Goal: Task Accomplishment & Management: Use online tool/utility

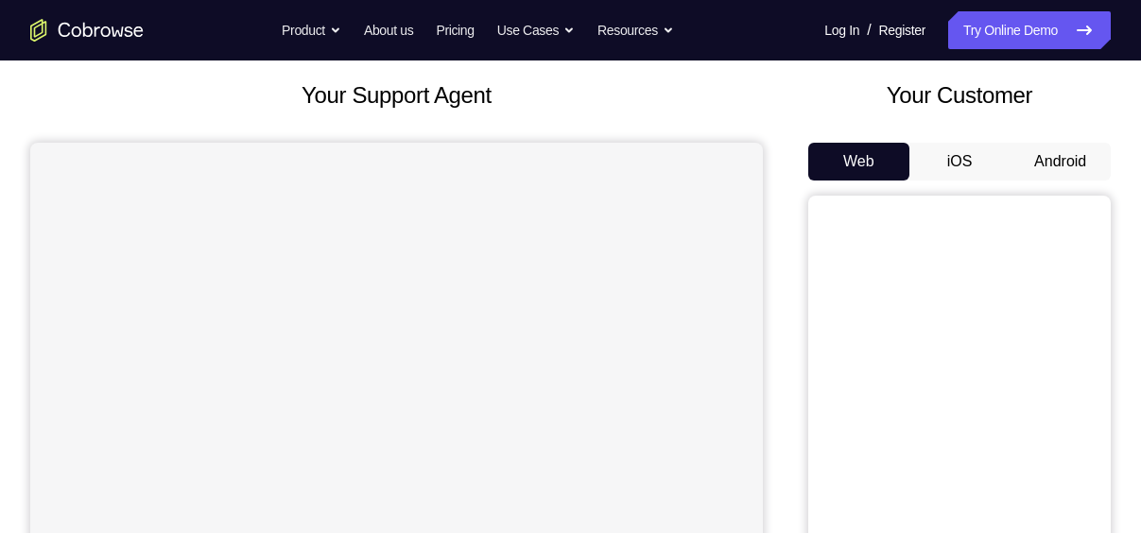
scroll to position [106, 0]
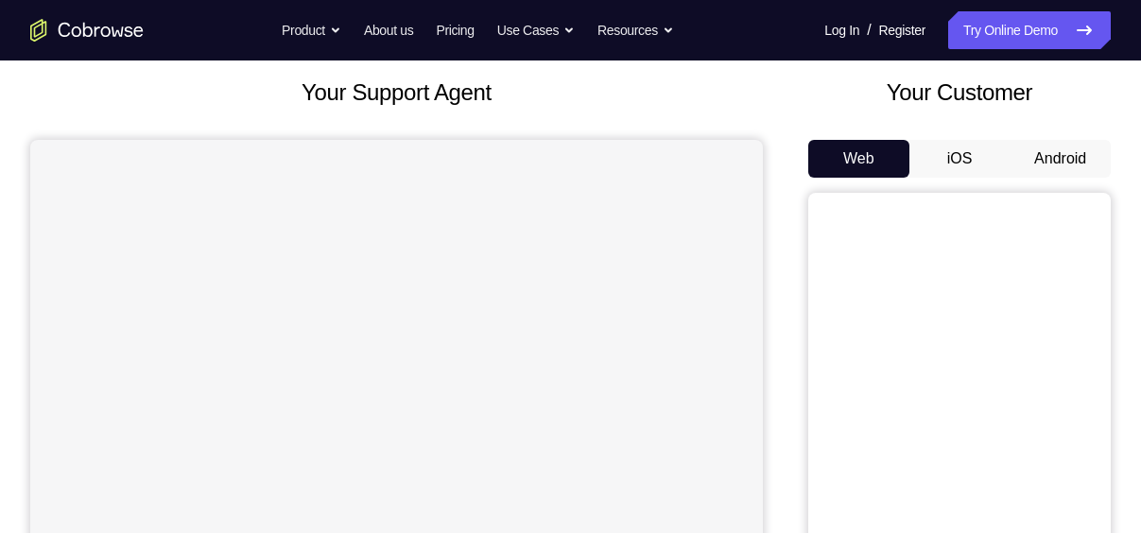
click at [1038, 155] on button "Android" at bounding box center [1059, 159] width 101 height 38
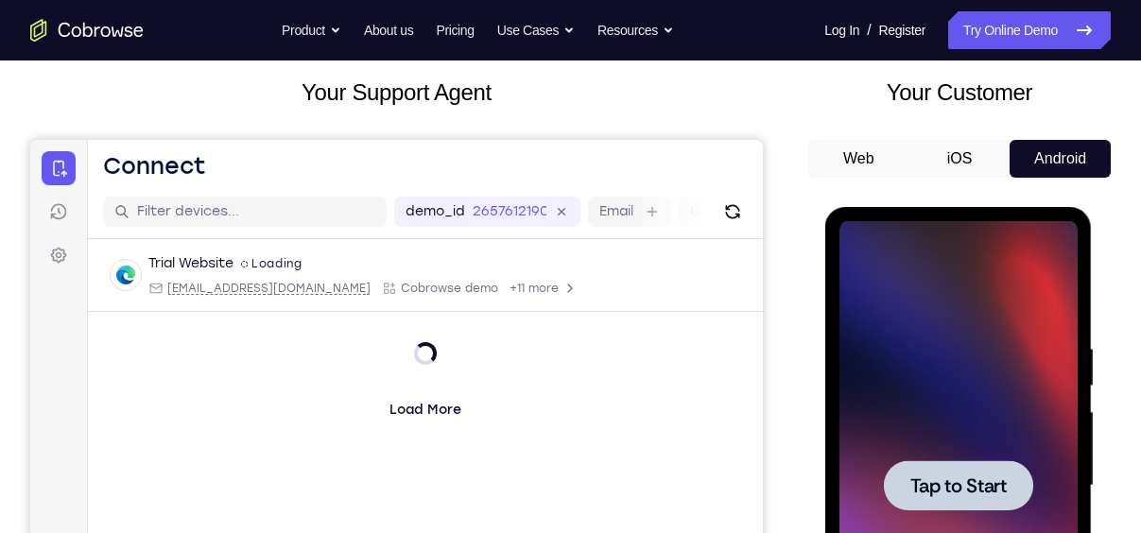
scroll to position [265, 0]
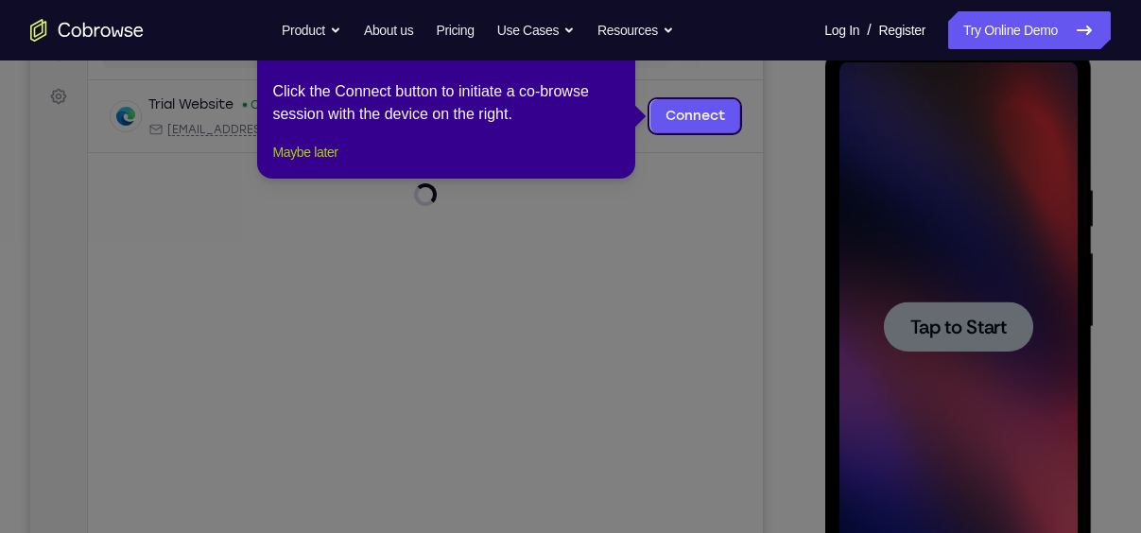
click at [335, 163] on button "Maybe later" at bounding box center [304, 152] width 65 height 23
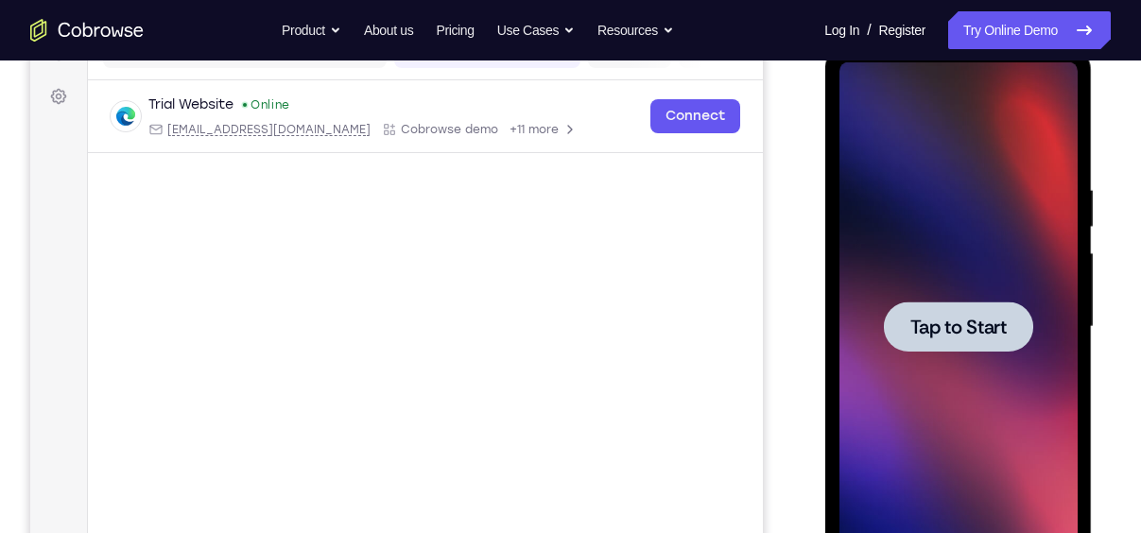
click at [927, 328] on span "Tap to Start" at bounding box center [957, 326] width 96 height 19
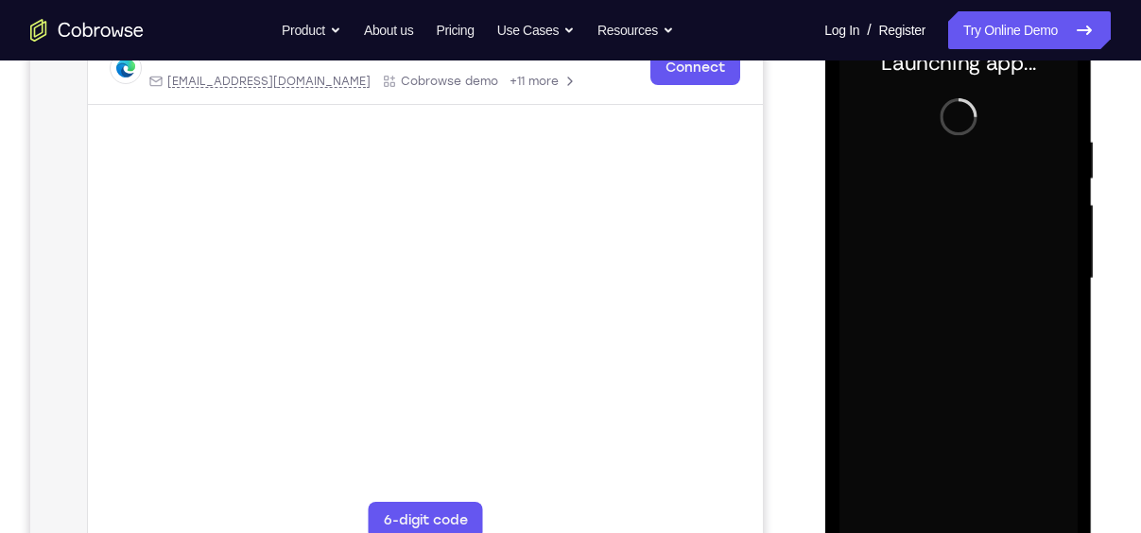
scroll to position [314, 0]
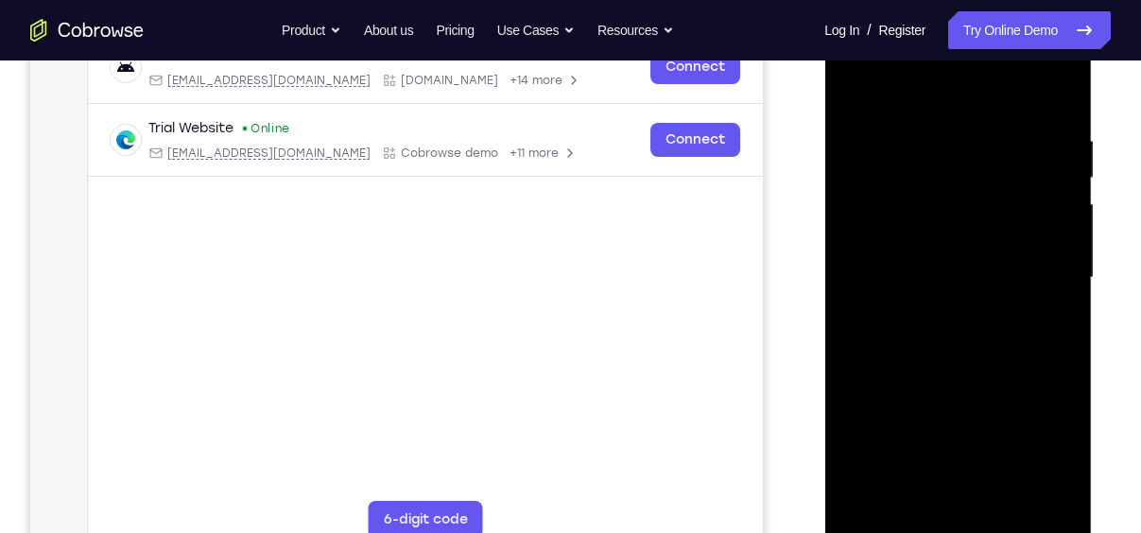
click at [952, 532] on div at bounding box center [957, 277] width 238 height 529
click at [1038, 438] on div at bounding box center [957, 277] width 238 height 529
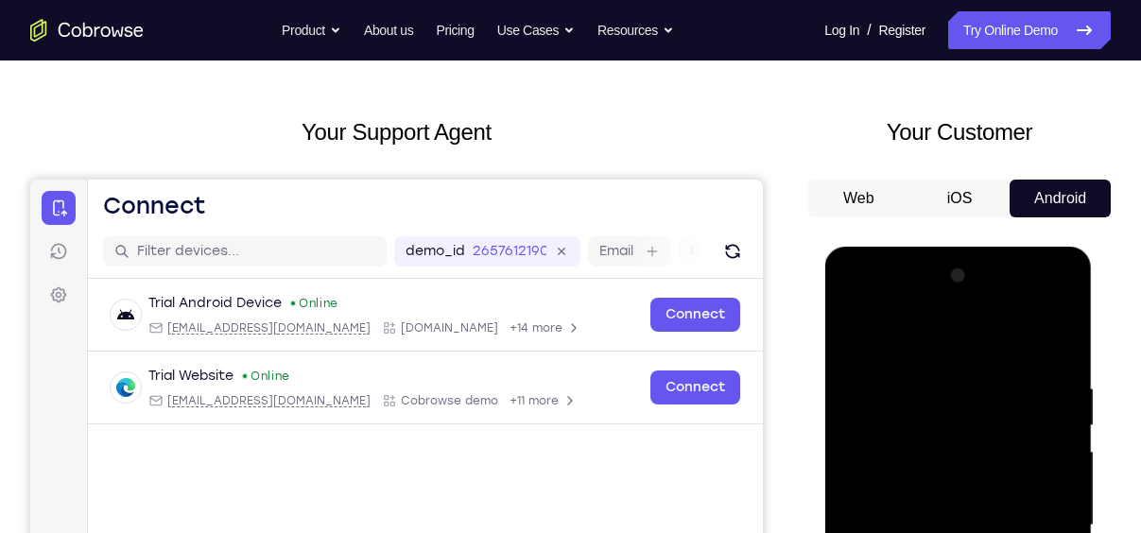
scroll to position [221, 0]
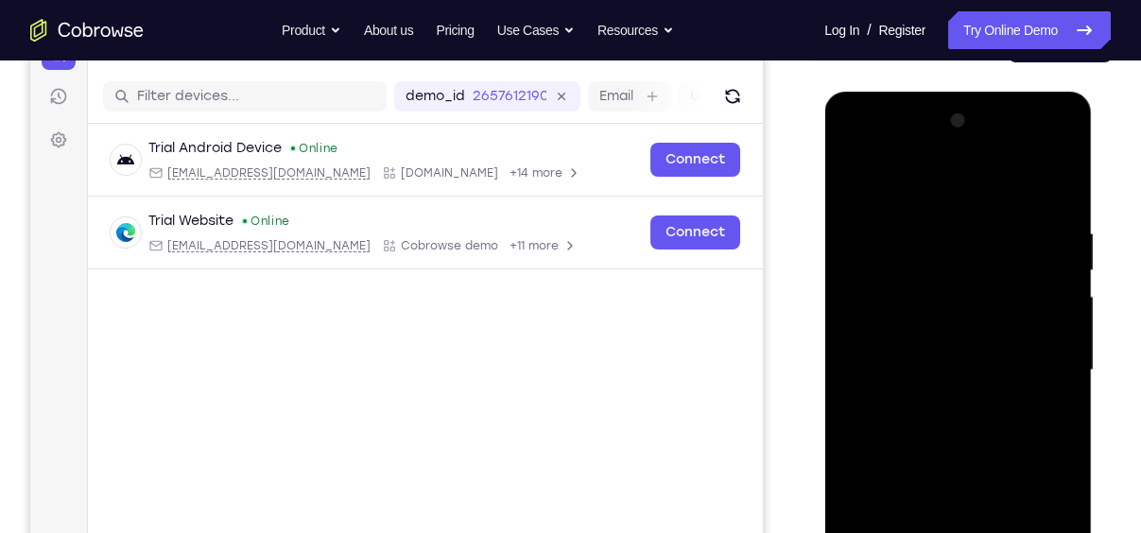
click at [927, 189] on div at bounding box center [957, 370] width 238 height 529
click at [1033, 363] on div at bounding box center [957, 370] width 238 height 529
click at [952, 376] on div at bounding box center [957, 370] width 238 height 529
click at [934, 406] on div at bounding box center [957, 370] width 238 height 529
click at [918, 351] on div at bounding box center [957, 370] width 238 height 529
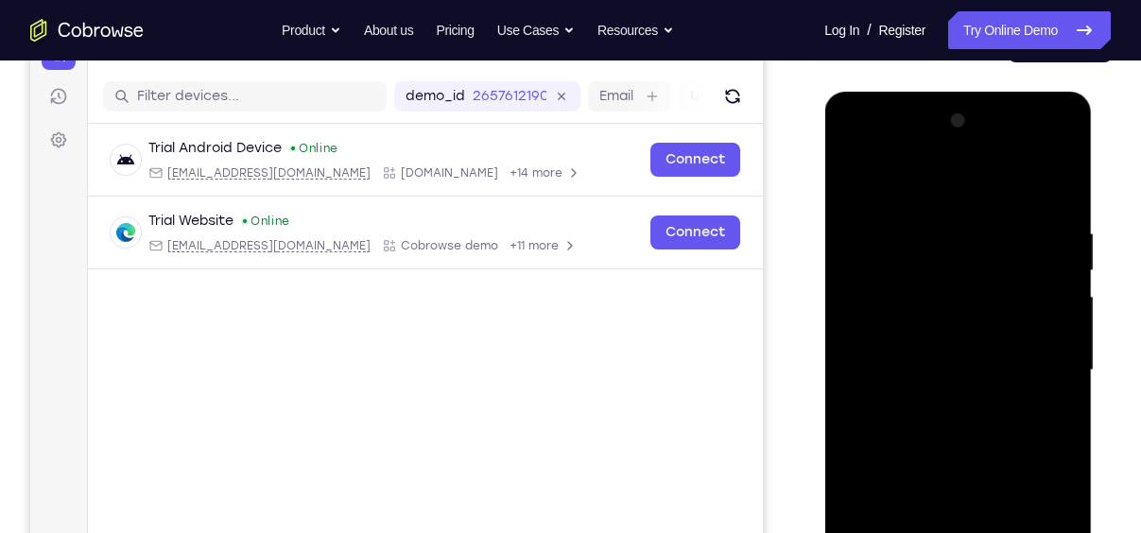
click at [920, 334] on div at bounding box center [957, 370] width 238 height 529
click at [931, 367] on div at bounding box center [957, 370] width 238 height 529
click at [944, 438] on div at bounding box center [957, 370] width 238 height 529
click at [959, 422] on div at bounding box center [957, 370] width 238 height 529
click at [930, 147] on div at bounding box center [957, 370] width 238 height 529
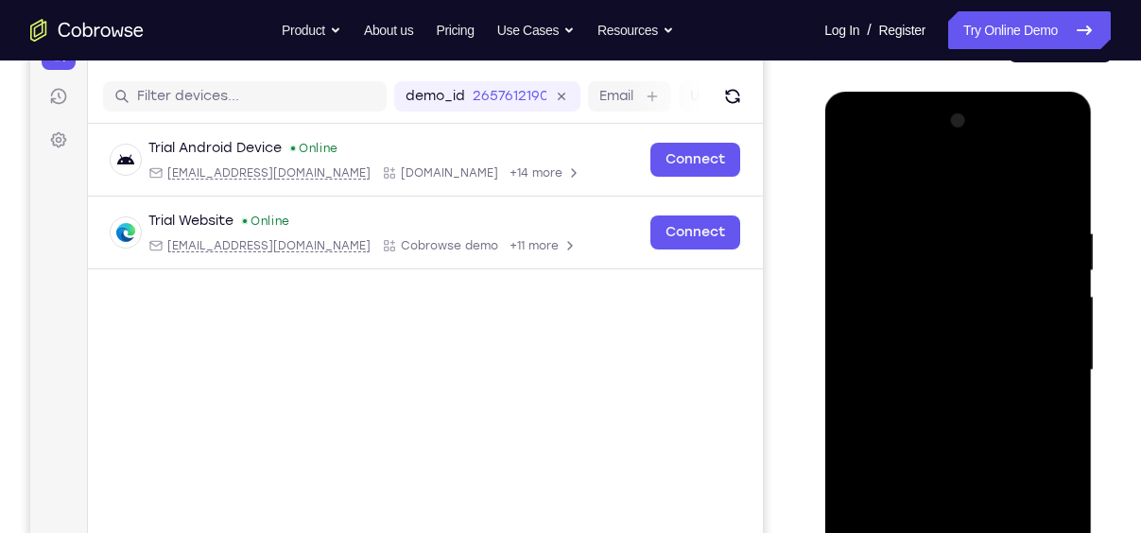
click at [915, 178] on div at bounding box center [957, 370] width 238 height 529
click at [881, 300] on div at bounding box center [957, 370] width 238 height 529
click at [915, 376] on div at bounding box center [957, 370] width 238 height 529
click at [931, 352] on div at bounding box center [957, 370] width 238 height 529
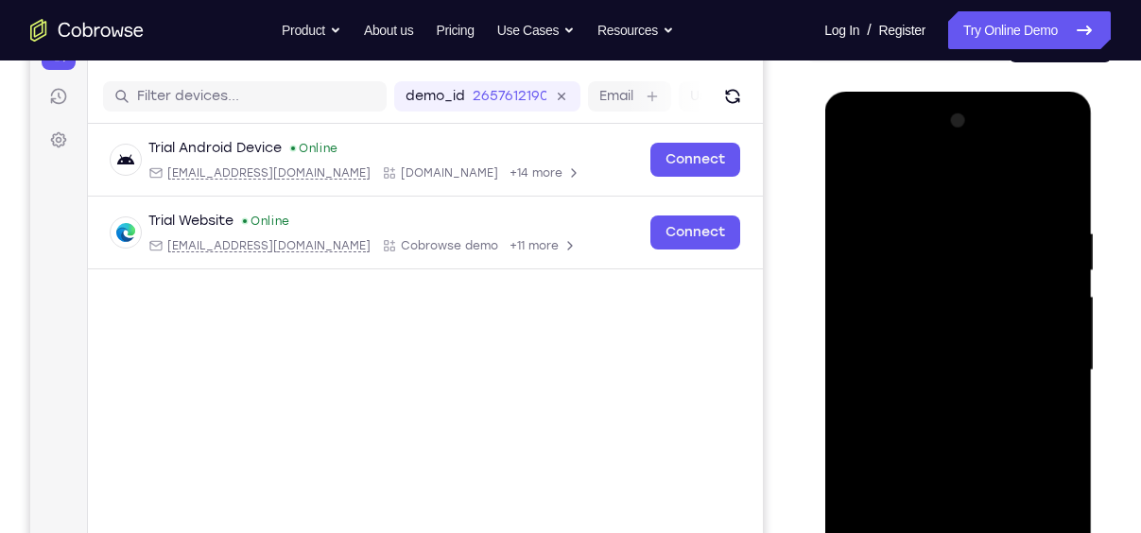
click at [922, 394] on div at bounding box center [957, 370] width 238 height 529
click at [1003, 178] on div at bounding box center [957, 370] width 238 height 529
click at [955, 206] on div at bounding box center [957, 370] width 238 height 529
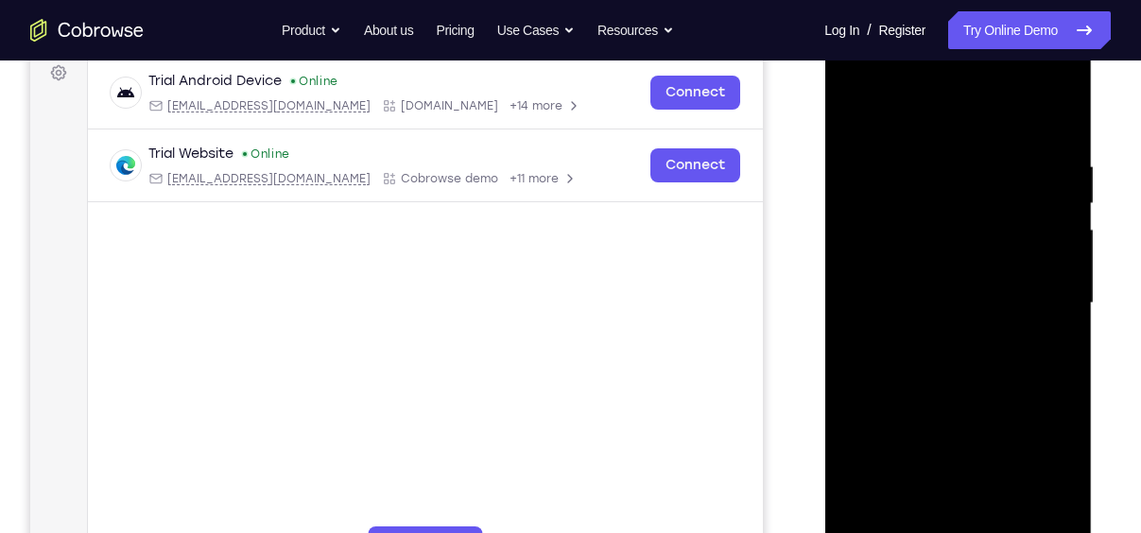
scroll to position [289, 0]
click at [952, 343] on div at bounding box center [957, 302] width 238 height 529
click at [1055, 286] on div at bounding box center [957, 302] width 238 height 529
click at [866, 292] on div at bounding box center [957, 302] width 238 height 529
click at [898, 321] on div at bounding box center [957, 302] width 238 height 529
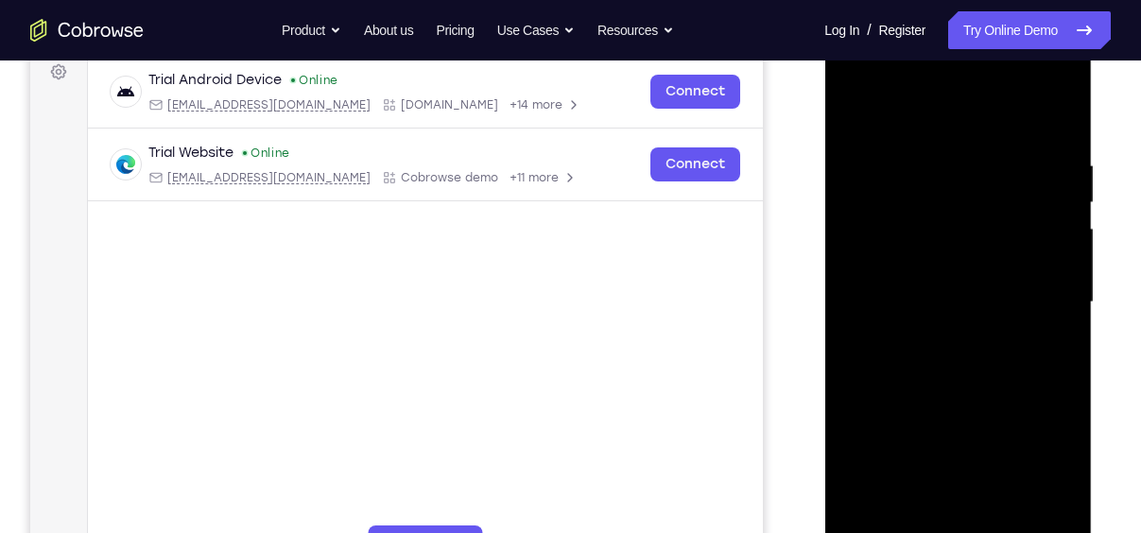
click at [915, 390] on div at bounding box center [957, 302] width 238 height 529
click at [949, 345] on div at bounding box center [957, 302] width 238 height 529
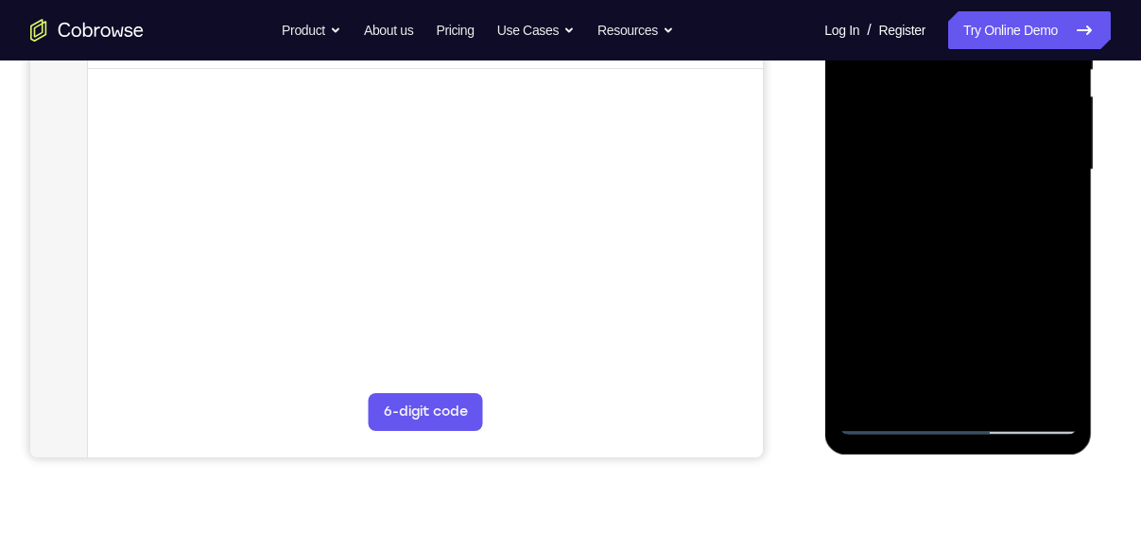
scroll to position [426, 0]
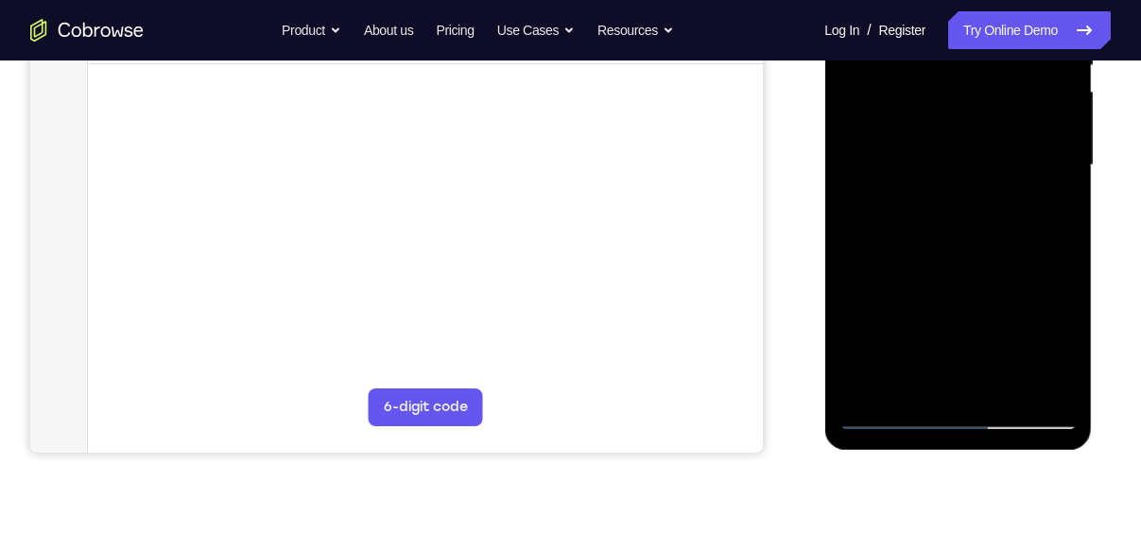
click at [957, 214] on div at bounding box center [957, 165] width 238 height 529
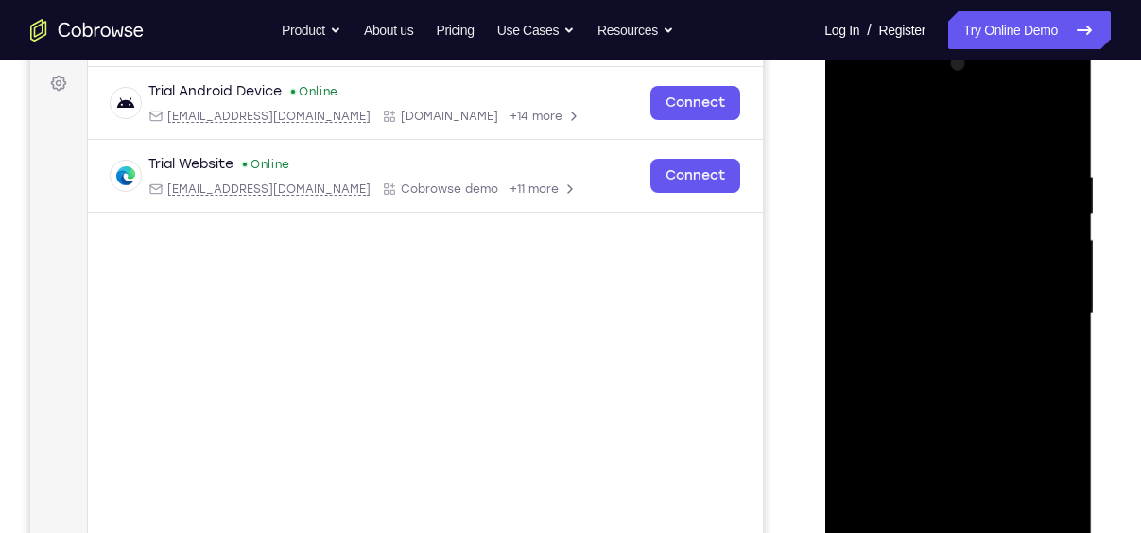
scroll to position [279, 0]
click at [943, 300] on div at bounding box center [957, 312] width 238 height 529
click at [943, 332] on div at bounding box center [957, 312] width 238 height 529
click at [932, 399] on div at bounding box center [957, 312] width 238 height 529
click at [964, 357] on div at bounding box center [957, 312] width 238 height 529
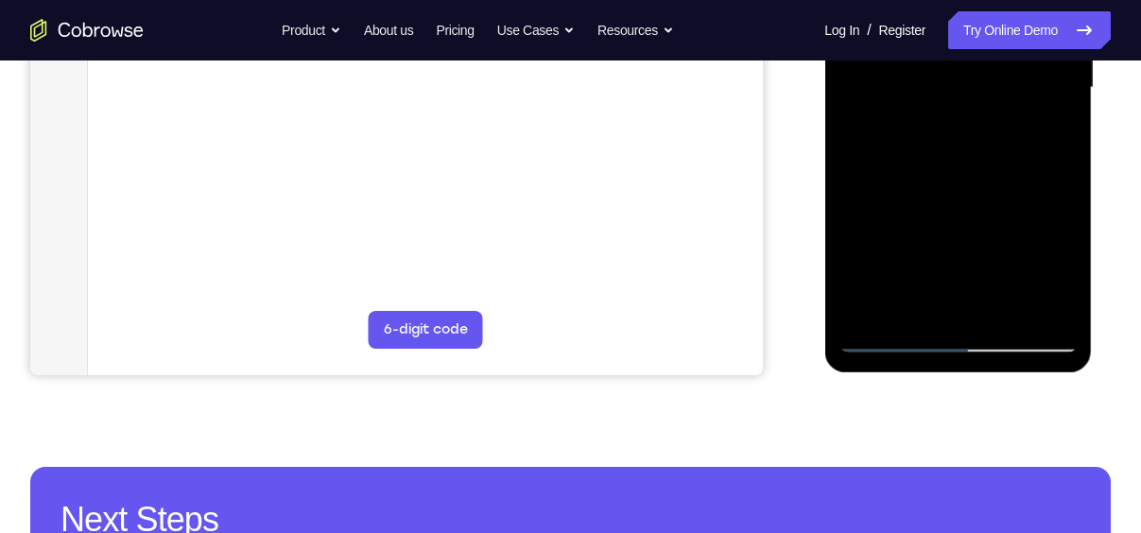
scroll to position [507, 0]
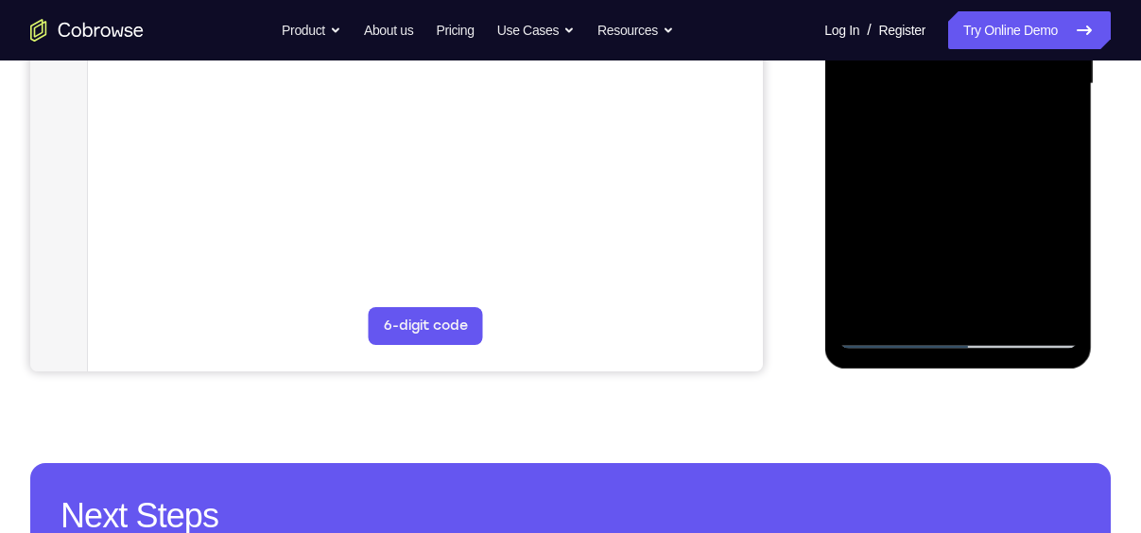
click at [957, 334] on div at bounding box center [957, 84] width 238 height 529
click at [1041, 338] on div at bounding box center [957, 84] width 238 height 529
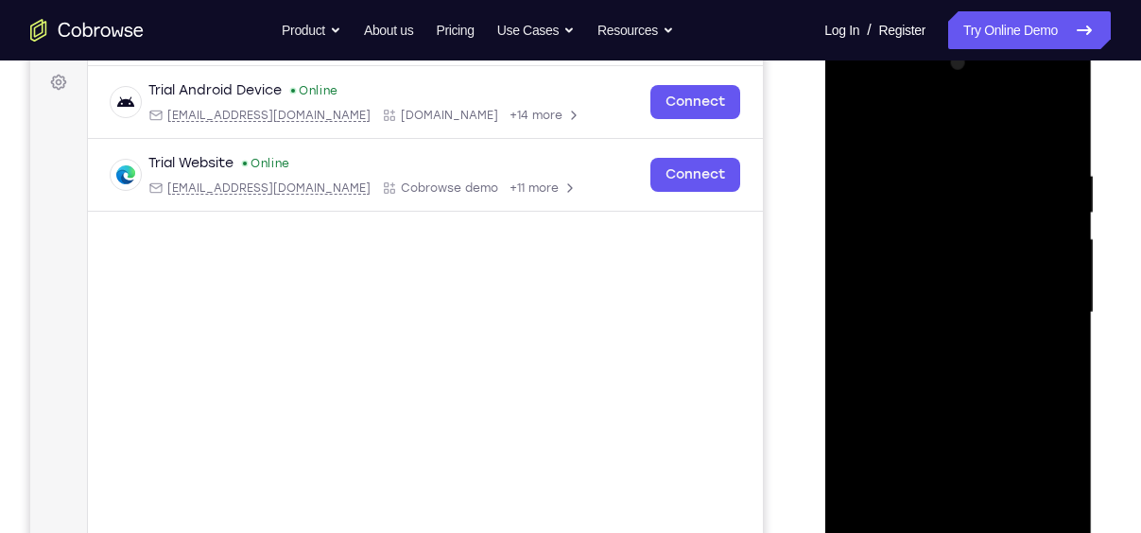
scroll to position [290, 0]
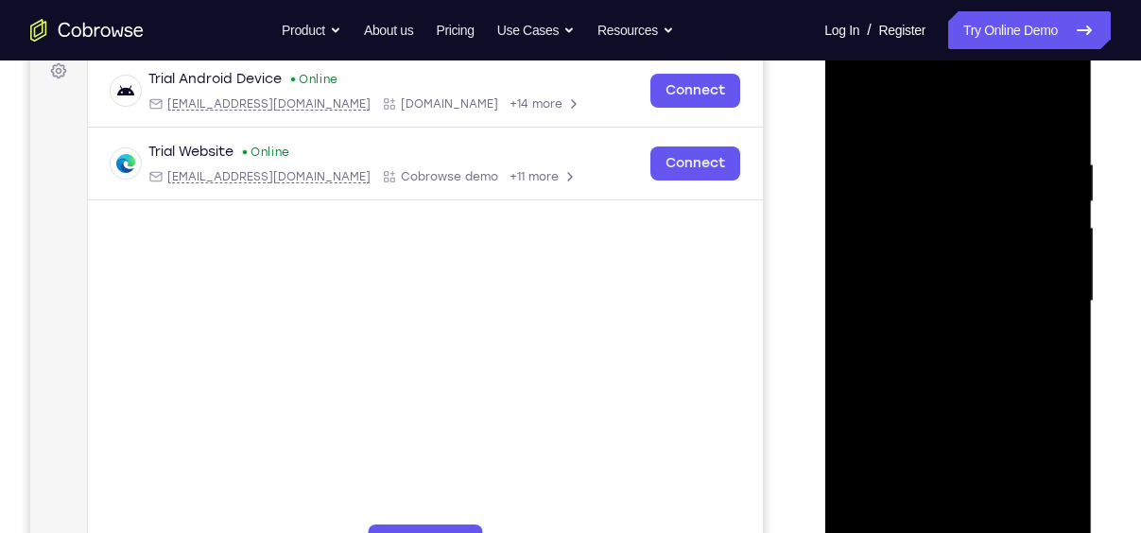
drag, startPoint x: 973, startPoint y: 447, endPoint x: 980, endPoint y: -56, distance: 502.7
click at [980, 23] on html "Online web based iOS Simulators and Android Emulators. Run iPhone, iPad, Mobile…" at bounding box center [958, 306] width 269 height 567
drag, startPoint x: 933, startPoint y: 402, endPoint x: 968, endPoint y: -39, distance: 441.7
click at [968, 23] on html "Online web based iOS Simulators and Android Emulators. Run iPhone, iPad, Mobile…" at bounding box center [958, 306] width 269 height 567
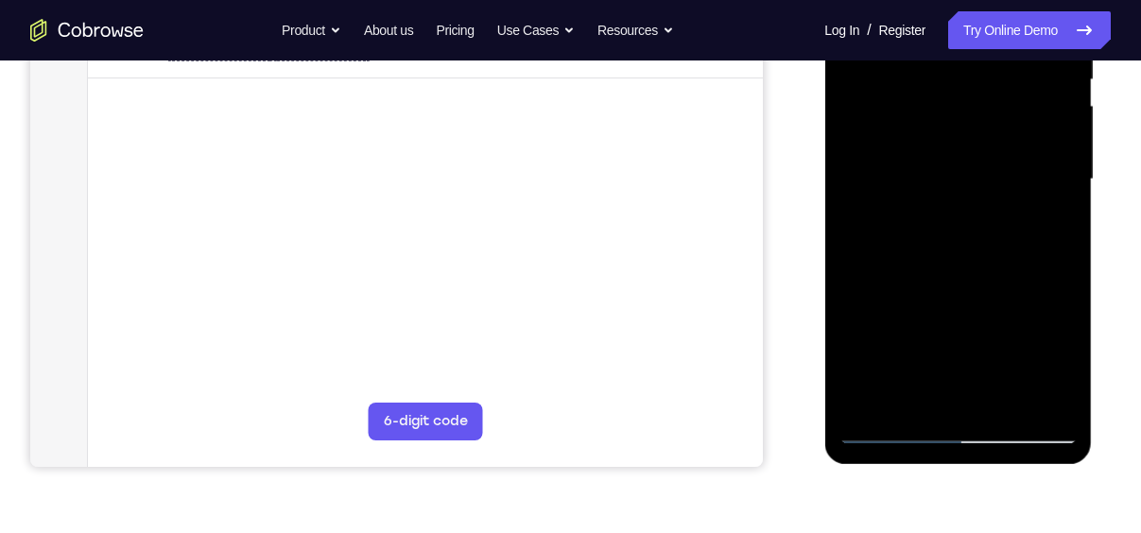
click at [955, 422] on div at bounding box center [957, 179] width 238 height 529
click at [962, 429] on div at bounding box center [957, 179] width 238 height 529
click at [1048, 339] on div at bounding box center [957, 179] width 238 height 529
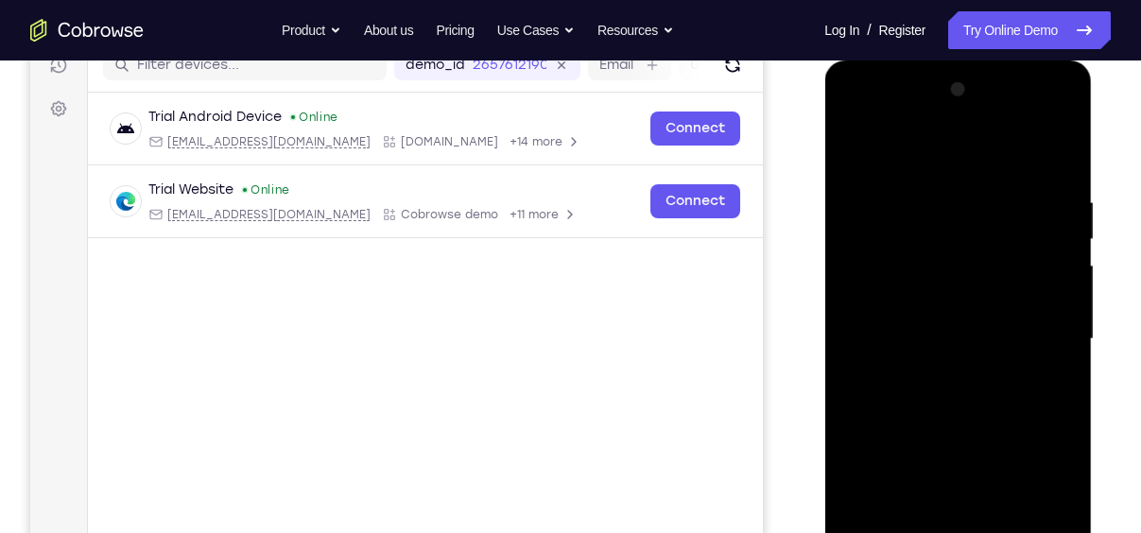
scroll to position [253, 0]
click at [915, 339] on div at bounding box center [957, 338] width 238 height 529
click at [968, 325] on div at bounding box center [957, 338] width 238 height 529
click at [962, 362] on div at bounding box center [957, 338] width 238 height 529
click at [962, 383] on div at bounding box center [957, 338] width 238 height 529
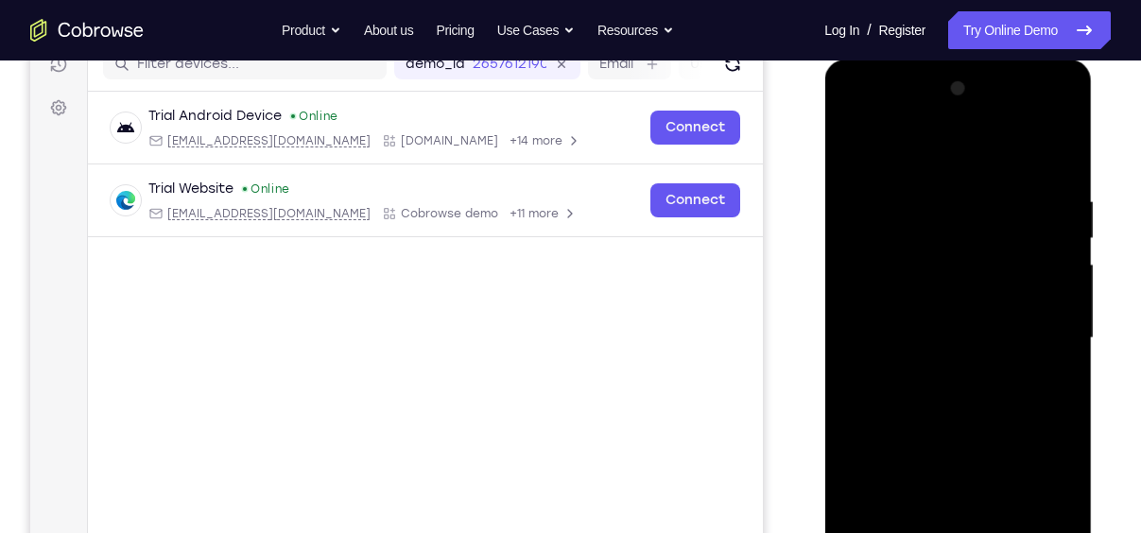
click at [953, 354] on div at bounding box center [957, 338] width 238 height 529
click at [956, 427] on div at bounding box center [957, 338] width 238 height 529
click at [964, 384] on div at bounding box center [957, 338] width 238 height 529
click at [965, 120] on div at bounding box center [957, 338] width 238 height 529
click at [865, 194] on div at bounding box center [957, 338] width 238 height 529
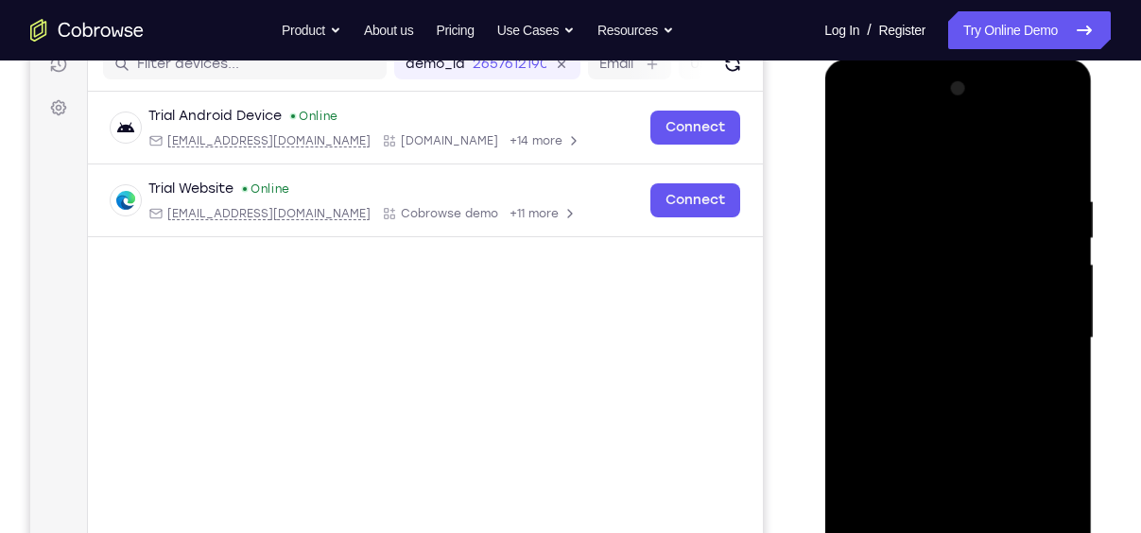
click at [935, 376] on div at bounding box center [957, 338] width 238 height 529
click at [947, 316] on div at bounding box center [957, 338] width 238 height 529
click at [940, 350] on div at bounding box center [957, 338] width 238 height 529
click at [919, 300] on div at bounding box center [957, 338] width 238 height 529
click at [928, 336] on div at bounding box center [957, 338] width 238 height 529
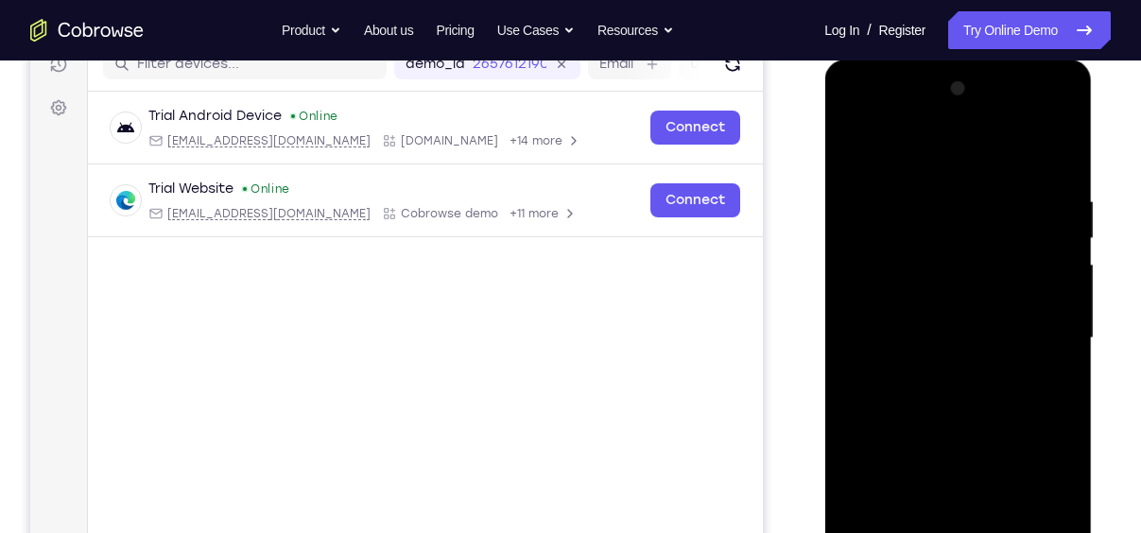
click at [925, 395] on div at bounding box center [957, 338] width 238 height 529
click at [898, 324] on div at bounding box center [957, 338] width 238 height 529
click at [958, 400] on div at bounding box center [957, 338] width 238 height 529
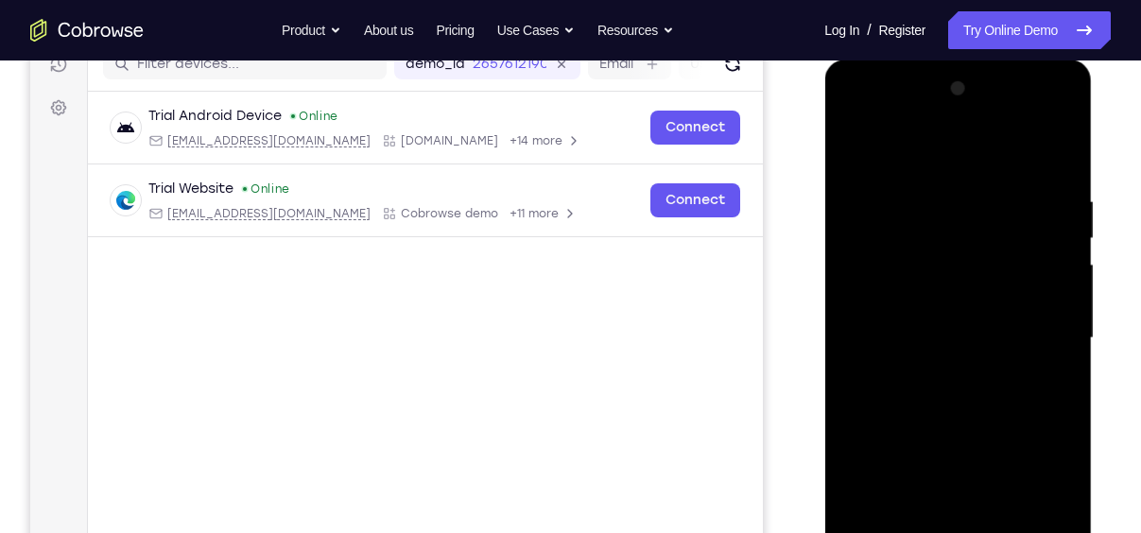
click at [978, 357] on div at bounding box center [957, 338] width 238 height 529
drag, startPoint x: 1005, startPoint y: 224, endPoint x: 1004, endPoint y: 84, distance: 139.9
click at [1004, 84] on div at bounding box center [957, 338] width 238 height 529
click at [935, 379] on div at bounding box center [957, 338] width 238 height 529
click at [966, 383] on div at bounding box center [957, 338] width 238 height 529
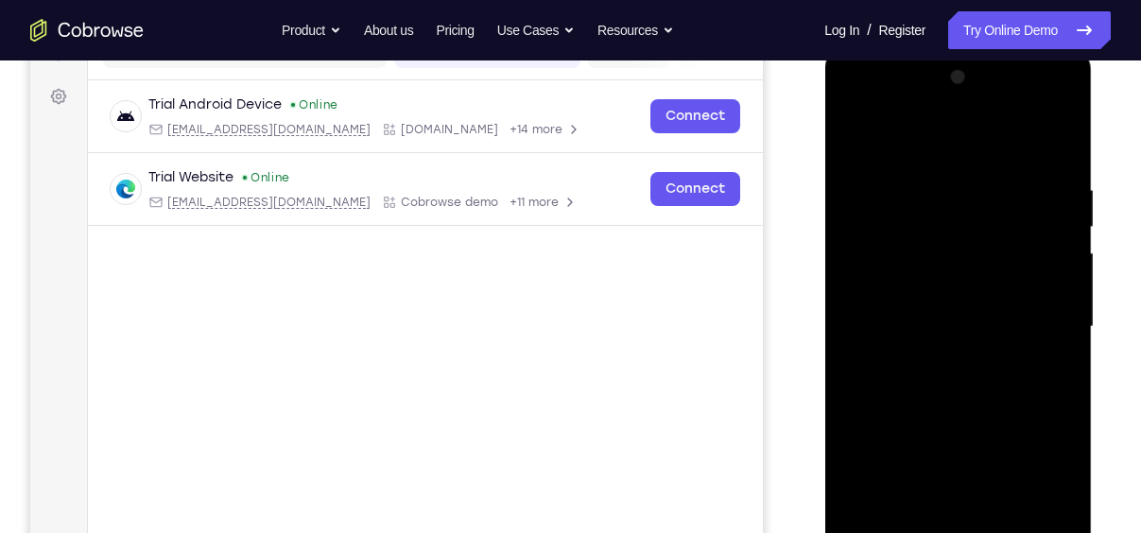
scroll to position [226, 0]
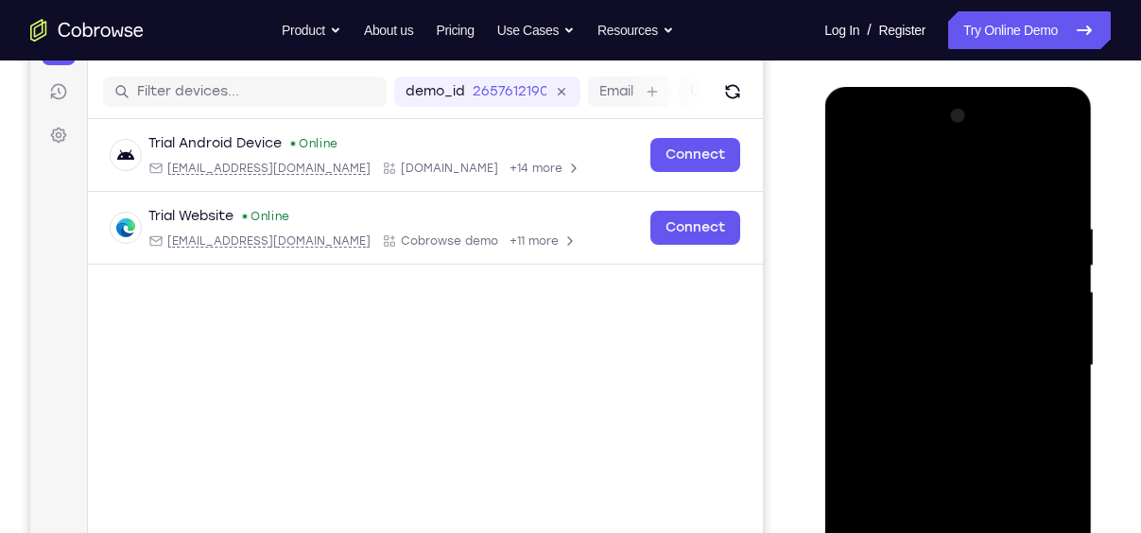
click at [959, 413] on div at bounding box center [957, 365] width 238 height 529
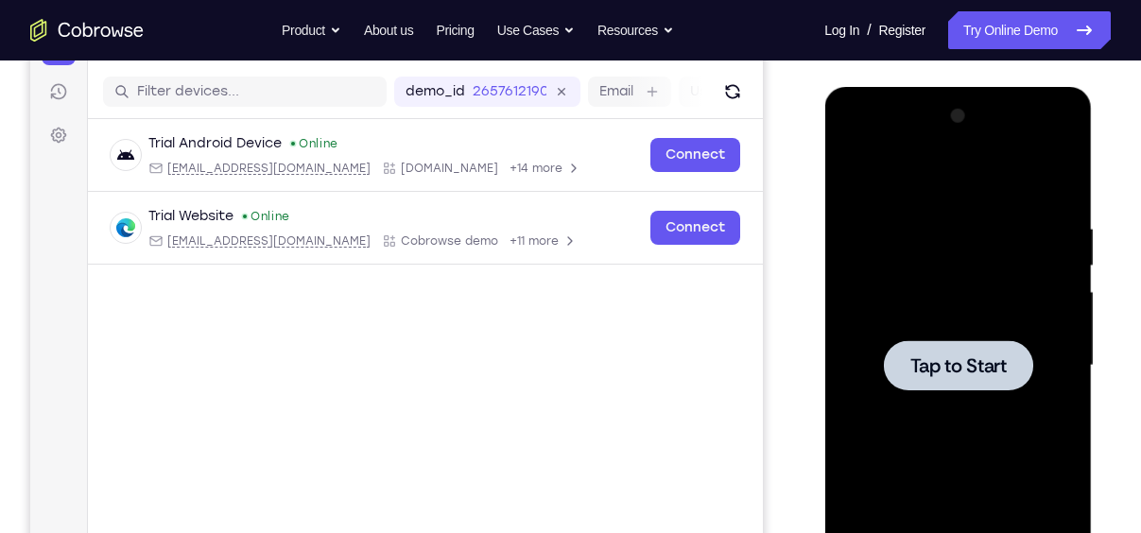
click at [969, 356] on span "Tap to Start" at bounding box center [957, 365] width 96 height 19
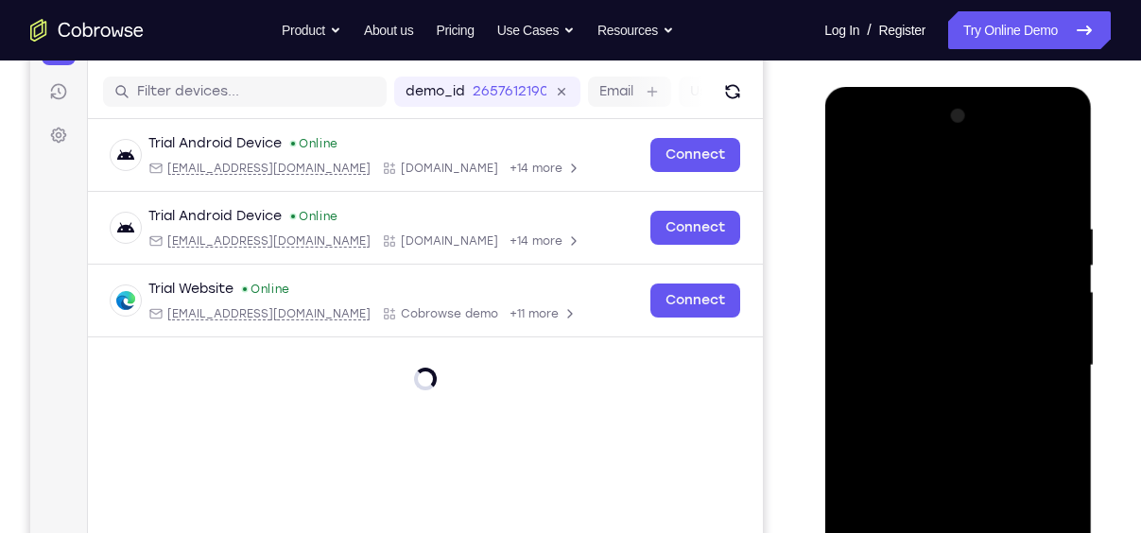
scroll to position [366, 0]
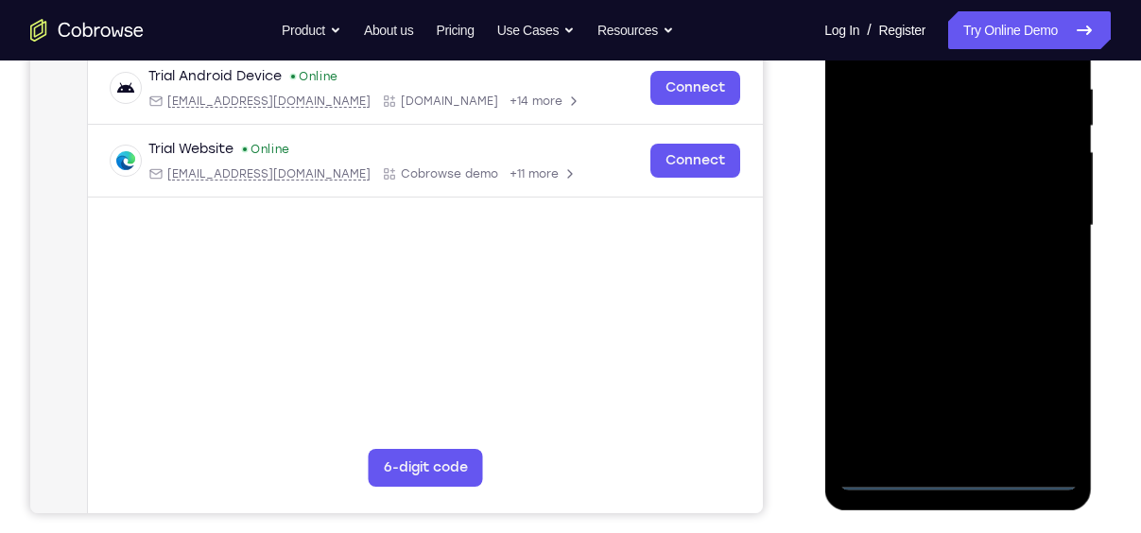
click at [953, 489] on div at bounding box center [957, 225] width 238 height 529
click at [1038, 390] on div at bounding box center [957, 225] width 238 height 529
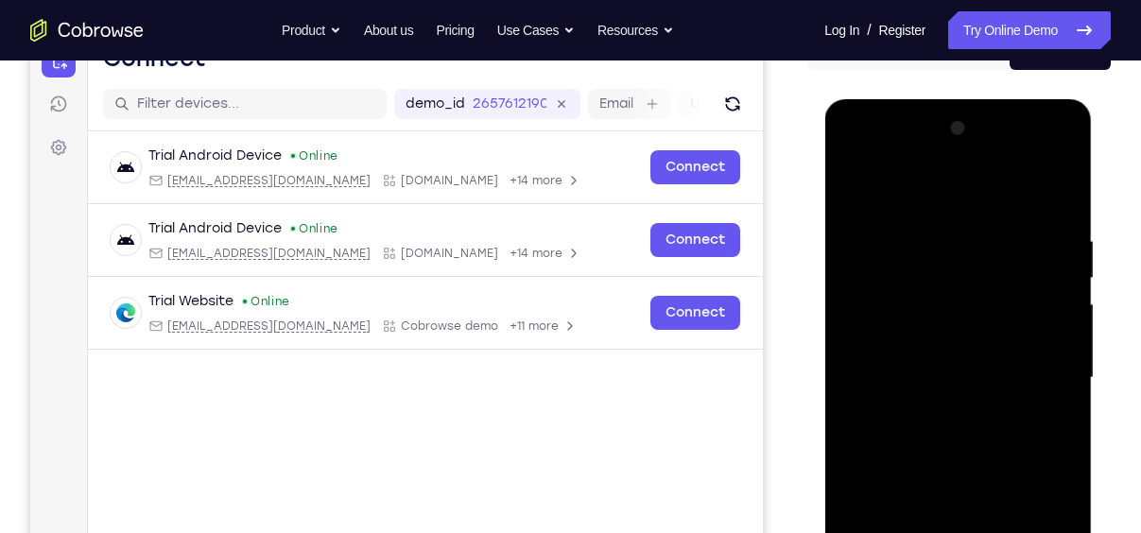
scroll to position [213, 0]
click at [882, 199] on div at bounding box center [957, 378] width 238 height 529
click at [1040, 390] on div at bounding box center [957, 378] width 238 height 529
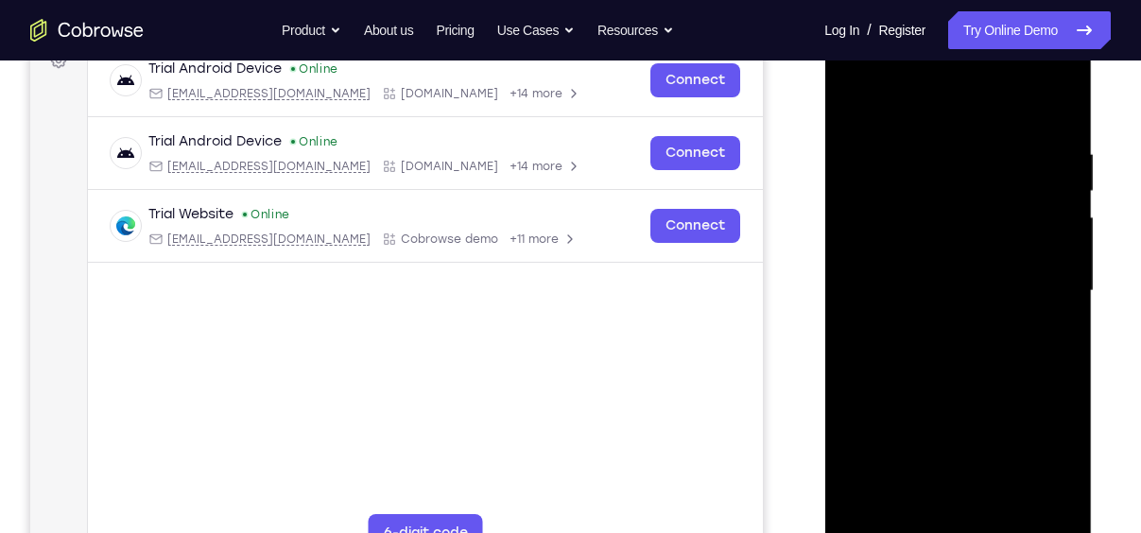
scroll to position [267, 0]
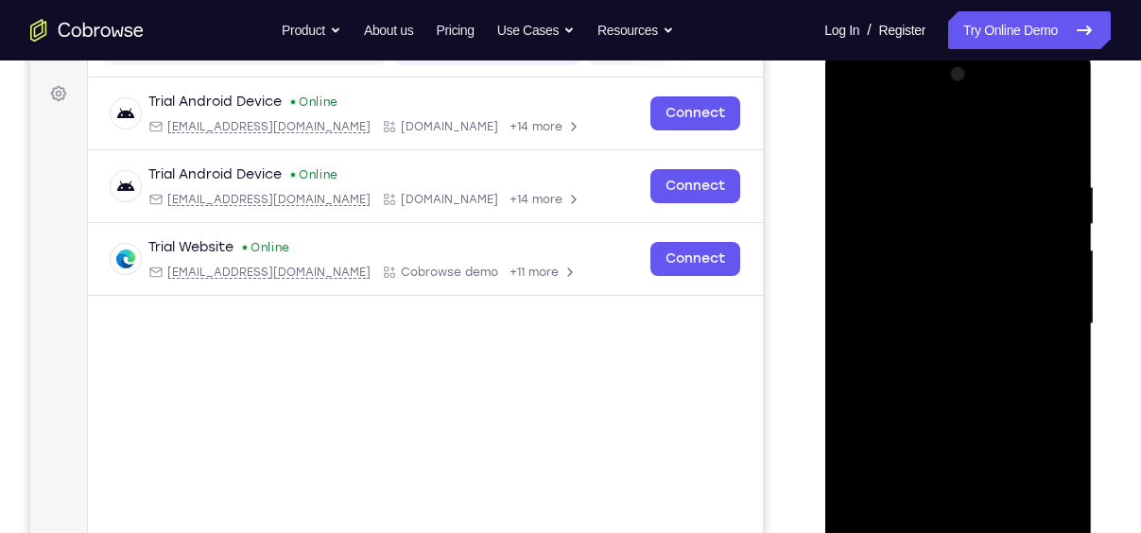
click at [939, 358] on div at bounding box center [957, 324] width 238 height 529
click at [942, 301] on div at bounding box center [957, 324] width 238 height 529
click at [928, 272] on div at bounding box center [957, 324] width 238 height 529
click at [915, 315] on div at bounding box center [957, 324] width 238 height 529
click at [933, 391] on div at bounding box center [957, 324] width 238 height 529
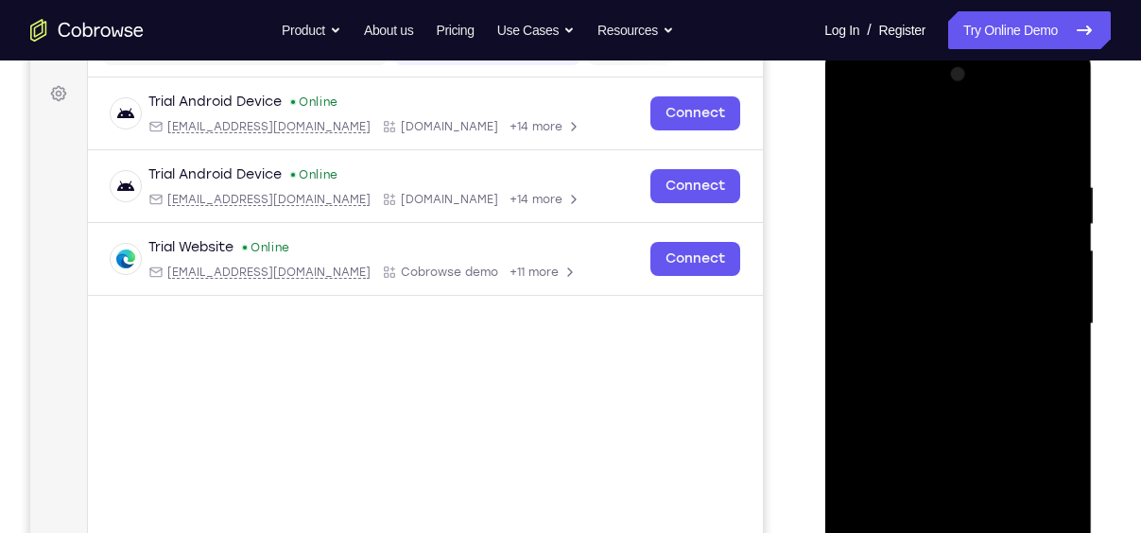
click at [954, 383] on div at bounding box center [957, 324] width 238 height 529
click at [997, 401] on div at bounding box center [957, 324] width 238 height 529
click at [1065, 363] on div at bounding box center [957, 324] width 238 height 529
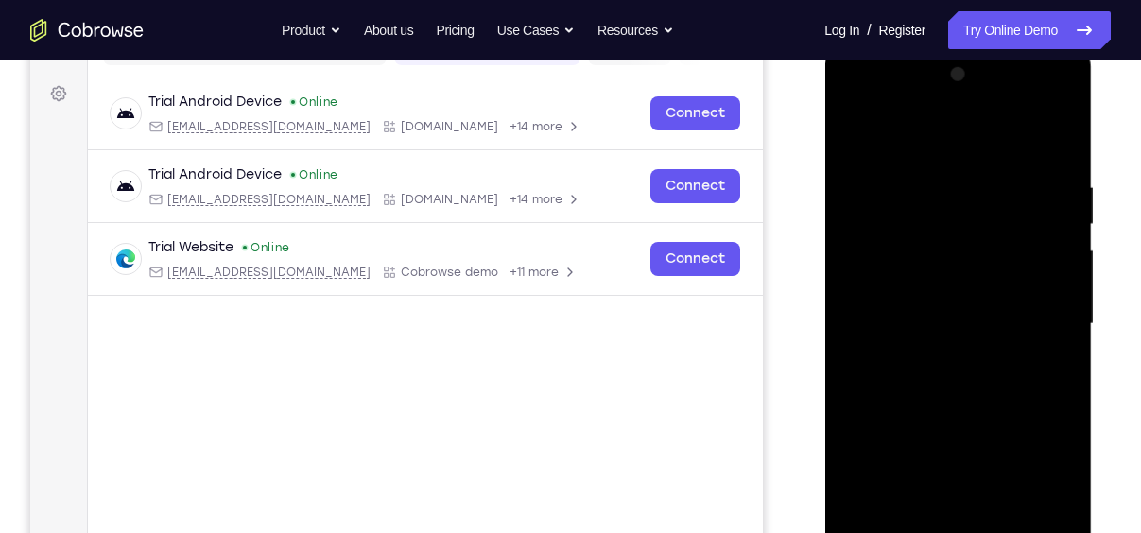
click at [849, 365] on div at bounding box center [957, 324] width 238 height 529
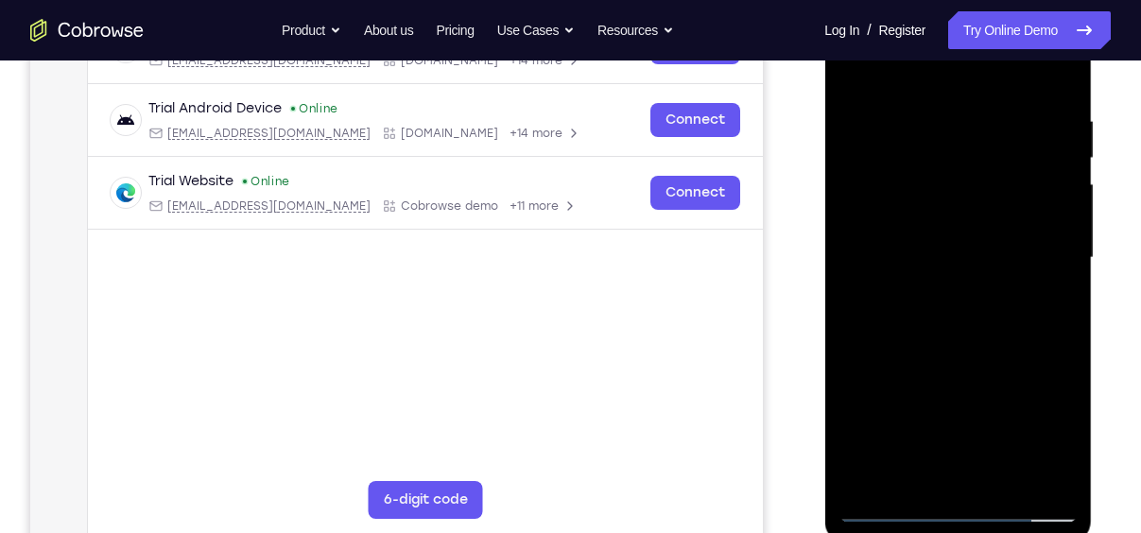
scroll to position [335, 0]
click at [1063, 300] on div at bounding box center [957, 256] width 238 height 529
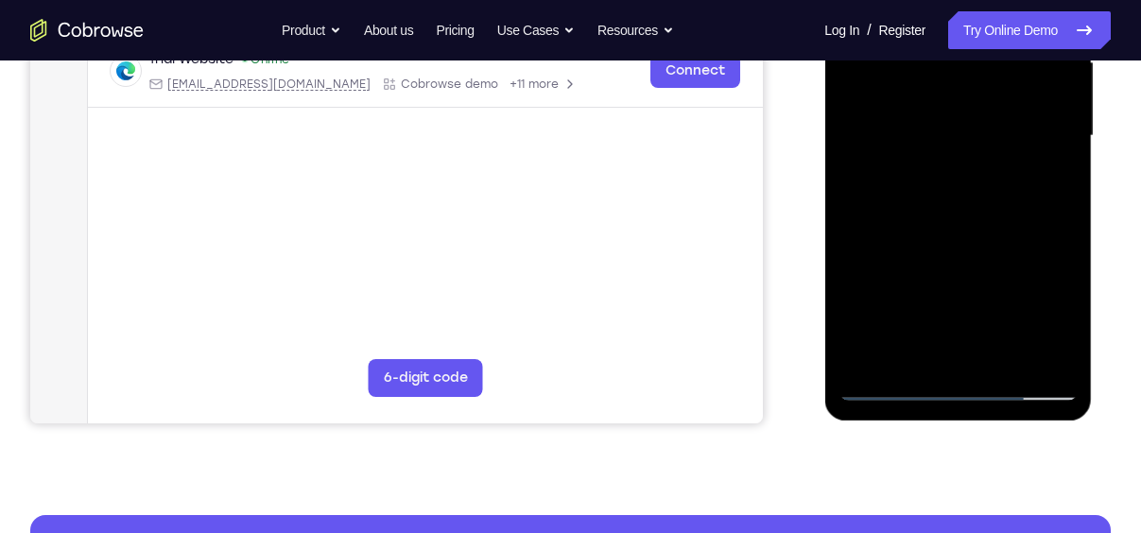
scroll to position [455, 0]
click at [851, 312] on div at bounding box center [957, 135] width 238 height 529
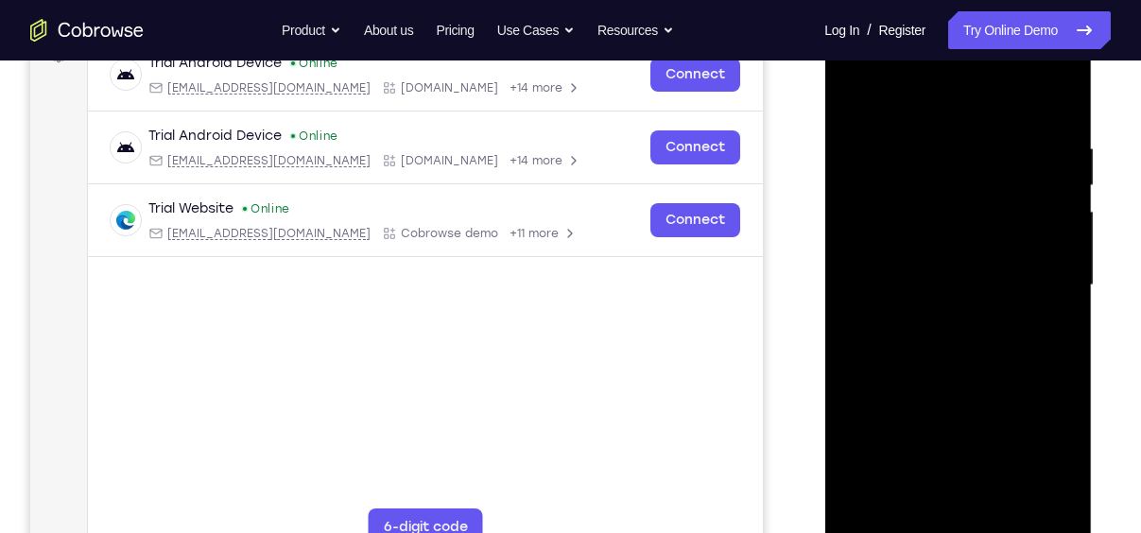
scroll to position [306, 0]
drag, startPoint x: 992, startPoint y: 298, endPoint x: 1005, endPoint y: 81, distance: 216.8
click at [1005, 81] on div at bounding box center [957, 285] width 238 height 529
drag, startPoint x: 1039, startPoint y: 364, endPoint x: 1030, endPoint y: 149, distance: 214.7
click at [1030, 149] on div at bounding box center [957, 285] width 238 height 529
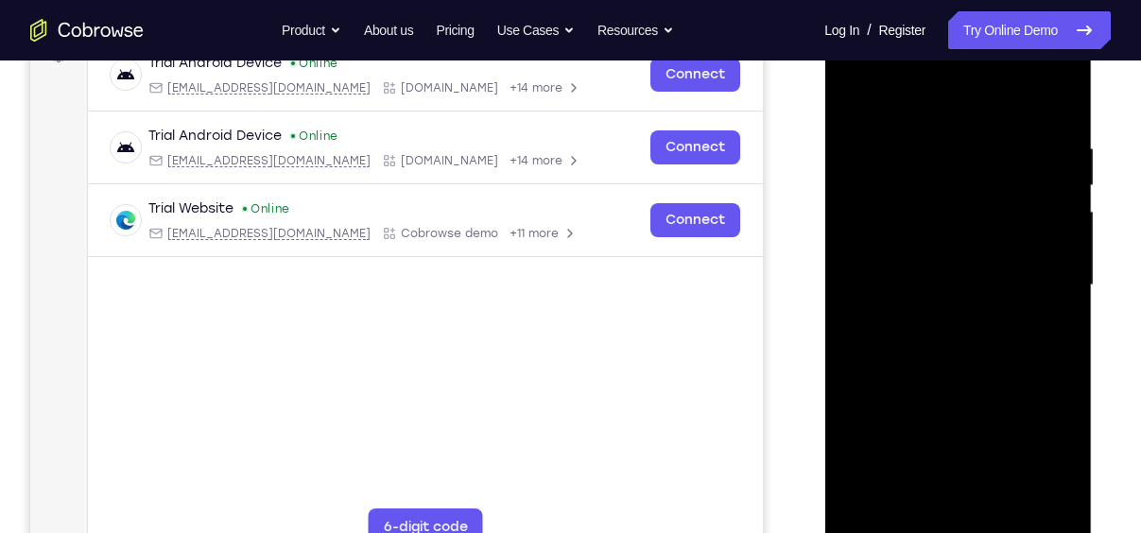
drag, startPoint x: 1006, startPoint y: 360, endPoint x: 1009, endPoint y: 292, distance: 68.1
click at [1009, 292] on div at bounding box center [957, 285] width 238 height 529
click at [852, 403] on div at bounding box center [957, 285] width 238 height 529
drag, startPoint x: 996, startPoint y: 161, endPoint x: 990, endPoint y: 507, distance: 346.8
click at [990, 507] on div at bounding box center [957, 285] width 238 height 529
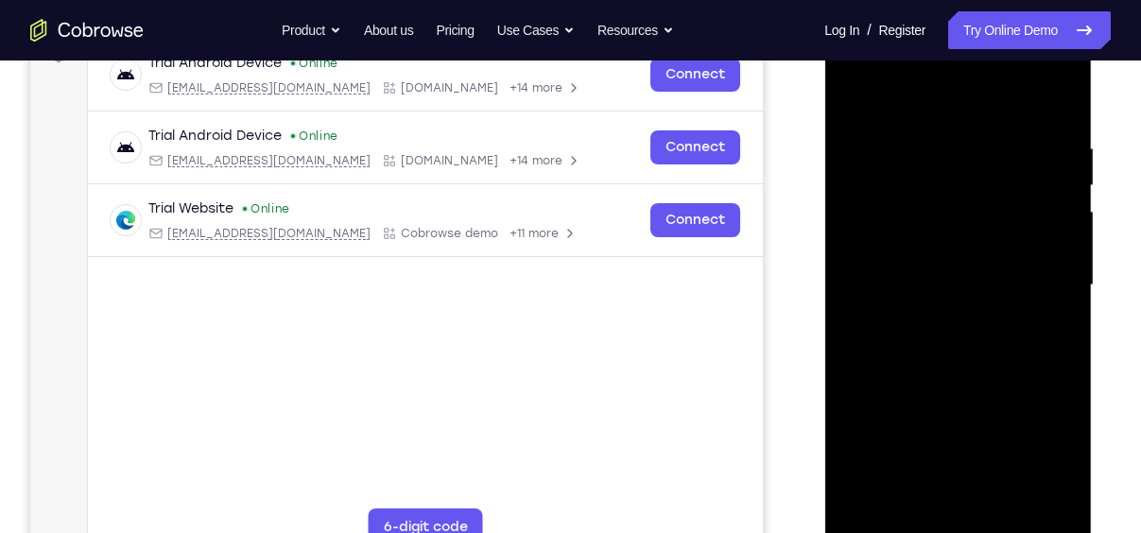
click at [1004, 503] on div at bounding box center [957, 285] width 238 height 529
click at [965, 388] on div at bounding box center [957, 285] width 238 height 529
click at [854, 93] on div at bounding box center [957, 285] width 238 height 529
click at [1061, 92] on div at bounding box center [957, 285] width 238 height 529
drag, startPoint x: 941, startPoint y: 166, endPoint x: 941, endPoint y: 317, distance: 151.2
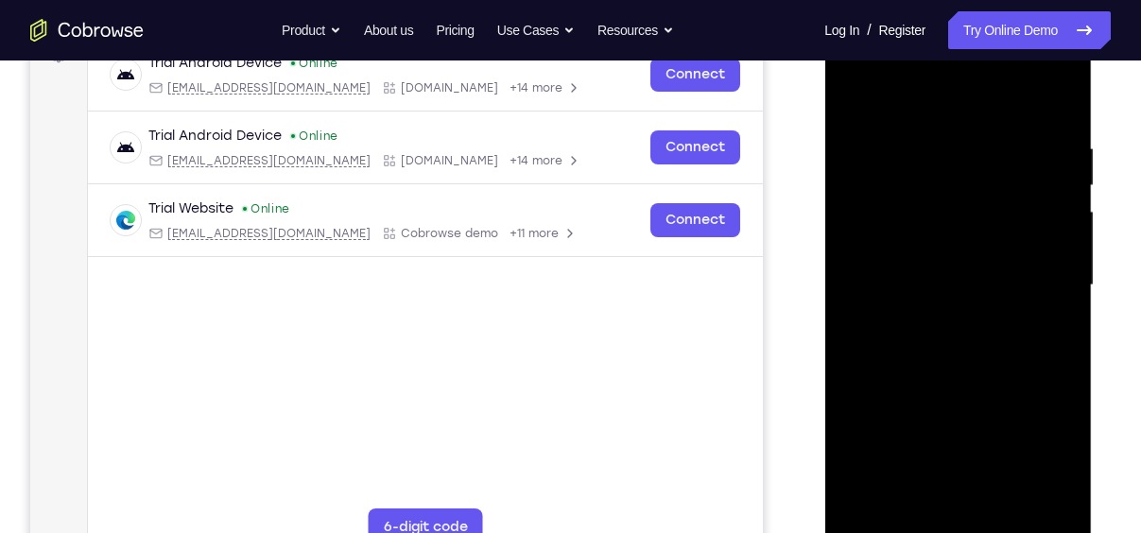
click at [941, 317] on div at bounding box center [957, 285] width 238 height 529
click at [857, 92] on div at bounding box center [957, 285] width 238 height 529
click at [928, 124] on div at bounding box center [957, 285] width 238 height 529
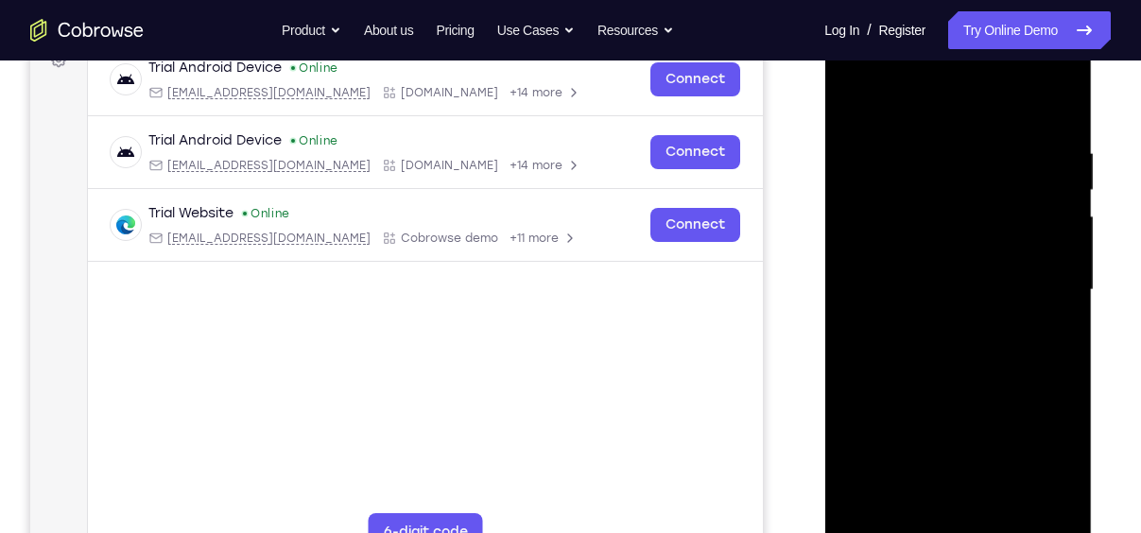
scroll to position [302, 0]
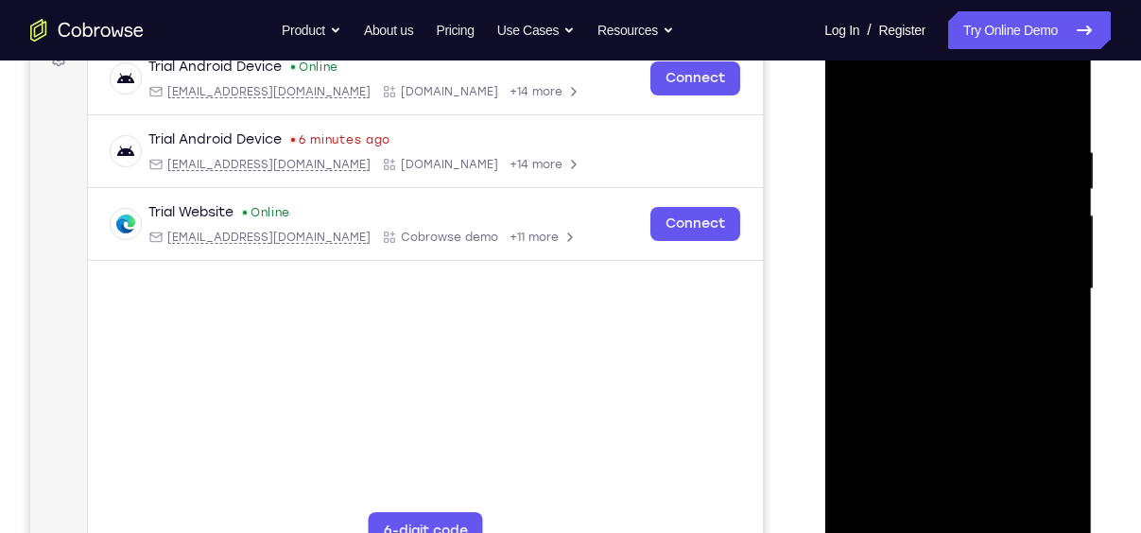
click at [1032, 506] on div at bounding box center [957, 289] width 238 height 529
click at [901, 506] on div at bounding box center [957, 289] width 238 height 529
click at [1012, 229] on div at bounding box center [957, 289] width 238 height 529
click at [934, 503] on div at bounding box center [957, 289] width 238 height 529
click at [877, 259] on div at bounding box center [957, 289] width 238 height 529
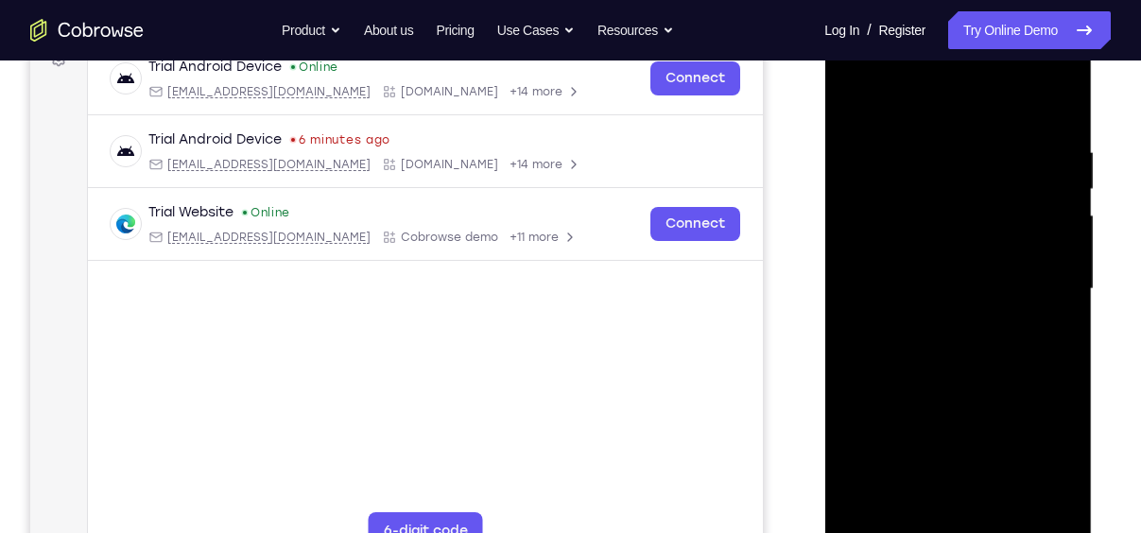
drag, startPoint x: 868, startPoint y: 278, endPoint x: 1054, endPoint y: 262, distance: 185.9
click at [1054, 262] on div at bounding box center [957, 289] width 238 height 529
click at [884, 503] on div at bounding box center [957, 289] width 238 height 529
click at [1056, 499] on div at bounding box center [957, 289] width 238 height 529
click at [982, 258] on div at bounding box center [957, 289] width 238 height 529
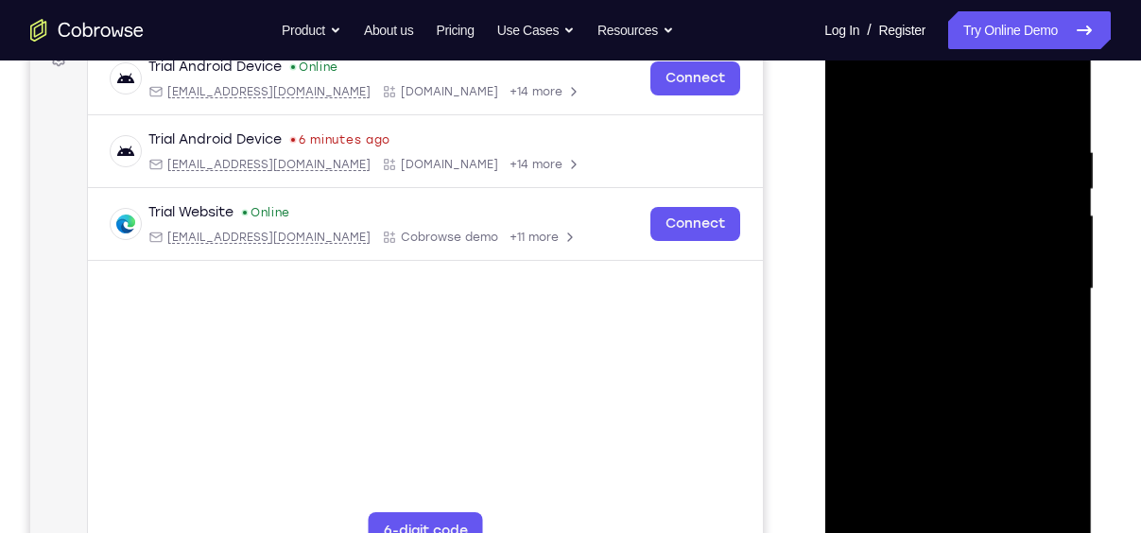
click at [1059, 503] on div at bounding box center [957, 289] width 238 height 529
click at [1053, 95] on div at bounding box center [957, 289] width 238 height 529
drag, startPoint x: 1057, startPoint y: 302, endPoint x: 880, endPoint y: 314, distance: 178.0
click at [880, 314] on div at bounding box center [957, 289] width 238 height 529
click at [1057, 272] on div at bounding box center [957, 289] width 238 height 529
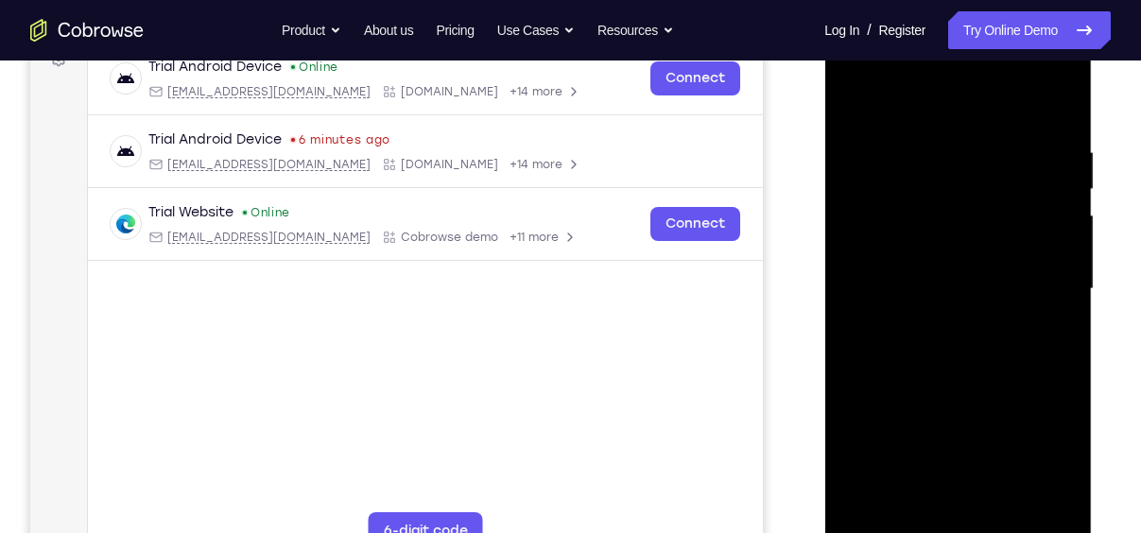
click at [1036, 212] on div at bounding box center [957, 289] width 238 height 529
click at [1051, 218] on div at bounding box center [957, 289] width 238 height 529
drag, startPoint x: 962, startPoint y: 183, endPoint x: 960, endPoint y: 233, distance: 50.1
click at [960, 233] on div at bounding box center [957, 289] width 238 height 529
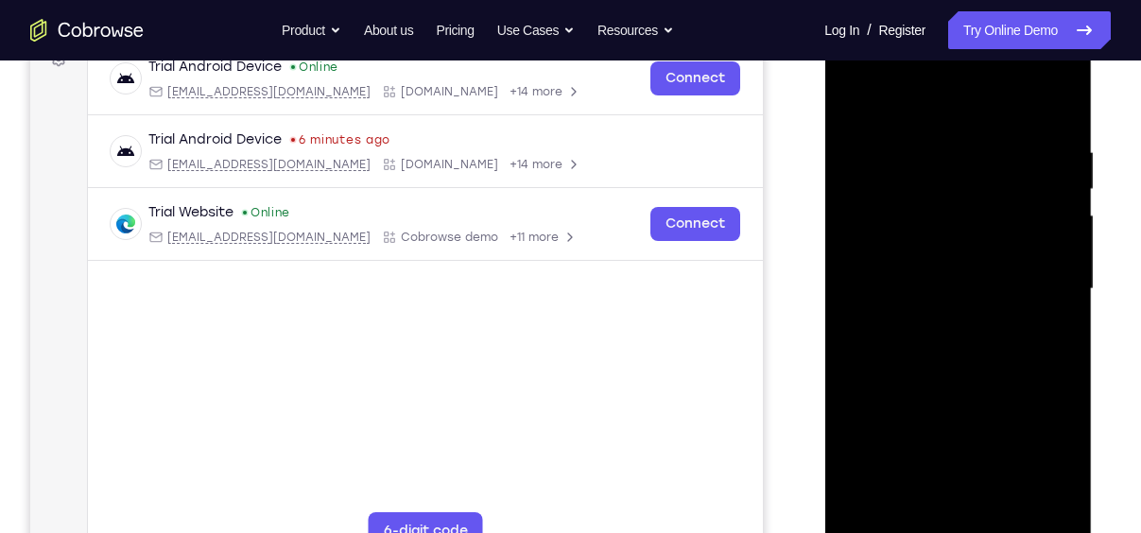
drag, startPoint x: 866, startPoint y: 253, endPoint x: 987, endPoint y: 230, distance: 123.2
click at [987, 230] on div at bounding box center [957, 289] width 238 height 529
click at [860, 259] on div at bounding box center [957, 289] width 238 height 529
click at [1054, 101] on div at bounding box center [957, 289] width 238 height 529
drag, startPoint x: 969, startPoint y: 363, endPoint x: 965, endPoint y: 401, distance: 38.0
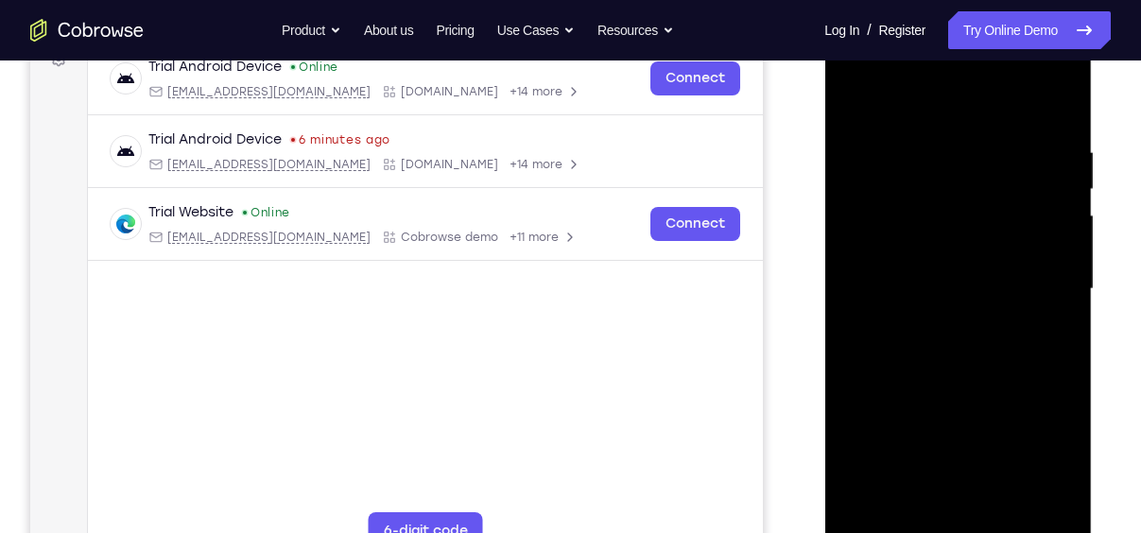
click at [965, 401] on div at bounding box center [957, 289] width 238 height 529
click at [1048, 135] on div at bounding box center [957, 289] width 238 height 529
click at [1047, 383] on div at bounding box center [957, 289] width 238 height 529
click at [1035, 495] on div at bounding box center [957, 289] width 238 height 529
click at [1055, 103] on div at bounding box center [957, 289] width 238 height 529
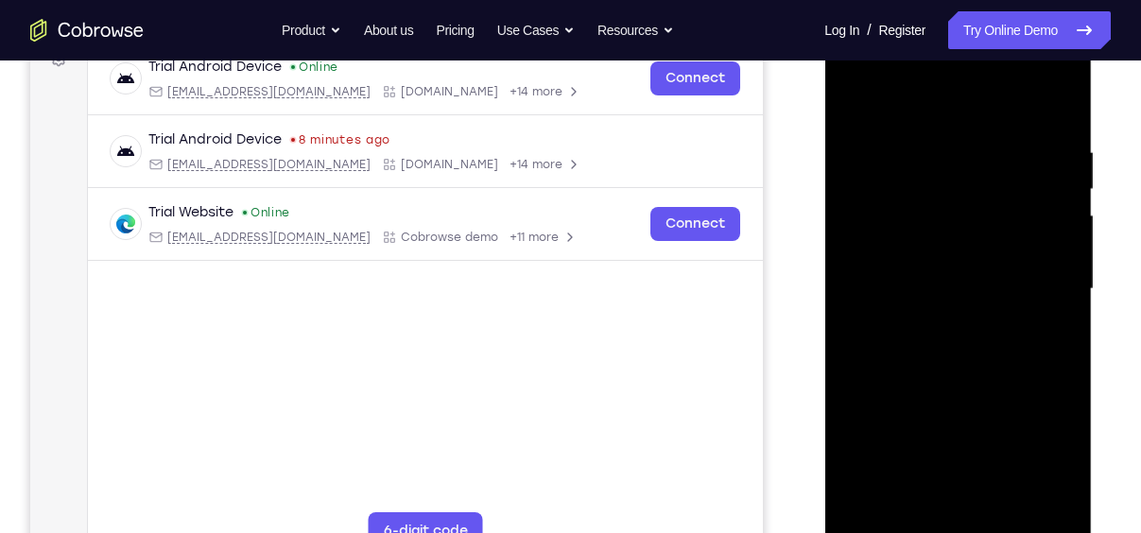
drag, startPoint x: 1048, startPoint y: 139, endPoint x: 855, endPoint y: 155, distance: 193.4
click at [855, 155] on div at bounding box center [957, 289] width 238 height 529
click at [862, 131] on div at bounding box center [957, 289] width 238 height 529
click at [1055, 103] on div at bounding box center [957, 289] width 238 height 529
drag, startPoint x: 972, startPoint y: 329, endPoint x: 1003, endPoint y: 74, distance: 256.9
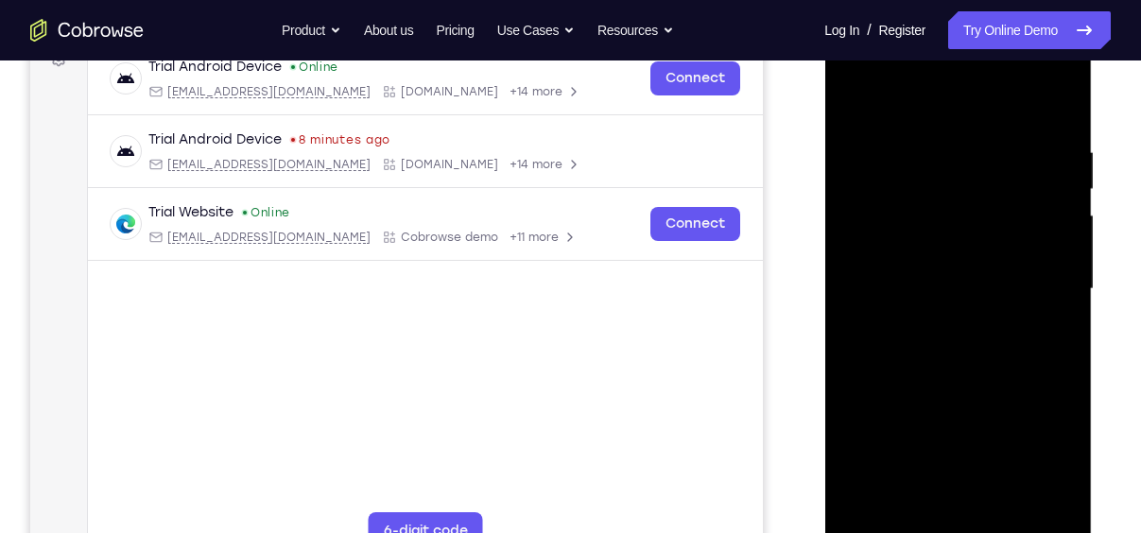
click at [1003, 74] on div at bounding box center [957, 289] width 238 height 529
drag, startPoint x: 968, startPoint y: 399, endPoint x: 993, endPoint y: 132, distance: 267.7
click at [993, 132] on div at bounding box center [957, 289] width 238 height 529
drag, startPoint x: 946, startPoint y: 378, endPoint x: 975, endPoint y: 147, distance: 232.4
click at [975, 147] on div at bounding box center [957, 289] width 238 height 529
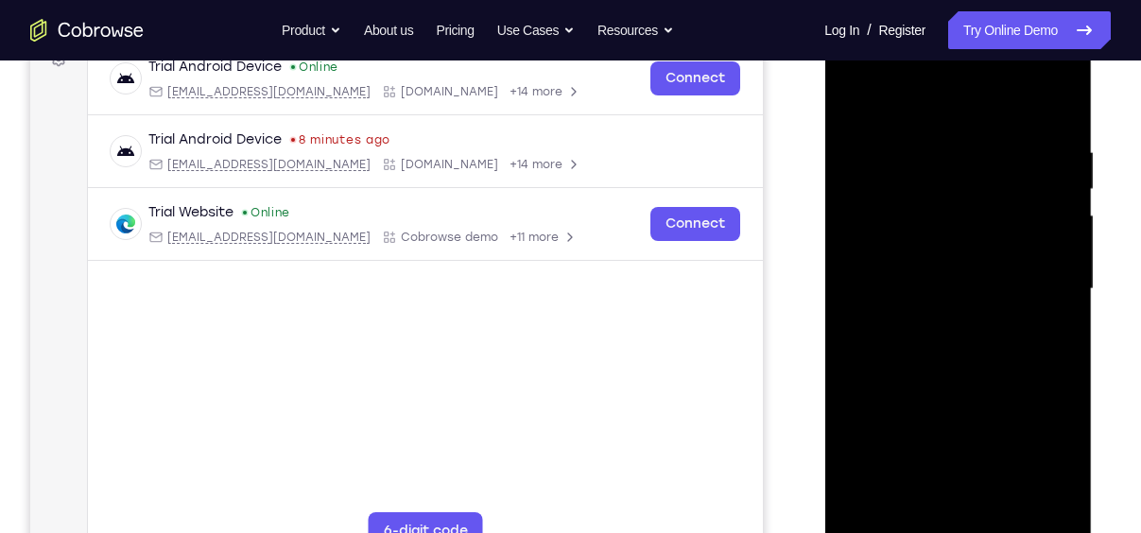
click at [855, 446] on div at bounding box center [957, 289] width 238 height 529
drag, startPoint x: 959, startPoint y: 434, endPoint x: 993, endPoint y: 133, distance: 302.4
click at [993, 133] on div at bounding box center [957, 289] width 238 height 529
drag, startPoint x: 959, startPoint y: 365, endPoint x: 997, endPoint y: 152, distance: 215.9
click at [997, 152] on div at bounding box center [957, 289] width 238 height 529
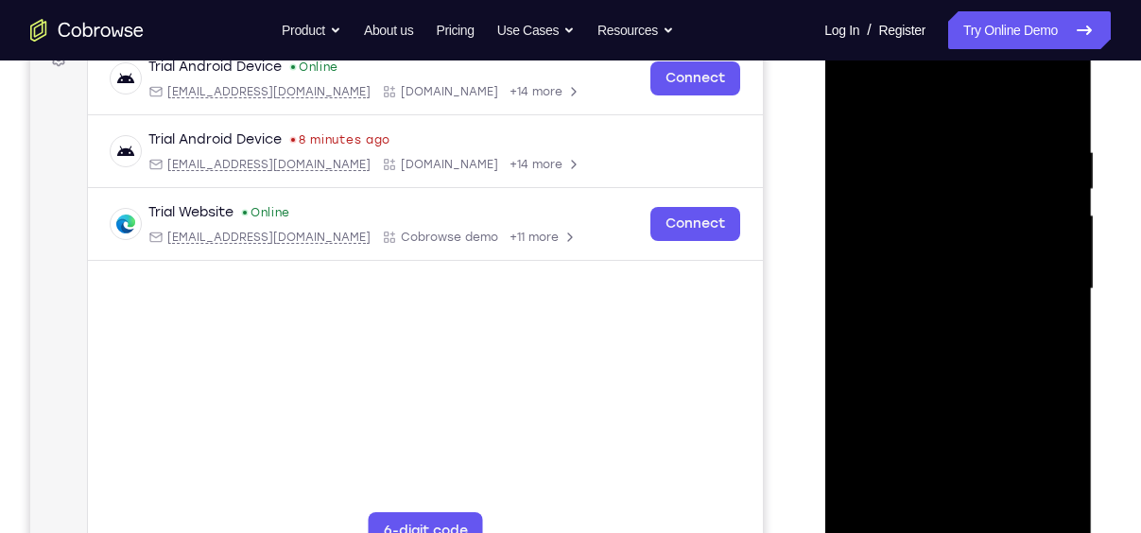
drag, startPoint x: 959, startPoint y: 363, endPoint x: 994, endPoint y: 136, distance: 229.5
click at [994, 136] on div at bounding box center [957, 289] width 238 height 529
drag, startPoint x: 994, startPoint y: 136, endPoint x: 969, endPoint y: 261, distance: 127.3
click at [969, 261] on div at bounding box center [957, 289] width 238 height 529
click at [856, 184] on div at bounding box center [957, 289] width 238 height 529
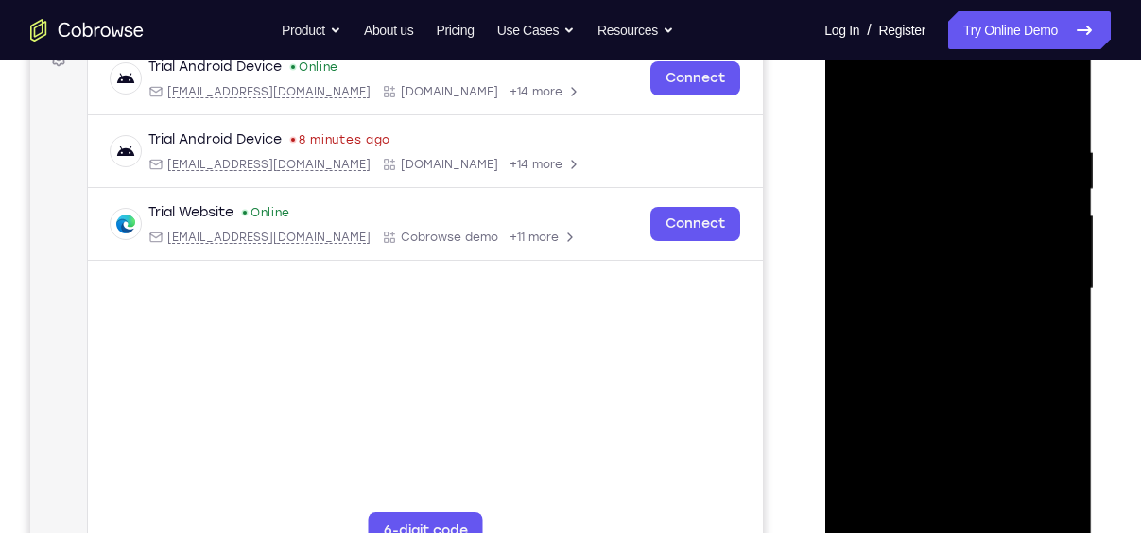
drag, startPoint x: 935, startPoint y: 293, endPoint x: 971, endPoint y: 112, distance: 184.9
click at [971, 112] on div at bounding box center [957, 289] width 238 height 529
drag, startPoint x: 989, startPoint y: 286, endPoint x: 995, endPoint y: 144, distance: 142.8
click at [995, 144] on div at bounding box center [957, 289] width 238 height 529
click at [846, 240] on div at bounding box center [957, 289] width 238 height 529
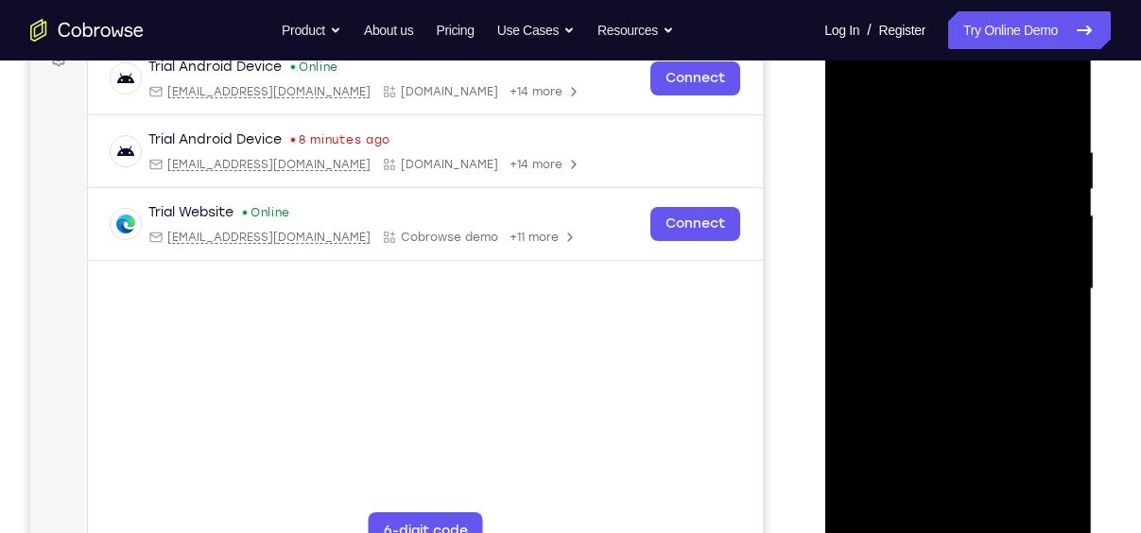
drag, startPoint x: 937, startPoint y: 350, endPoint x: 987, endPoint y: 102, distance: 252.4
click at [987, 102] on div at bounding box center [957, 289] width 238 height 529
click at [855, 401] on div at bounding box center [957, 289] width 238 height 529
drag, startPoint x: 897, startPoint y: 429, endPoint x: 988, endPoint y: 98, distance: 343.2
click at [988, 98] on div at bounding box center [957, 289] width 238 height 529
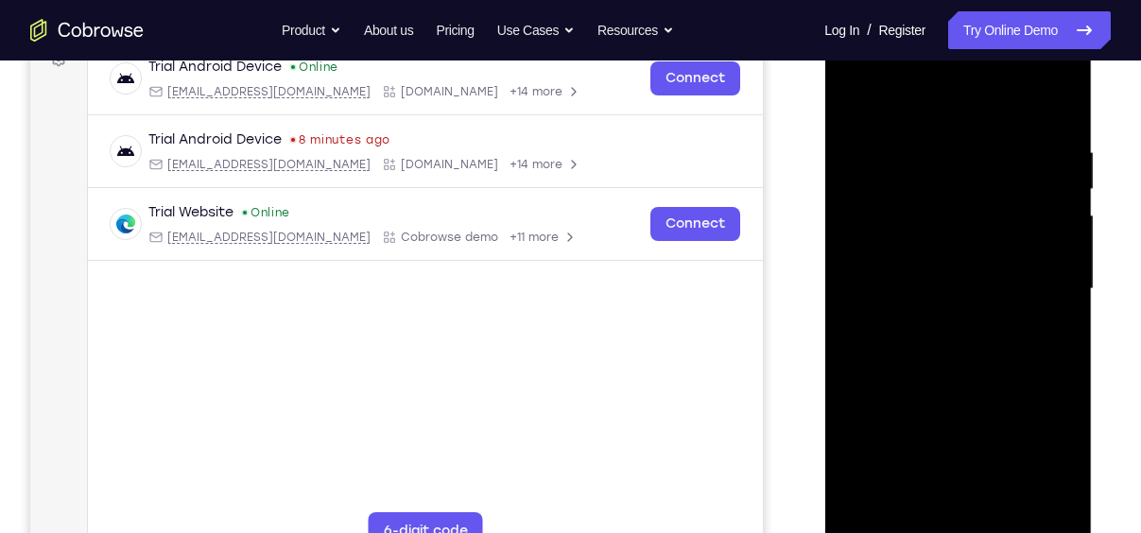
drag, startPoint x: 927, startPoint y: 350, endPoint x: 952, endPoint y: 198, distance: 153.2
click at [952, 198] on div at bounding box center [957, 289] width 238 height 529
click at [859, 362] on div at bounding box center [957, 289] width 238 height 529
drag, startPoint x: 935, startPoint y: 362, endPoint x: 957, endPoint y: 184, distance: 179.1
click at [957, 184] on div at bounding box center [957, 289] width 238 height 529
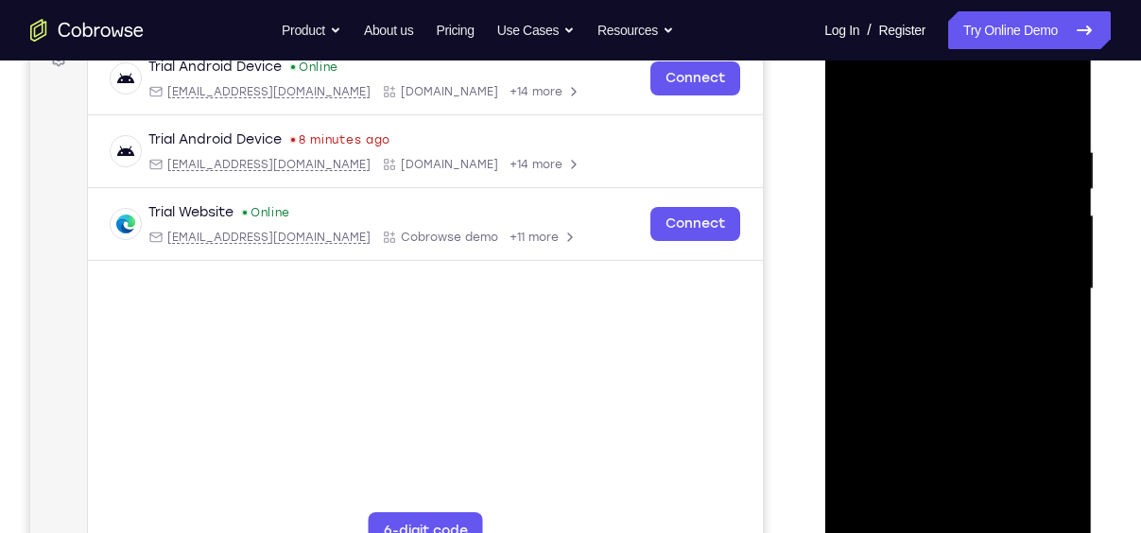
drag, startPoint x: 946, startPoint y: 321, endPoint x: 927, endPoint y: 405, distance: 86.2
click at [927, 405] on div at bounding box center [957, 289] width 238 height 529
click at [876, 278] on div at bounding box center [957, 289] width 238 height 529
click at [853, 94] on div at bounding box center [957, 289] width 238 height 529
drag, startPoint x: 909, startPoint y: 168, endPoint x: 934, endPoint y: 338, distance: 171.9
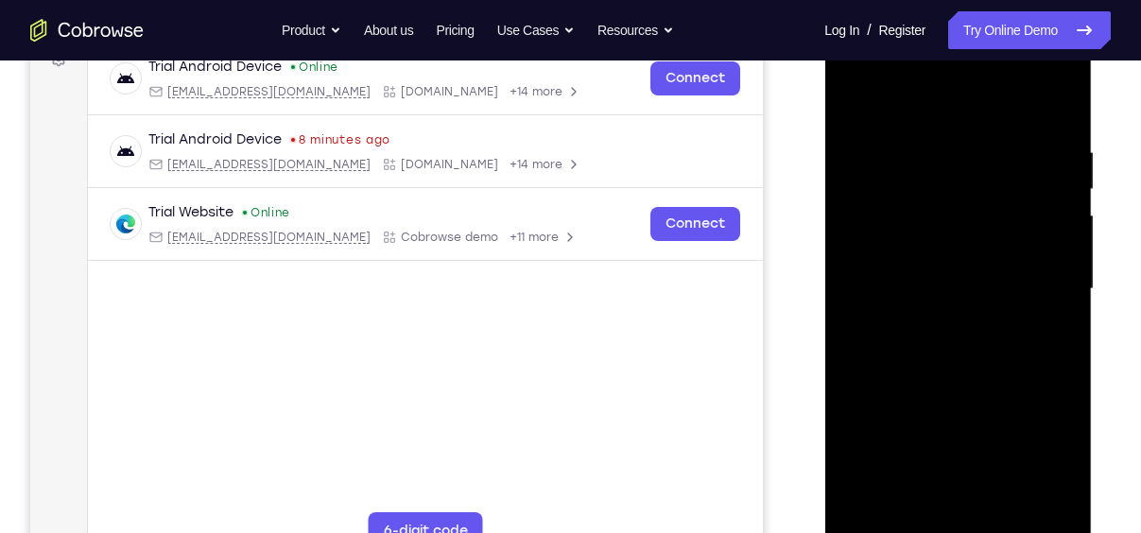
click at [934, 338] on div at bounding box center [957, 289] width 238 height 529
drag, startPoint x: 1020, startPoint y: 153, endPoint x: 849, endPoint y: 163, distance: 170.3
click at [849, 163] on div at bounding box center [957, 289] width 238 height 529
drag, startPoint x: 1025, startPoint y: 129, endPoint x: 837, endPoint y: 141, distance: 188.4
click at [837, 141] on div at bounding box center [957, 291] width 267 height 563
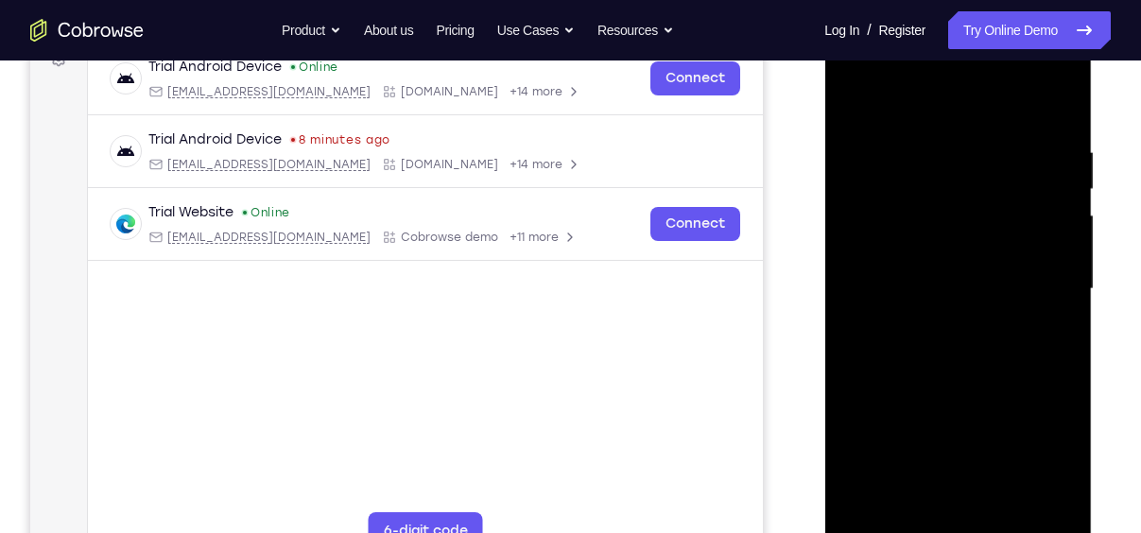
drag, startPoint x: 1021, startPoint y: 123, endPoint x: 834, endPoint y: 126, distance: 187.1
click at [834, 126] on div at bounding box center [957, 291] width 267 height 563
click at [867, 136] on div at bounding box center [957, 289] width 238 height 529
click at [1044, 215] on div at bounding box center [957, 289] width 238 height 529
click at [1052, 186] on div at bounding box center [957, 289] width 238 height 529
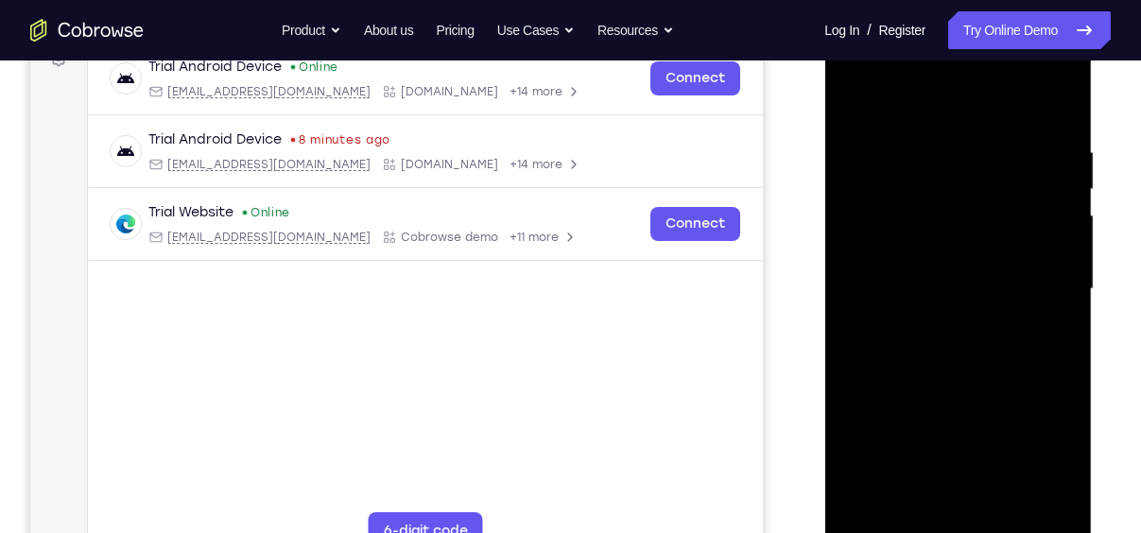
click at [1054, 108] on div at bounding box center [957, 289] width 238 height 529
drag, startPoint x: 1034, startPoint y: 129, endPoint x: 868, endPoint y: 156, distance: 167.5
click at [868, 156] on div at bounding box center [957, 289] width 238 height 529
click at [866, 140] on div at bounding box center [957, 289] width 238 height 529
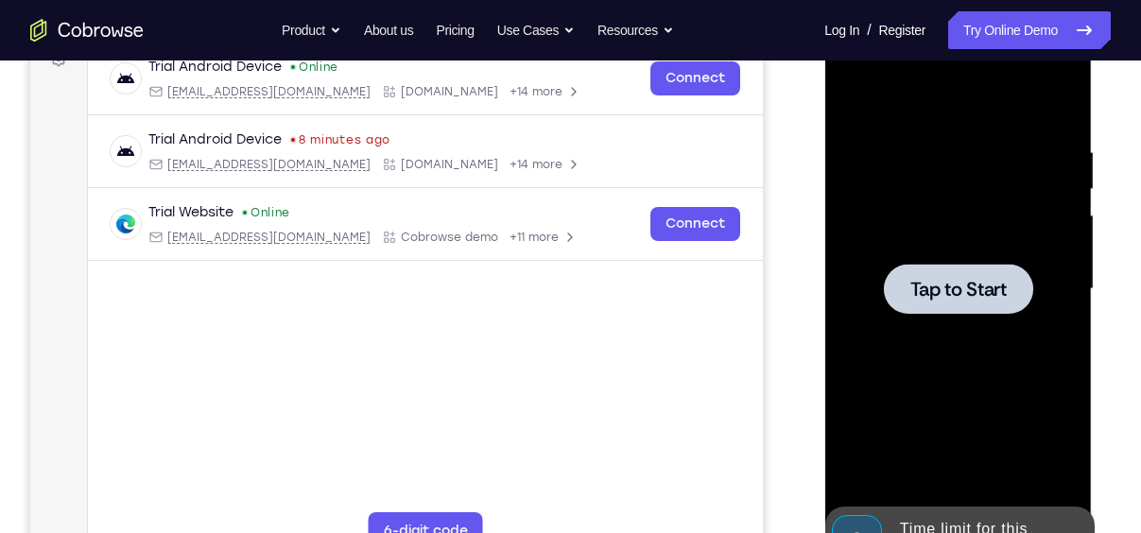
click at [950, 297] on span "Tap to Start" at bounding box center [957, 289] width 96 height 19
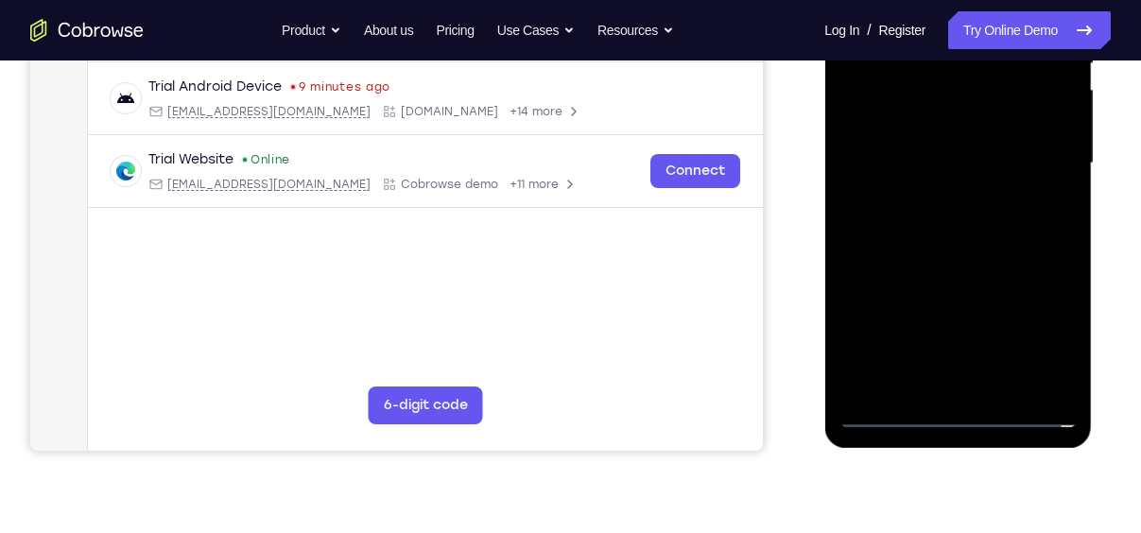
scroll to position [429, 0]
click at [962, 413] on div at bounding box center [957, 162] width 238 height 529
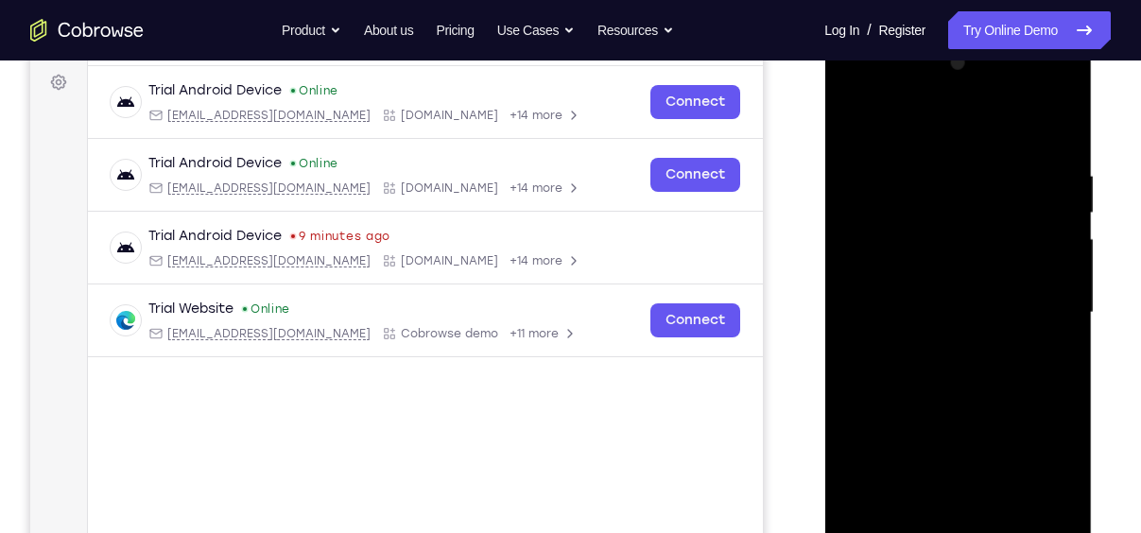
scroll to position [278, 0]
click at [1031, 480] on div at bounding box center [957, 313] width 238 height 529
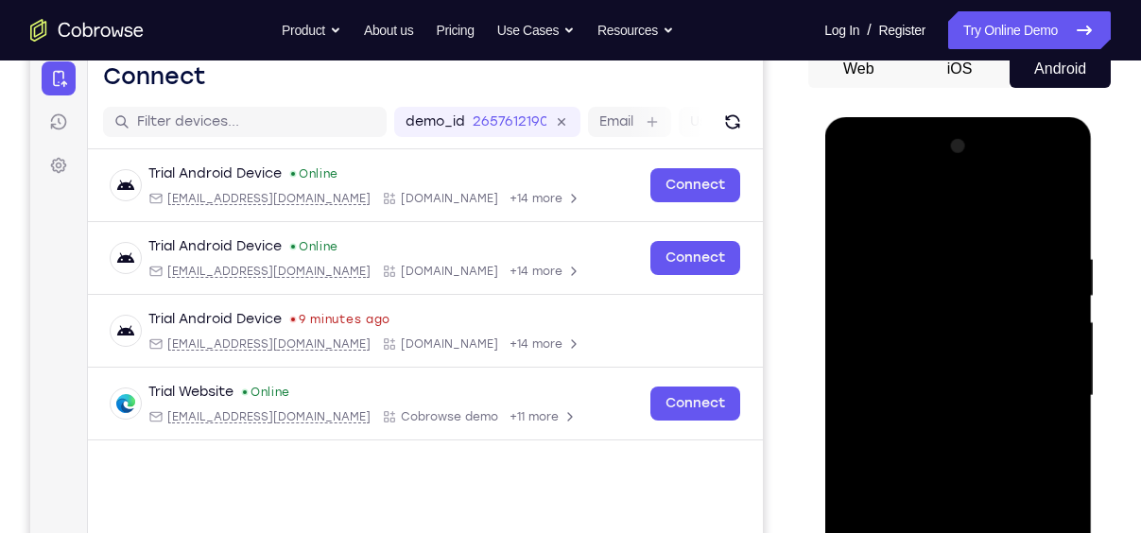
scroll to position [347, 0]
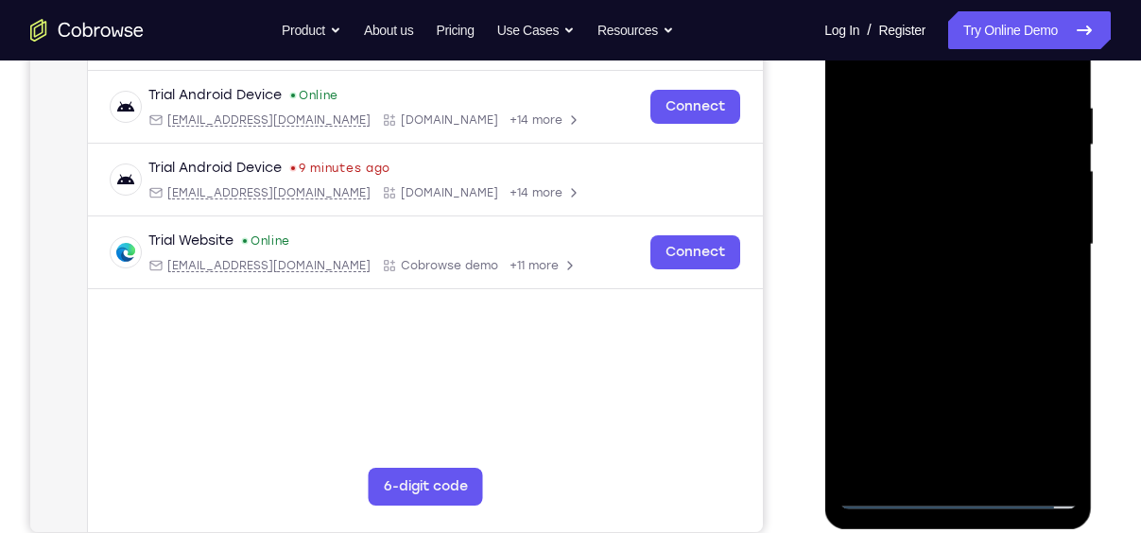
click at [944, 63] on div at bounding box center [957, 244] width 238 height 529
click at [873, 186] on div at bounding box center [957, 244] width 238 height 529
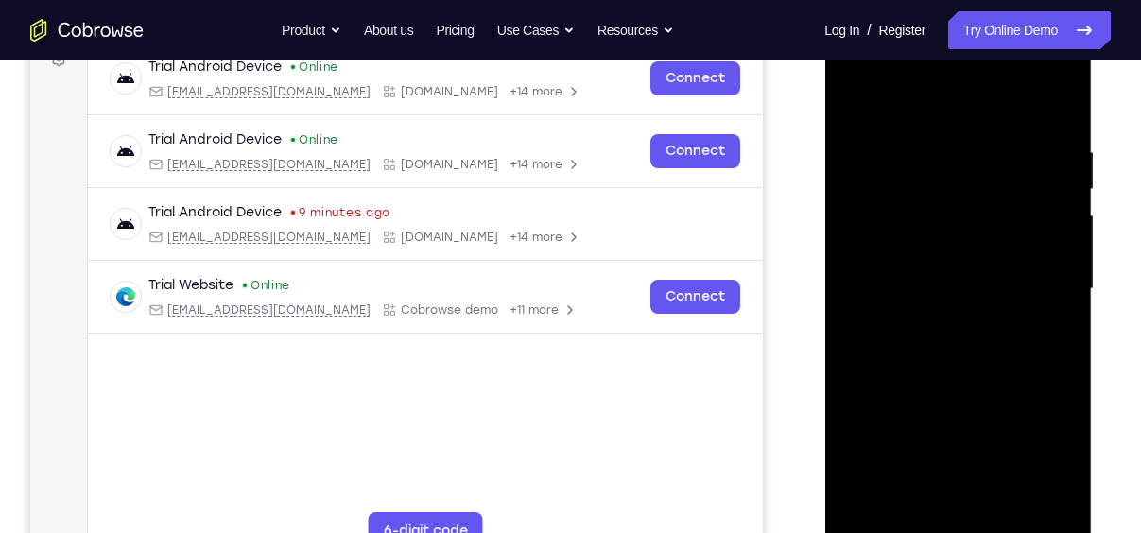
scroll to position [309, 0]
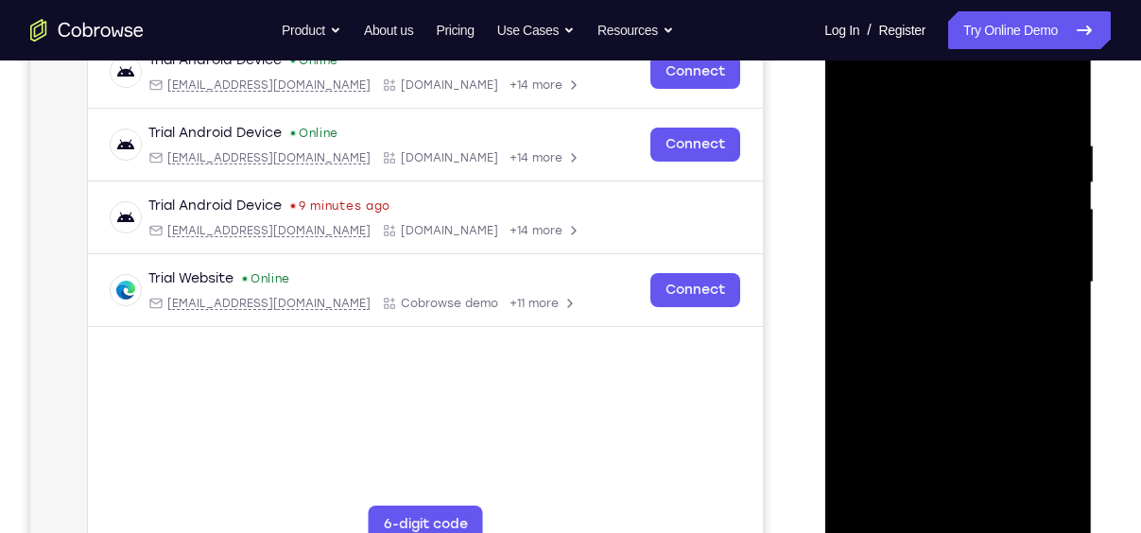
click at [882, 267] on div at bounding box center [957, 282] width 238 height 529
click at [941, 211] on div at bounding box center [957, 282] width 238 height 529
click at [918, 258] on div at bounding box center [957, 282] width 238 height 529
click at [910, 211] on div at bounding box center [957, 282] width 238 height 529
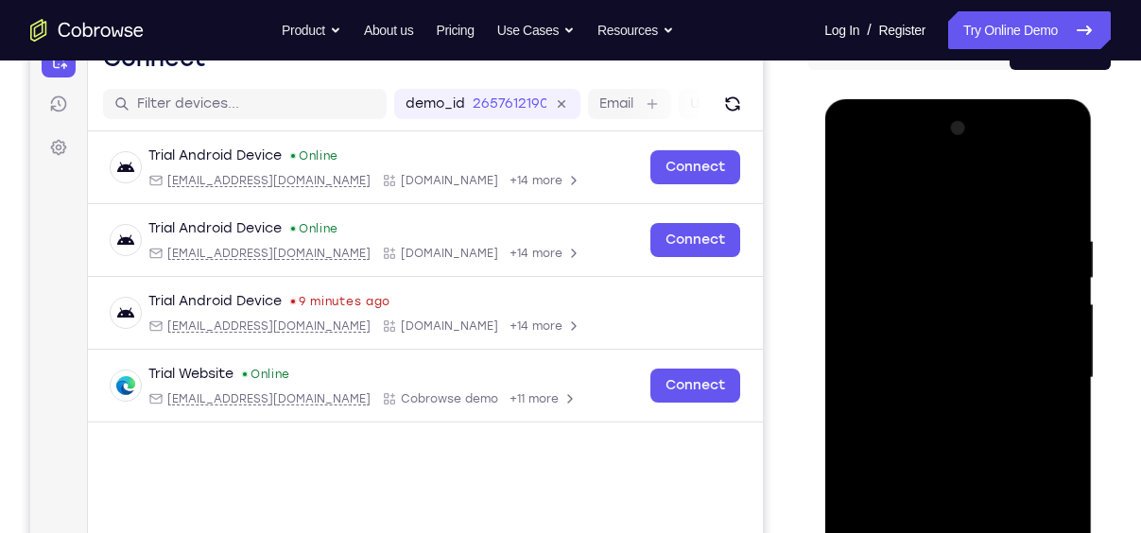
scroll to position [213, 0]
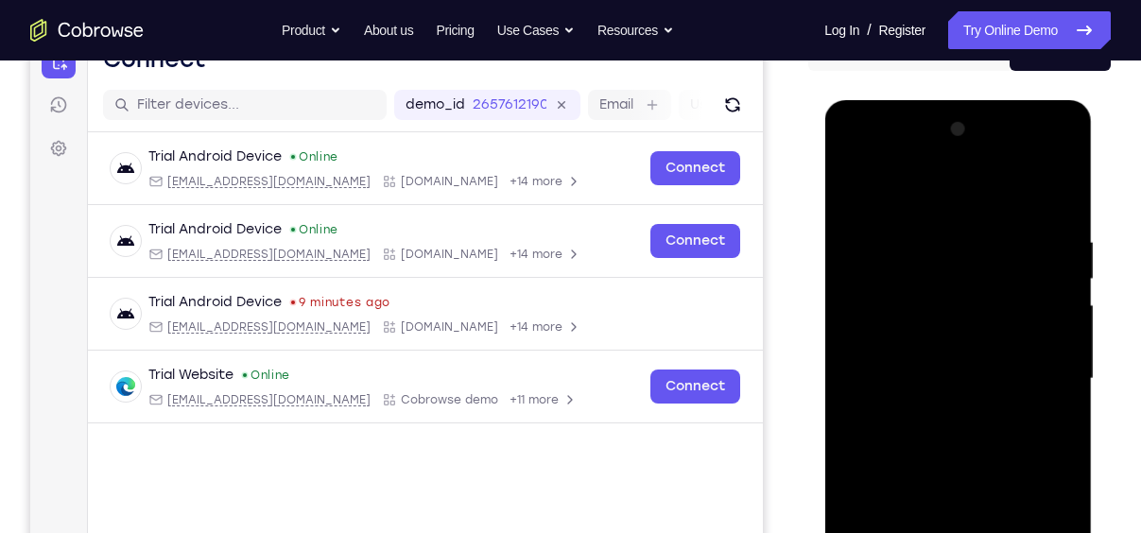
click at [905, 307] on div at bounding box center [957, 378] width 238 height 529
click at [909, 307] on div at bounding box center [957, 378] width 238 height 529
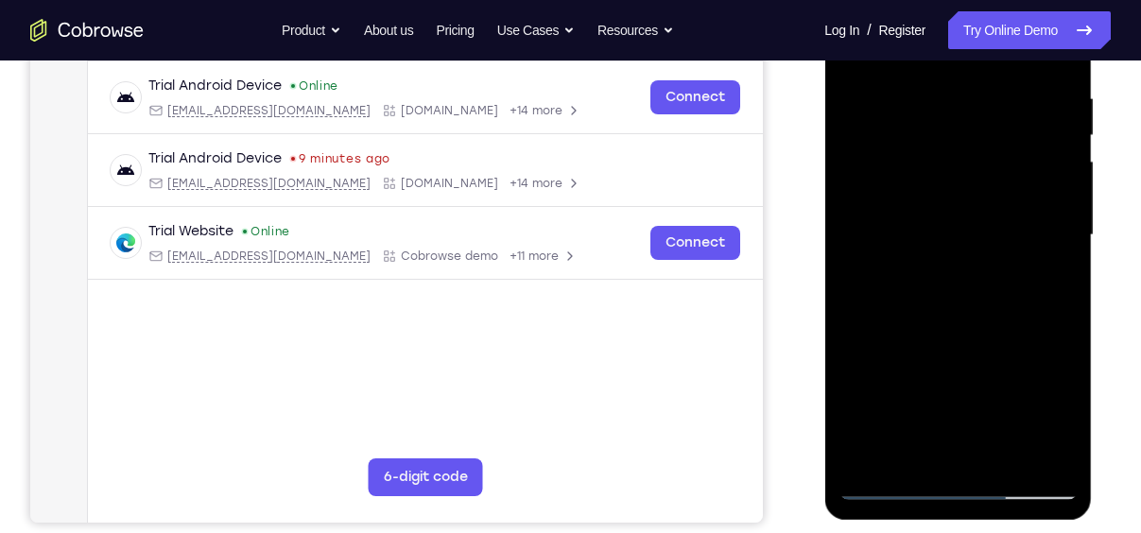
scroll to position [357, 0]
click at [963, 487] on div at bounding box center [957, 234] width 238 height 529
click at [1032, 482] on div at bounding box center [957, 234] width 238 height 529
drag, startPoint x: 984, startPoint y: 386, endPoint x: 1000, endPoint y: 64, distance: 322.6
click at [1000, 64] on div at bounding box center [957, 234] width 238 height 529
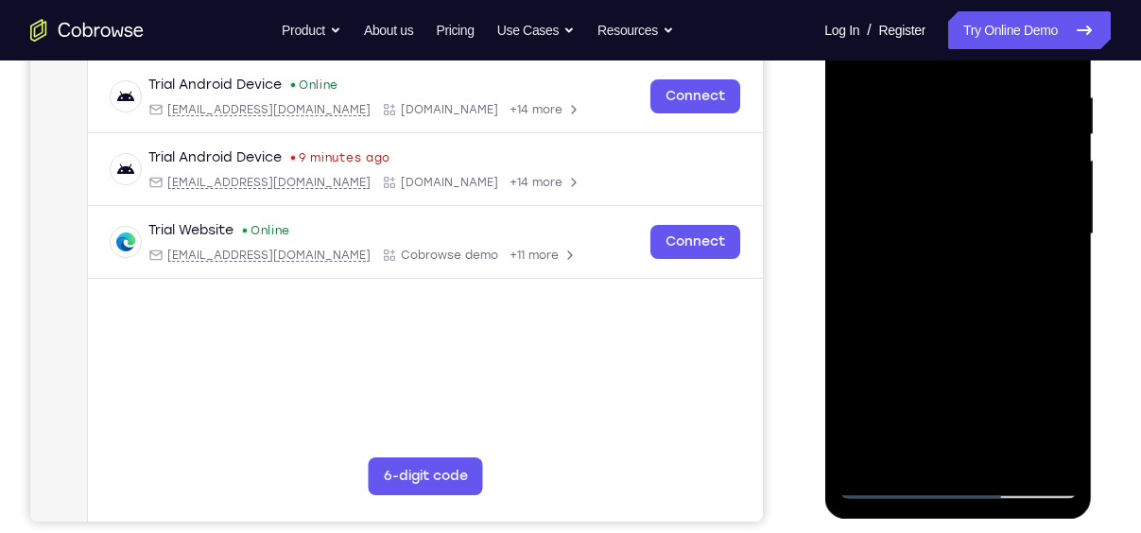
drag, startPoint x: 967, startPoint y: 339, endPoint x: 1015, endPoint y: -38, distance: 380.1
click at [1015, 0] on div at bounding box center [957, 237] width 267 height 563
drag, startPoint x: 963, startPoint y: 350, endPoint x: 984, endPoint y: -67, distance: 417.2
click at [984, 0] on html "Online web based iOS Simulators and Android Emulators. Run iPhone, iPad, Mobile…" at bounding box center [958, 239] width 269 height 567
click at [955, 482] on div at bounding box center [957, 234] width 238 height 529
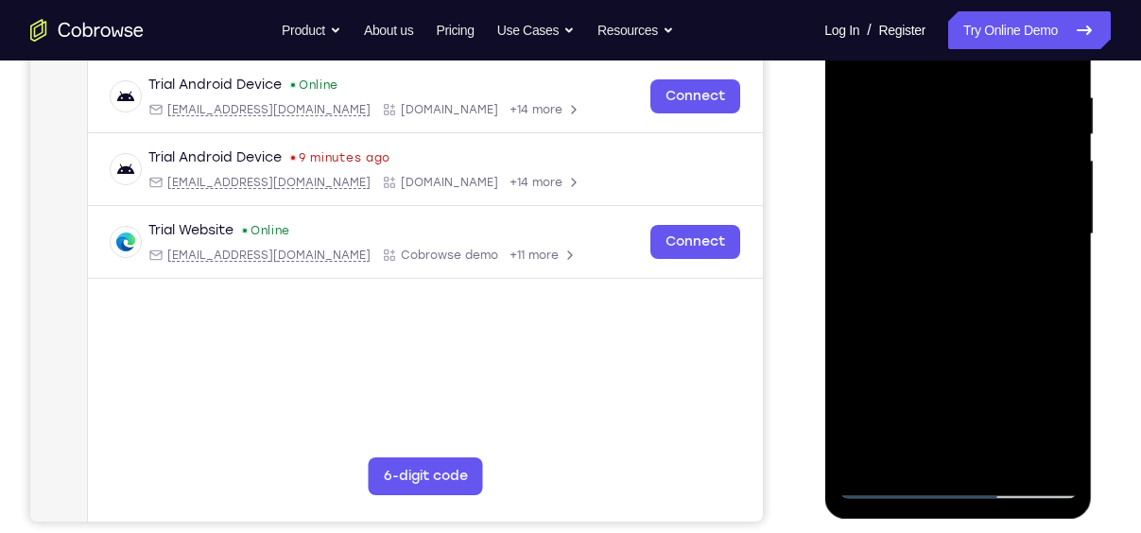
click at [927, 443] on div at bounding box center [957, 234] width 238 height 529
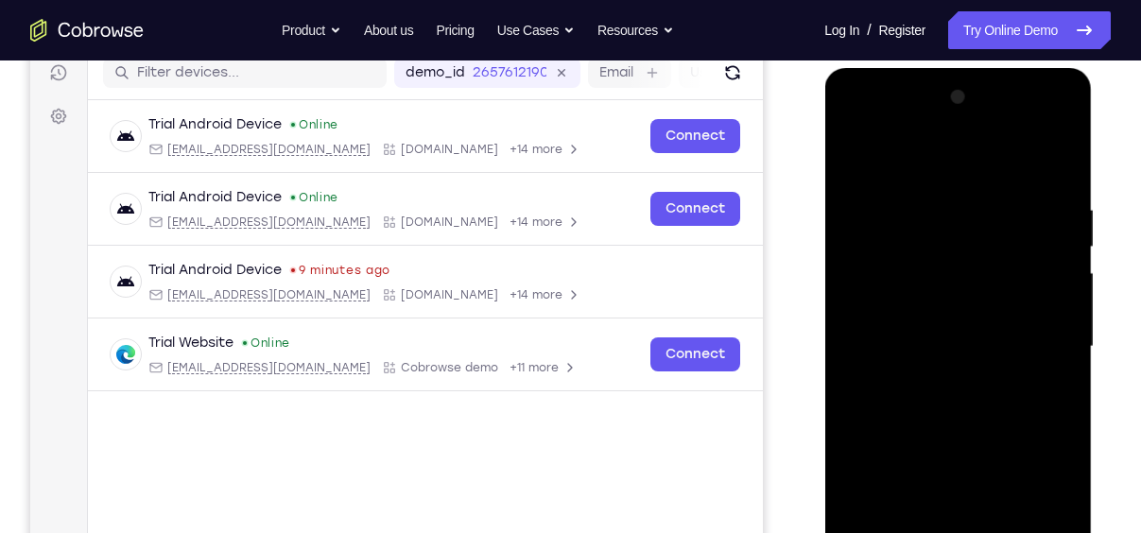
scroll to position [246, 0]
click at [1058, 128] on div at bounding box center [957, 345] width 238 height 529
click at [852, 430] on div at bounding box center [957, 345] width 238 height 529
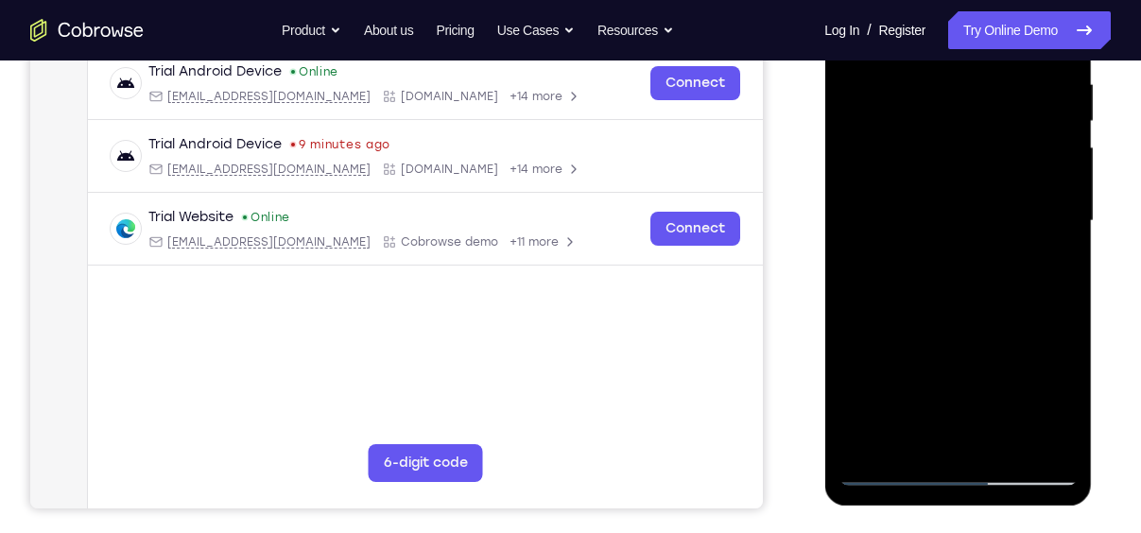
scroll to position [375, 0]
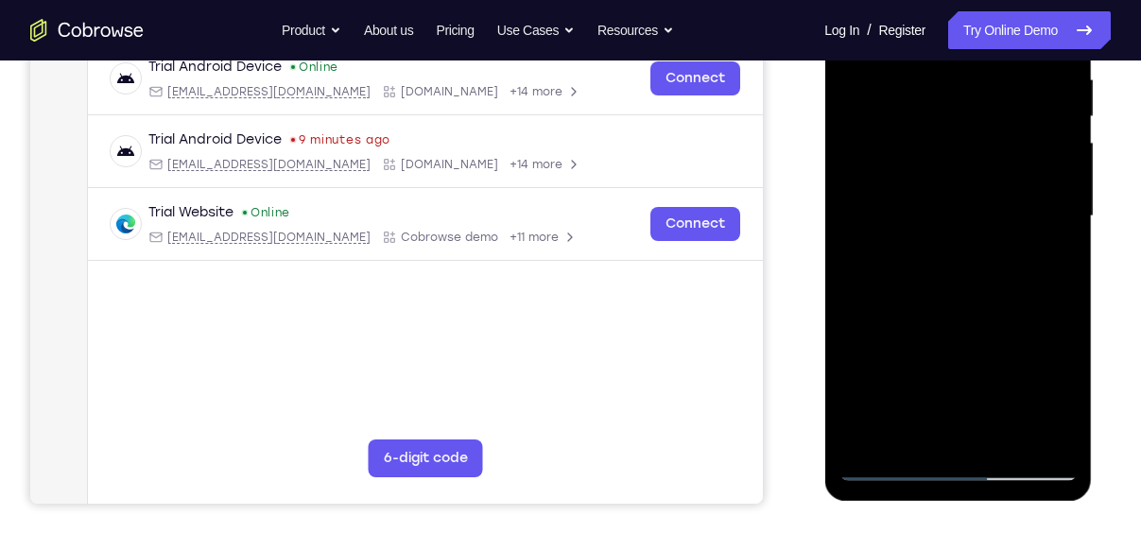
click at [962, 466] on div at bounding box center [957, 216] width 238 height 529
click at [1046, 368] on div at bounding box center [957, 216] width 238 height 529
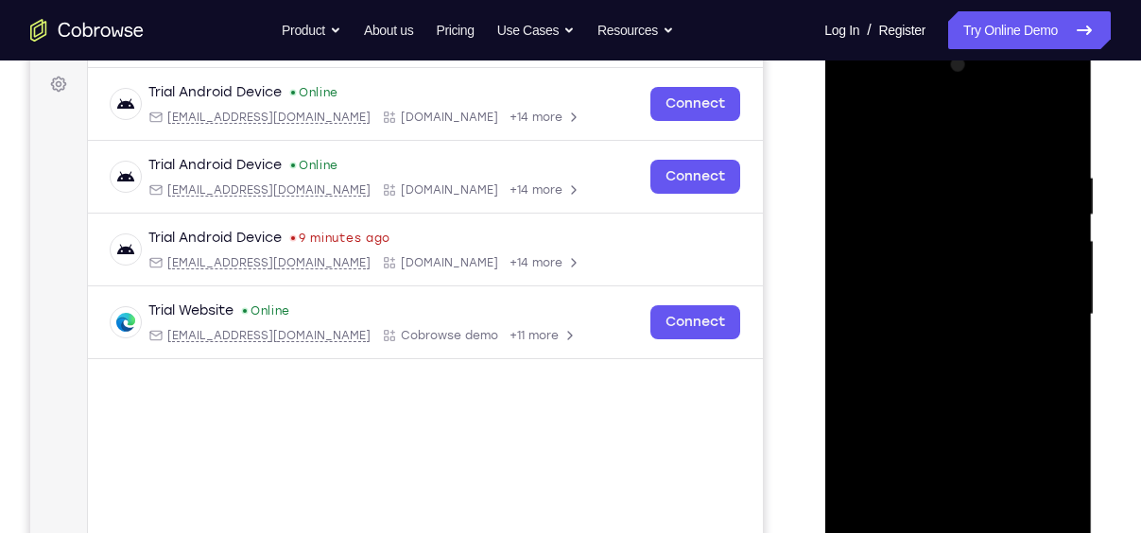
scroll to position [278, 0]
click at [918, 302] on div at bounding box center [957, 313] width 238 height 529
click at [1025, 495] on div at bounding box center [957, 313] width 238 height 529
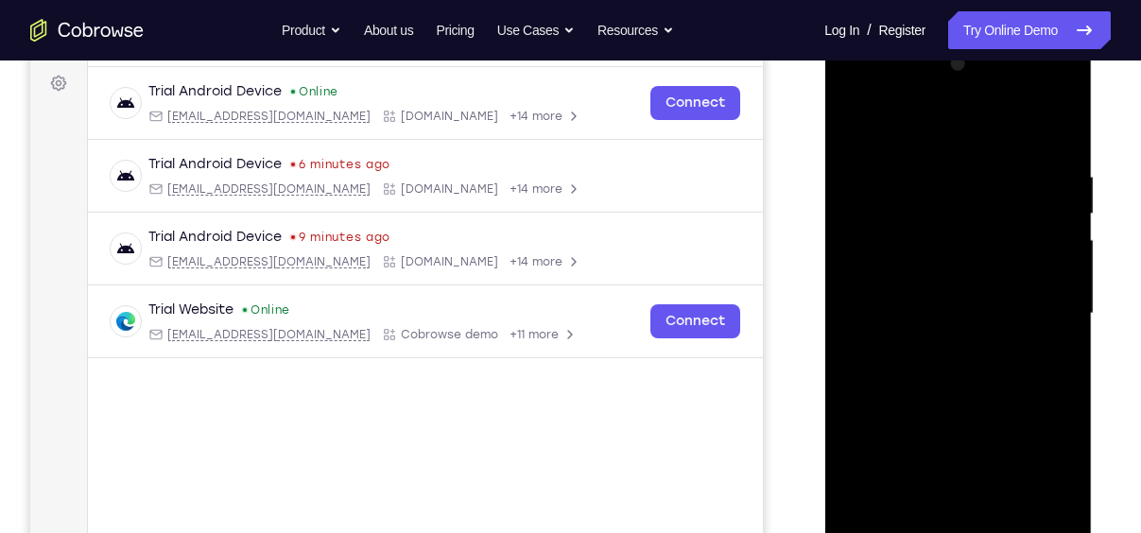
click at [865, 455] on div at bounding box center [957, 313] width 238 height 529
click at [955, 457] on div at bounding box center [957, 313] width 238 height 529
click at [897, 431] on div at bounding box center [957, 313] width 238 height 529
click at [915, 458] on div at bounding box center [957, 313] width 238 height 529
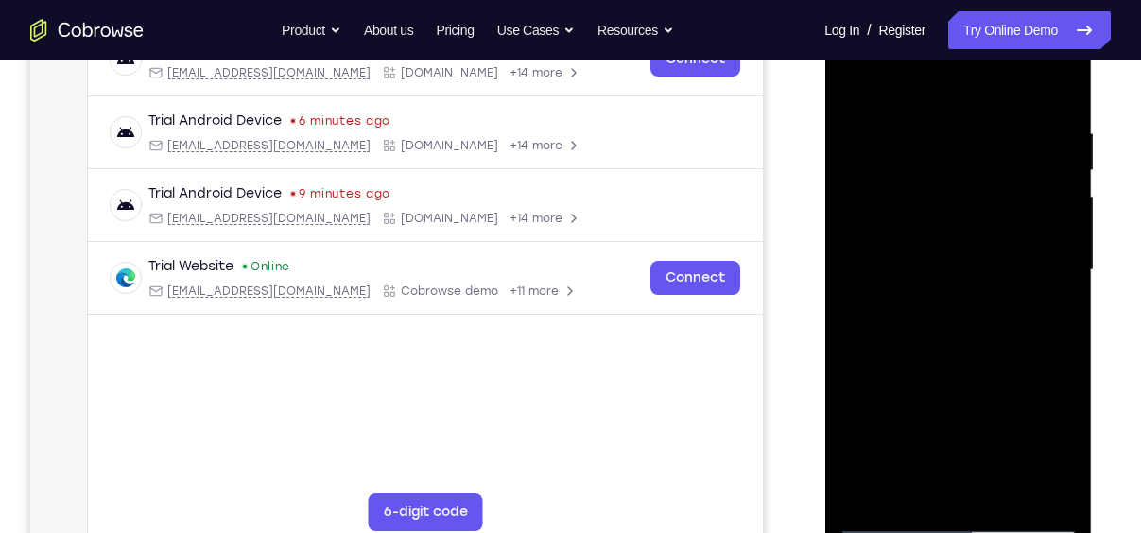
scroll to position [322, 0]
click at [855, 490] on div at bounding box center [957, 269] width 238 height 529
click at [1031, 490] on div at bounding box center [957, 269] width 238 height 529
click at [853, 485] on div at bounding box center [957, 269] width 238 height 529
click at [898, 385] on div at bounding box center [957, 269] width 238 height 529
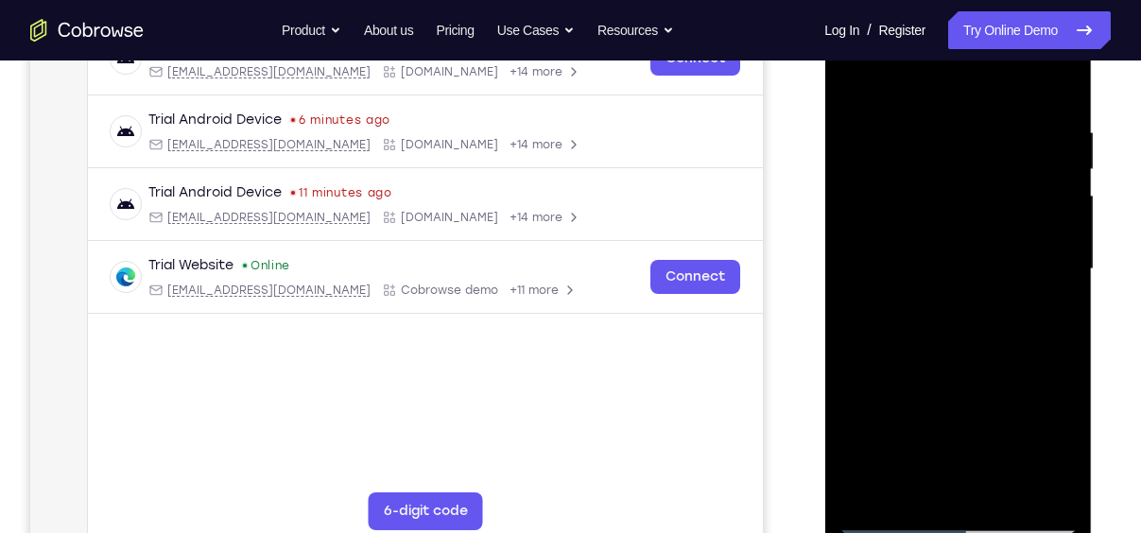
click at [885, 421] on div at bounding box center [957, 269] width 238 height 529
click at [866, 419] on div at bounding box center [957, 269] width 238 height 529
click at [1029, 453] on div at bounding box center [957, 269] width 238 height 529
click at [882, 486] on div at bounding box center [957, 269] width 238 height 529
click at [955, 420] on div at bounding box center [957, 269] width 238 height 529
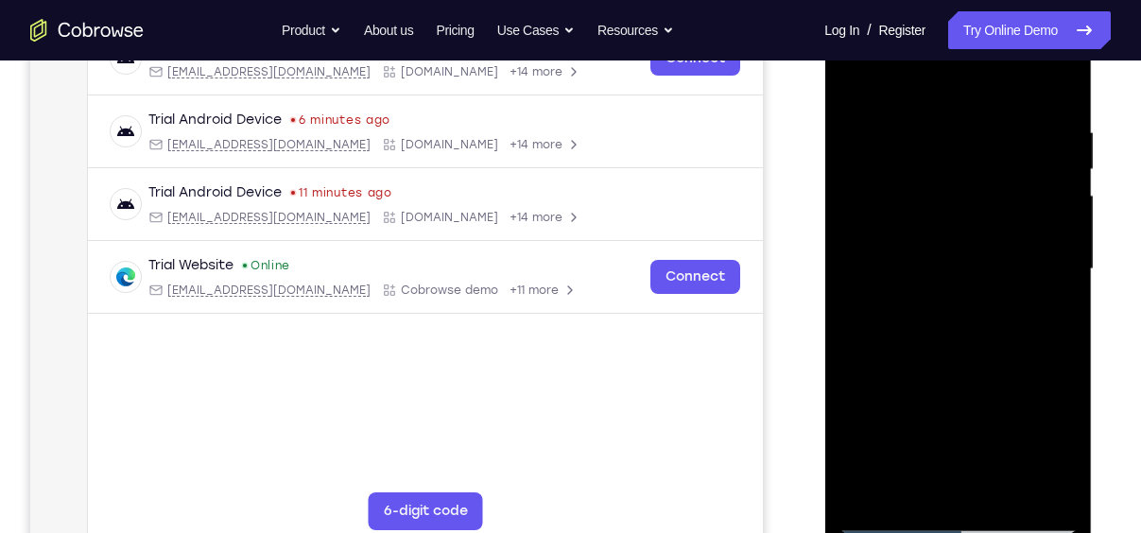
click at [1033, 447] on div at bounding box center [957, 269] width 238 height 529
click at [861, 418] on div at bounding box center [957, 269] width 238 height 529
click at [1031, 379] on div at bounding box center [957, 269] width 238 height 529
click at [1020, 381] on div at bounding box center [957, 269] width 238 height 529
click at [1056, 414] on div at bounding box center [957, 269] width 238 height 529
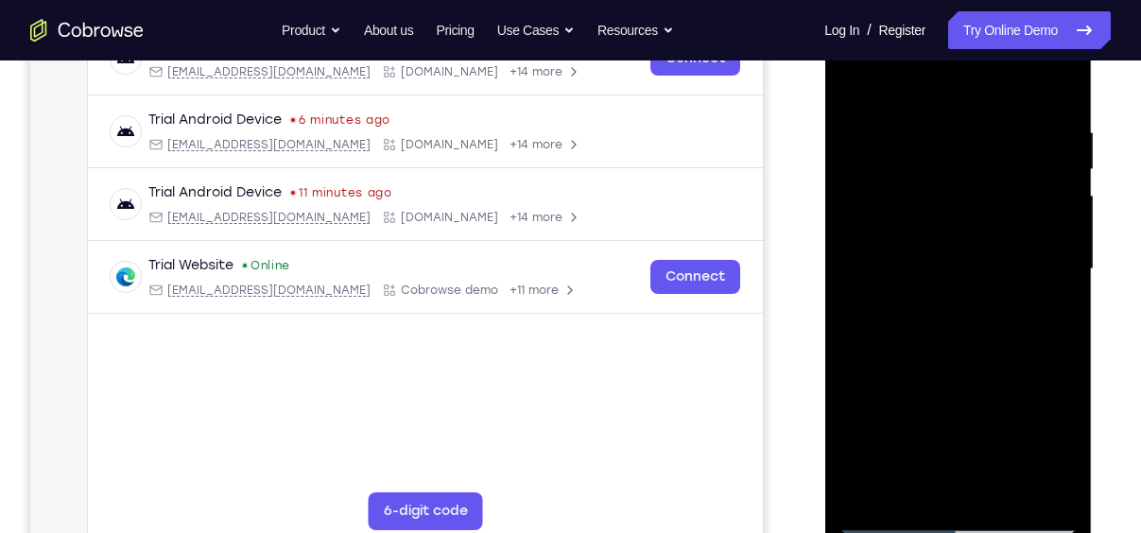
click at [1025, 492] on div at bounding box center [957, 269] width 238 height 529
click at [931, 451] on div at bounding box center [957, 269] width 238 height 529
click at [1050, 373] on div at bounding box center [957, 269] width 238 height 529
click at [1023, 461] on div at bounding box center [957, 269] width 238 height 529
click at [985, 252] on div at bounding box center [957, 269] width 238 height 529
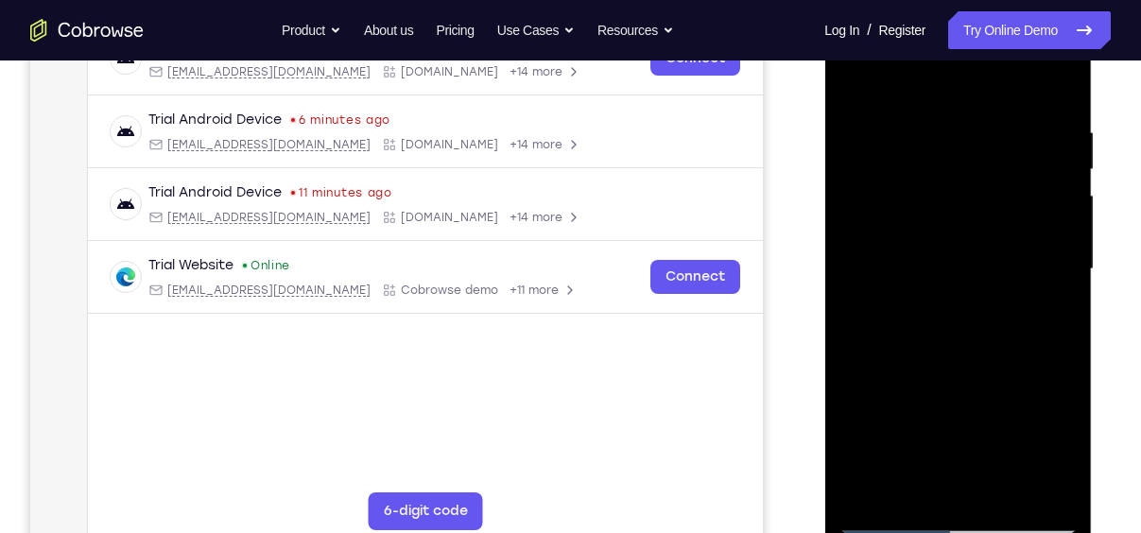
click at [857, 457] on div at bounding box center [957, 269] width 238 height 529
click at [859, 416] on div at bounding box center [957, 269] width 238 height 529
click at [1056, 235] on div at bounding box center [957, 269] width 238 height 529
click at [967, 275] on div at bounding box center [957, 269] width 238 height 529
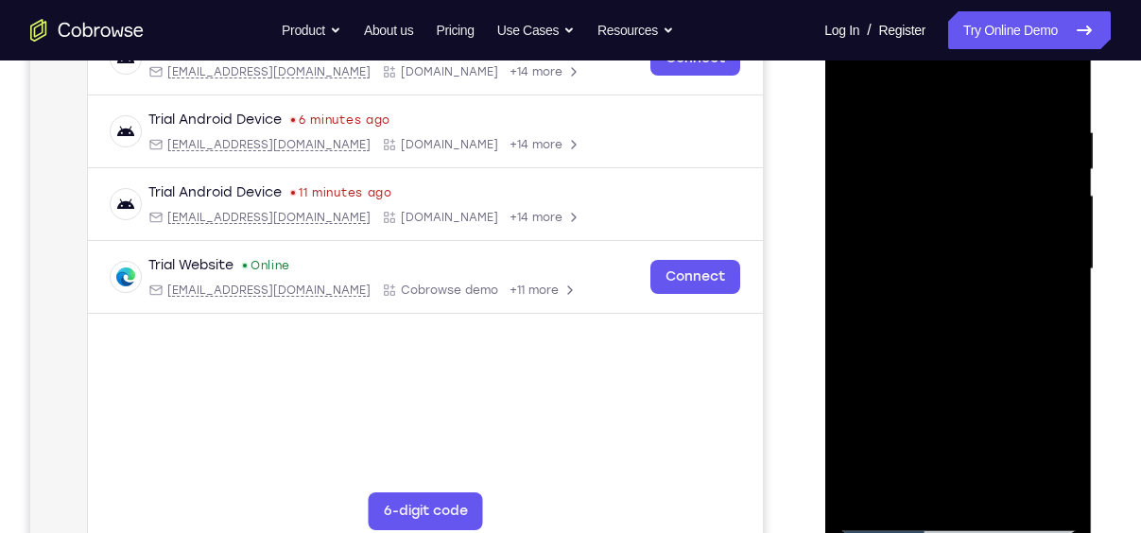
click at [967, 379] on div at bounding box center [957, 269] width 238 height 529
click at [1045, 170] on div at bounding box center [957, 269] width 238 height 529
drag, startPoint x: 958, startPoint y: 334, endPoint x: 1004, endPoint y: 83, distance: 254.7
click at [979, 151] on div at bounding box center [957, 269] width 238 height 529
click at [932, 482] on div at bounding box center [957, 269] width 238 height 529
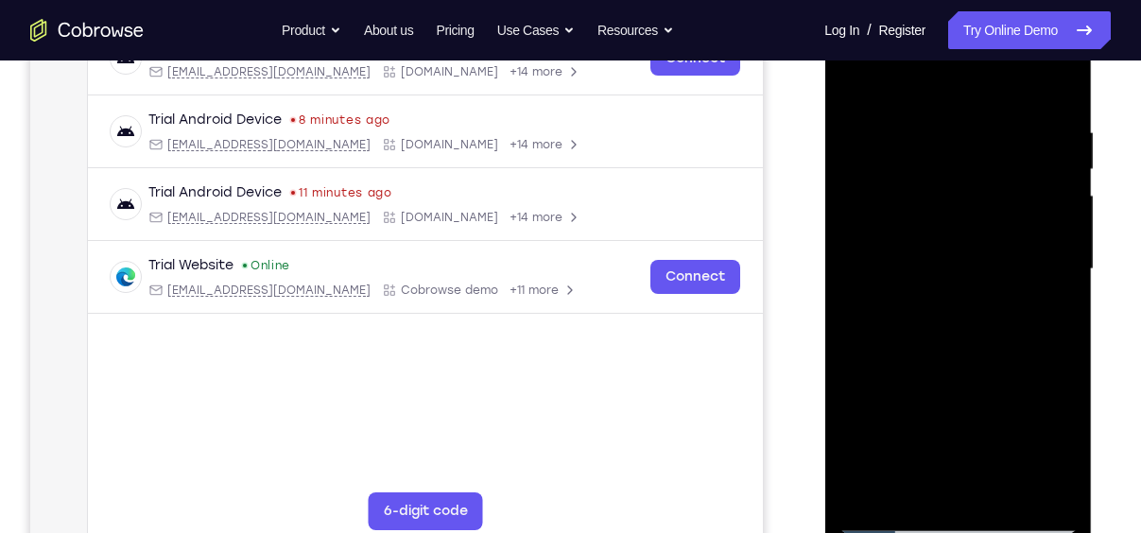
click at [916, 226] on div at bounding box center [957, 269] width 238 height 529
click at [898, 306] on div at bounding box center [957, 269] width 238 height 529
click at [901, 300] on div at bounding box center [957, 269] width 238 height 529
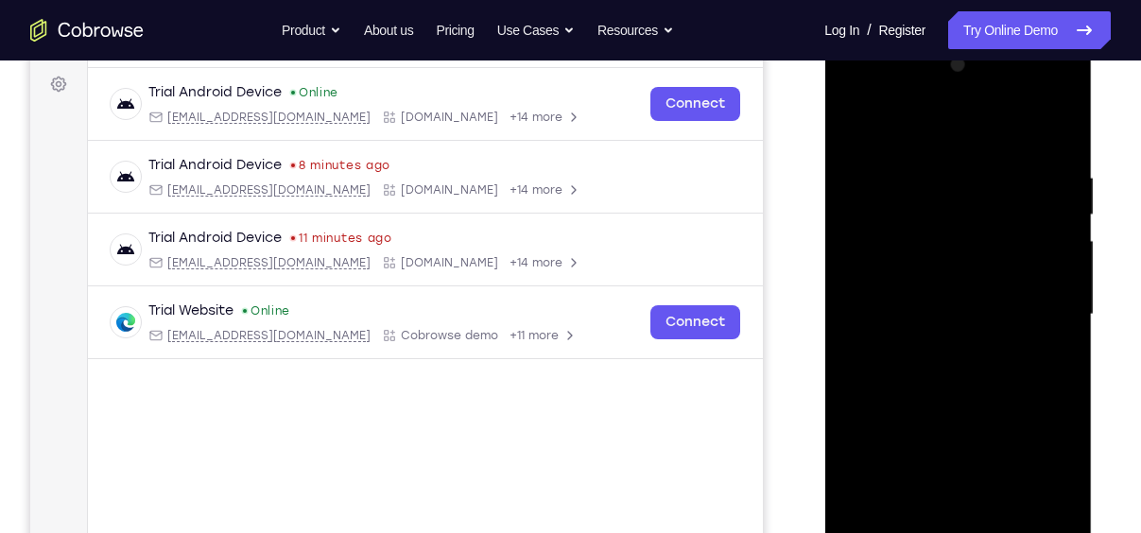
scroll to position [278, 0]
click at [989, 341] on div at bounding box center [957, 313] width 238 height 529
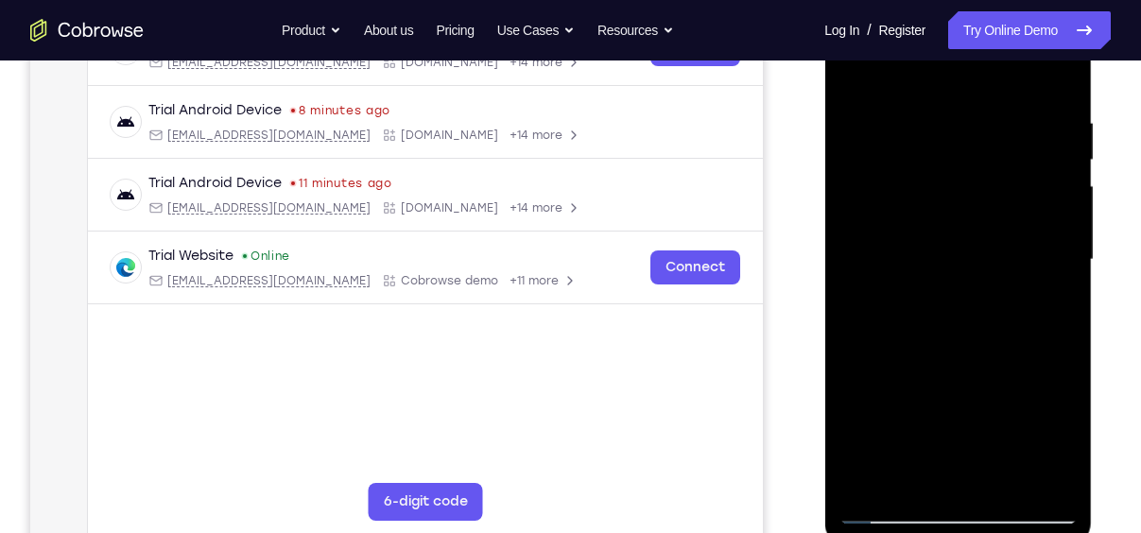
scroll to position [333, 0]
drag, startPoint x: 988, startPoint y: 247, endPoint x: 994, endPoint y: 131, distance: 115.4
click at [994, 131] on div at bounding box center [957, 258] width 238 height 529
click at [969, 185] on div at bounding box center [957, 258] width 238 height 529
drag, startPoint x: 995, startPoint y: 327, endPoint x: 1006, endPoint y: 195, distance: 132.8
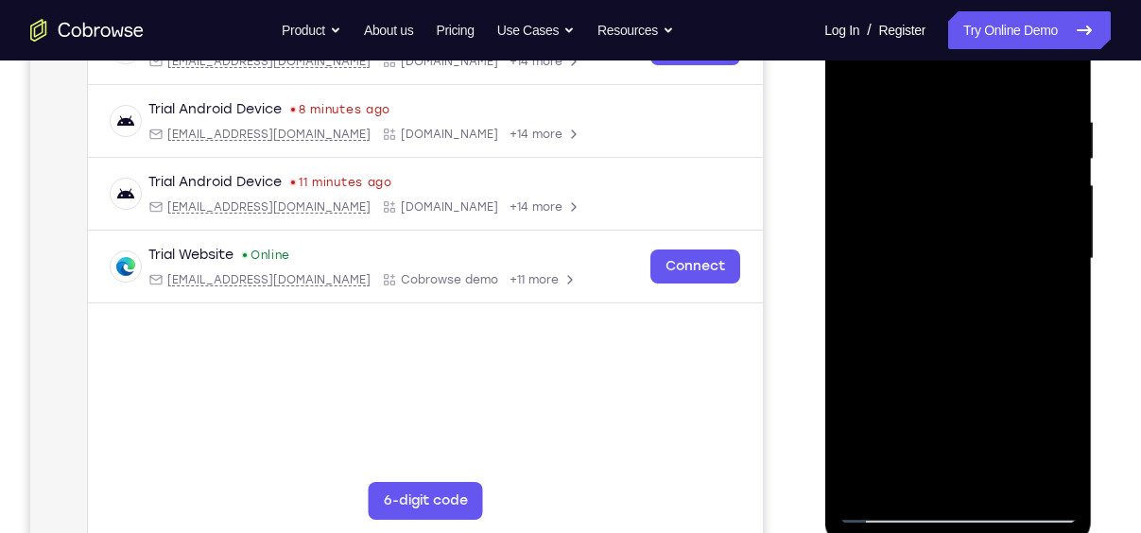
click at [1006, 195] on div at bounding box center [957, 258] width 238 height 529
drag, startPoint x: 985, startPoint y: 277, endPoint x: 1001, endPoint y: 50, distance: 227.4
click at [1001, 50] on div at bounding box center [957, 258] width 238 height 529
drag, startPoint x: 937, startPoint y: 312, endPoint x: 965, endPoint y: 109, distance: 205.0
click at [965, 109] on div at bounding box center [957, 258] width 238 height 529
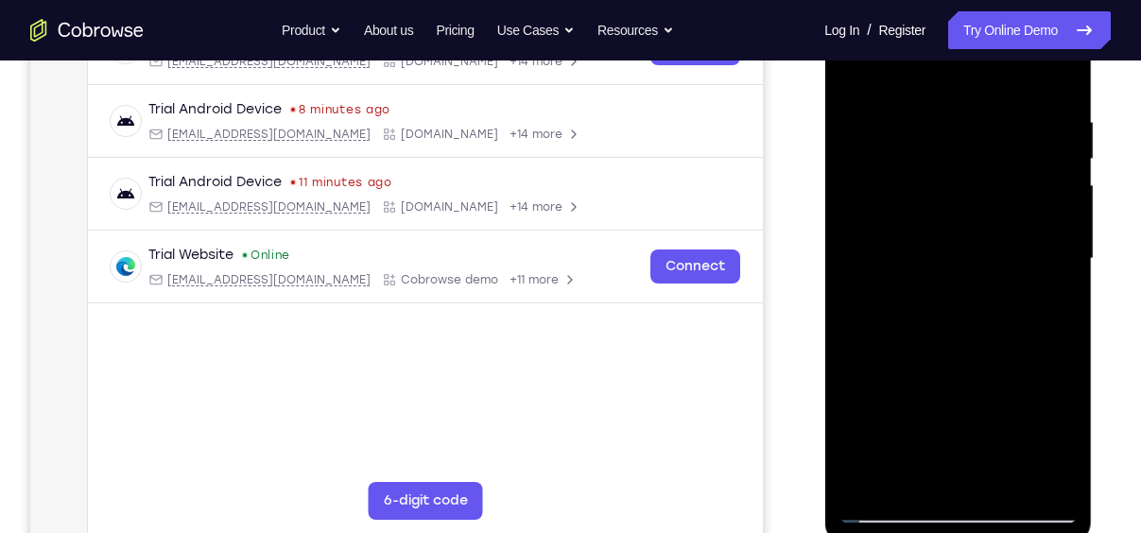
drag, startPoint x: 939, startPoint y: 285, endPoint x: 959, endPoint y: 110, distance: 176.9
click at [959, 110] on div at bounding box center [957, 258] width 238 height 529
drag, startPoint x: 950, startPoint y: 327, endPoint x: 980, endPoint y: 165, distance: 164.4
click at [980, 165] on div at bounding box center [957, 258] width 238 height 529
drag, startPoint x: 963, startPoint y: 386, endPoint x: 978, endPoint y: 122, distance: 264.1
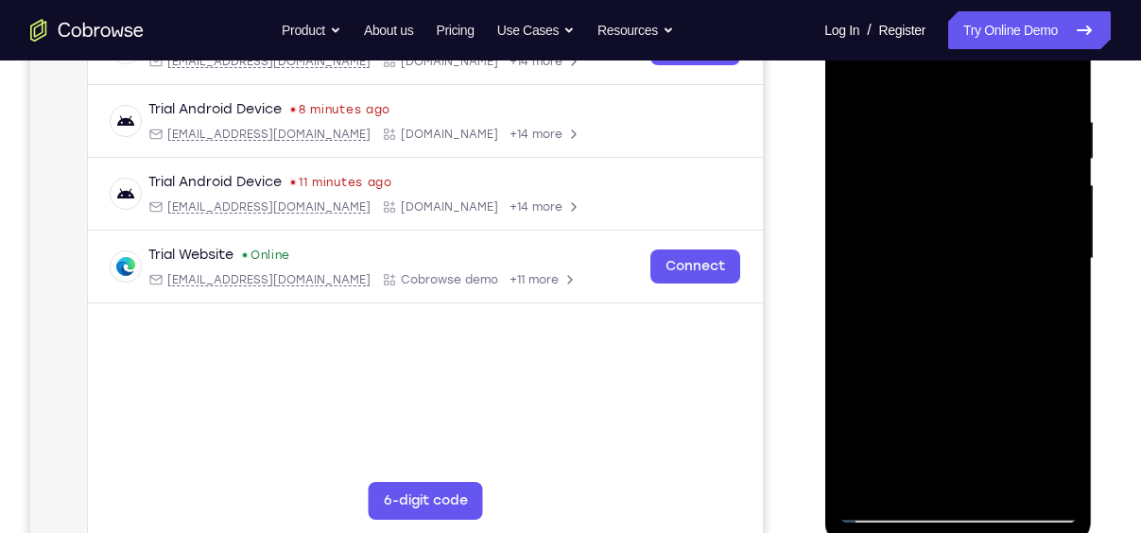
click at [978, 122] on div at bounding box center [957, 258] width 238 height 529
drag, startPoint x: 946, startPoint y: 346, endPoint x: 977, endPoint y: 112, distance: 235.5
click at [977, 112] on div at bounding box center [957, 258] width 238 height 529
drag, startPoint x: 939, startPoint y: 342, endPoint x: 975, endPoint y: 108, distance: 237.1
click at [975, 108] on div at bounding box center [957, 258] width 238 height 529
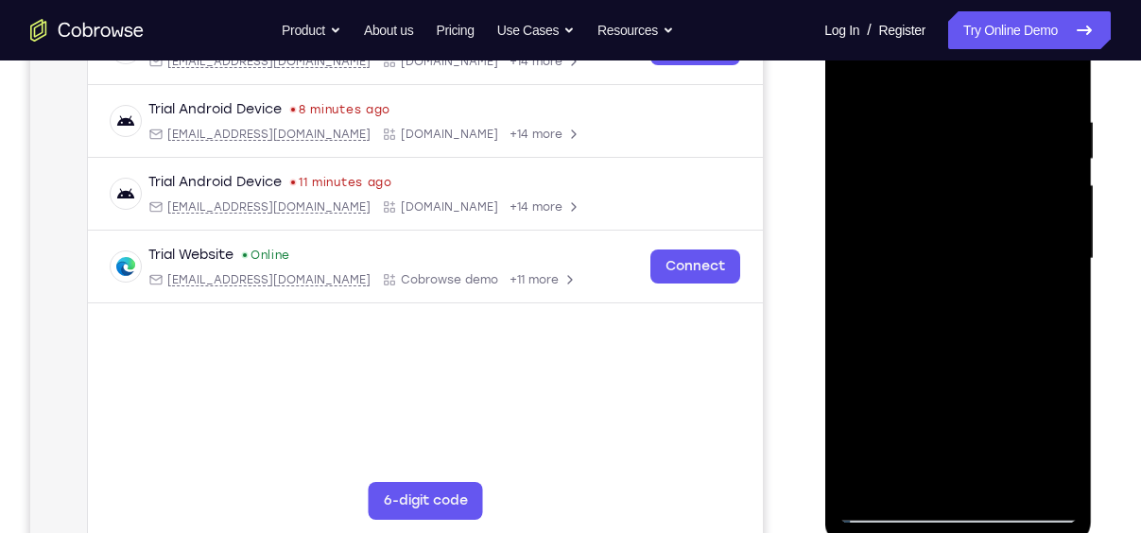
drag, startPoint x: 942, startPoint y: 336, endPoint x: 965, endPoint y: 156, distance: 181.9
click at [965, 156] on div at bounding box center [957, 258] width 238 height 529
drag, startPoint x: 948, startPoint y: 337, endPoint x: 985, endPoint y: 122, distance: 218.6
click at [985, 122] on div at bounding box center [957, 258] width 238 height 529
drag, startPoint x: 960, startPoint y: 290, endPoint x: 1001, endPoint y: 111, distance: 184.1
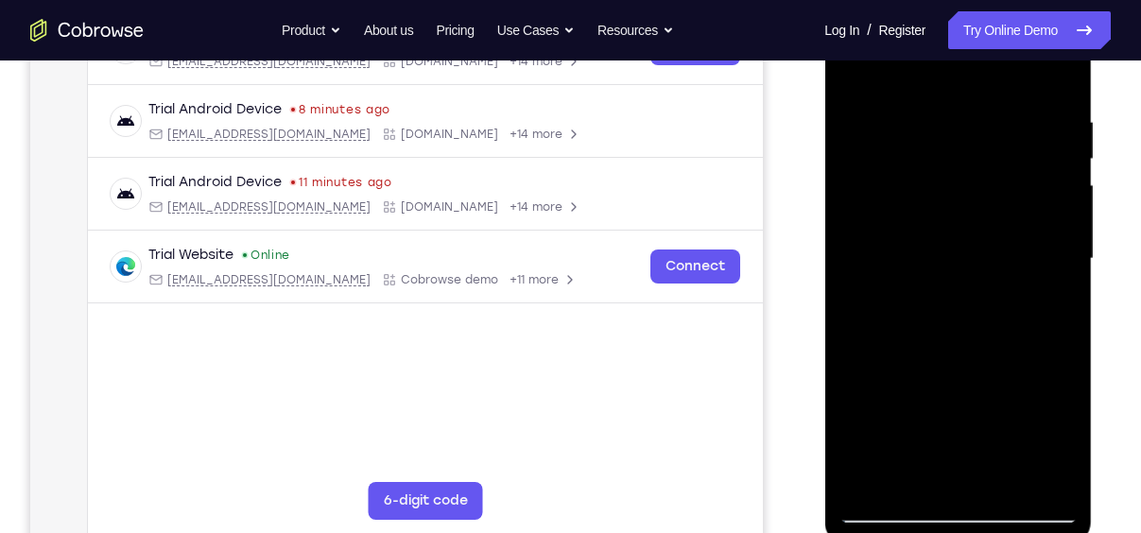
click at [1001, 111] on div at bounding box center [957, 258] width 238 height 529
drag, startPoint x: 960, startPoint y: 317, endPoint x: 991, endPoint y: 88, distance: 231.7
click at [991, 88] on div at bounding box center [957, 258] width 238 height 529
drag, startPoint x: 951, startPoint y: 271, endPoint x: 987, endPoint y: 70, distance: 204.4
click at [987, 70] on div at bounding box center [957, 258] width 238 height 529
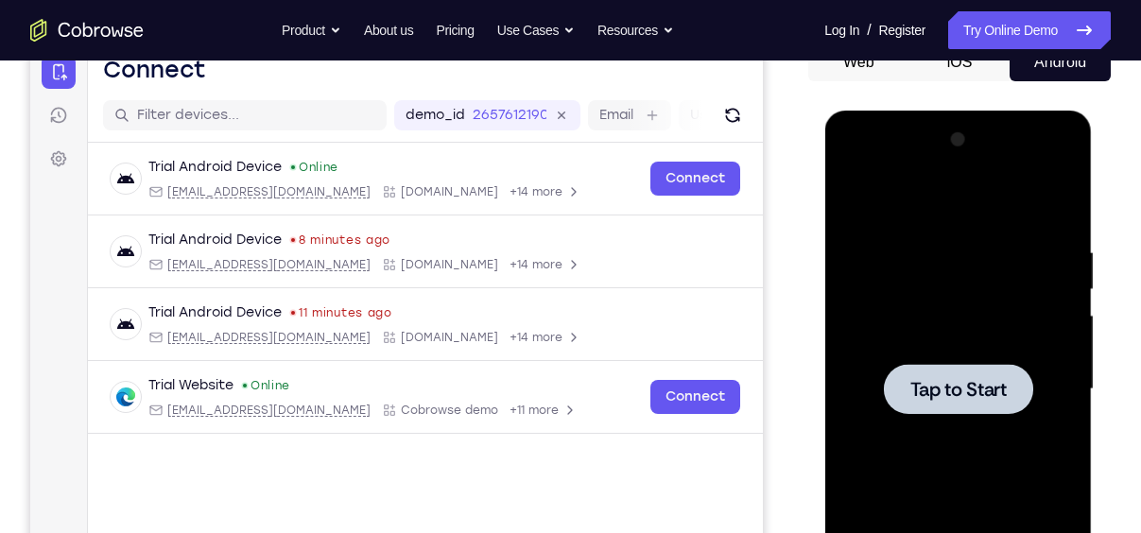
scroll to position [211, 0]
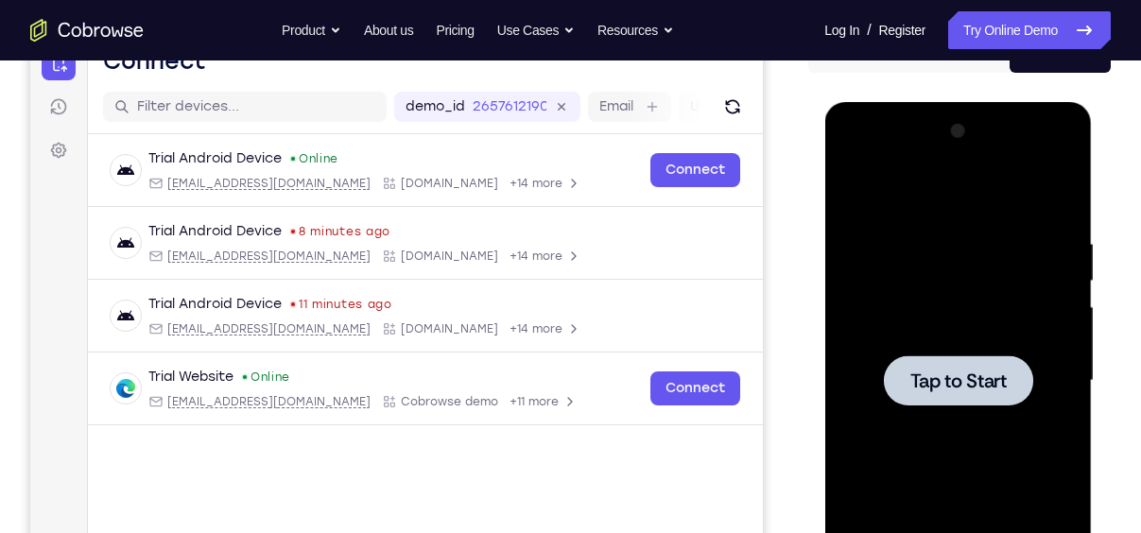
click at [979, 381] on span "Tap to Start" at bounding box center [957, 380] width 96 height 19
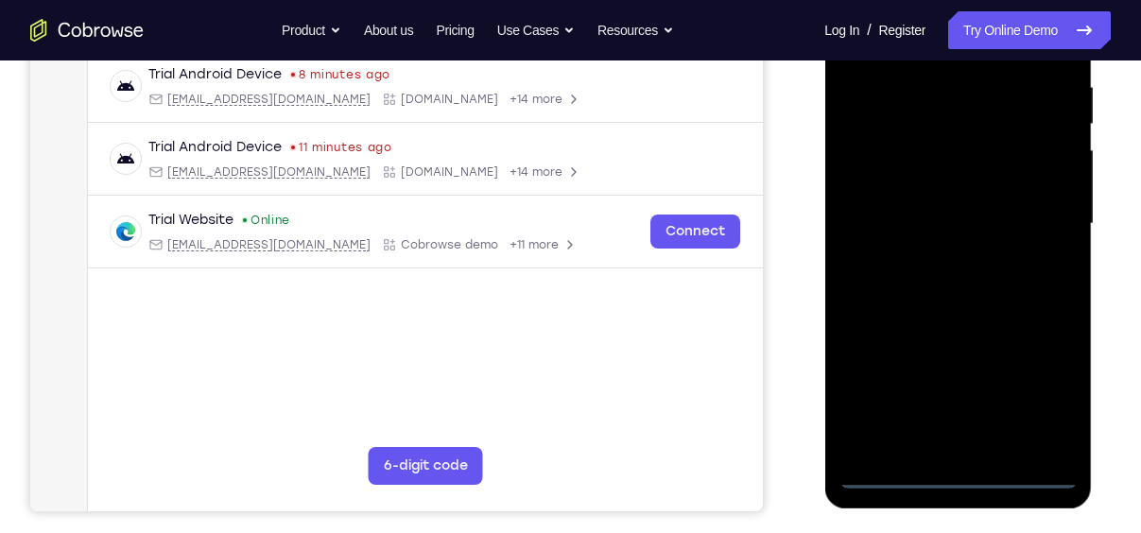
scroll to position [369, 0]
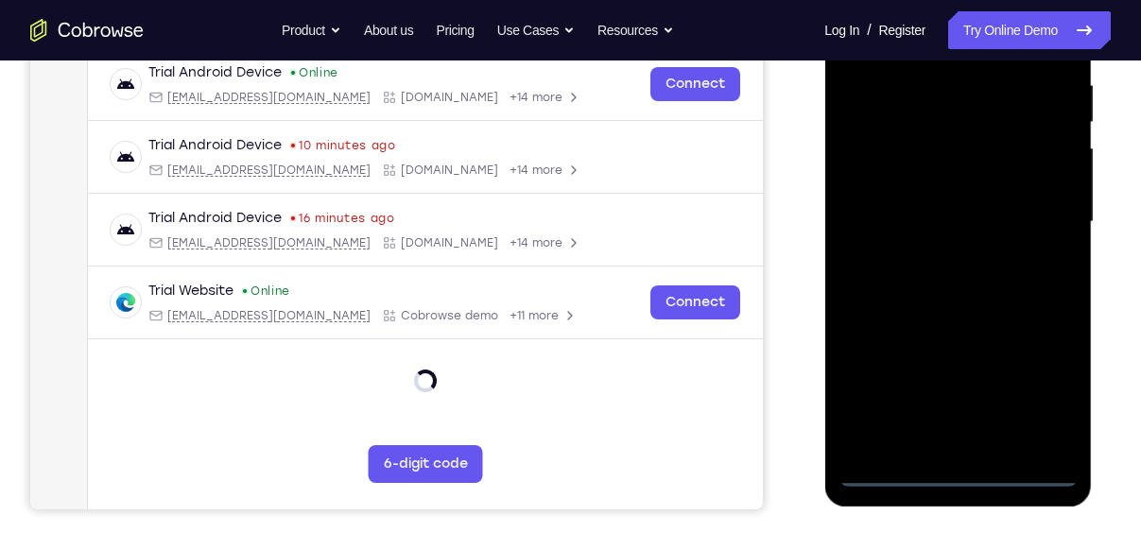
click at [958, 473] on div at bounding box center [957, 221] width 238 height 529
click at [1028, 397] on div at bounding box center [957, 221] width 238 height 529
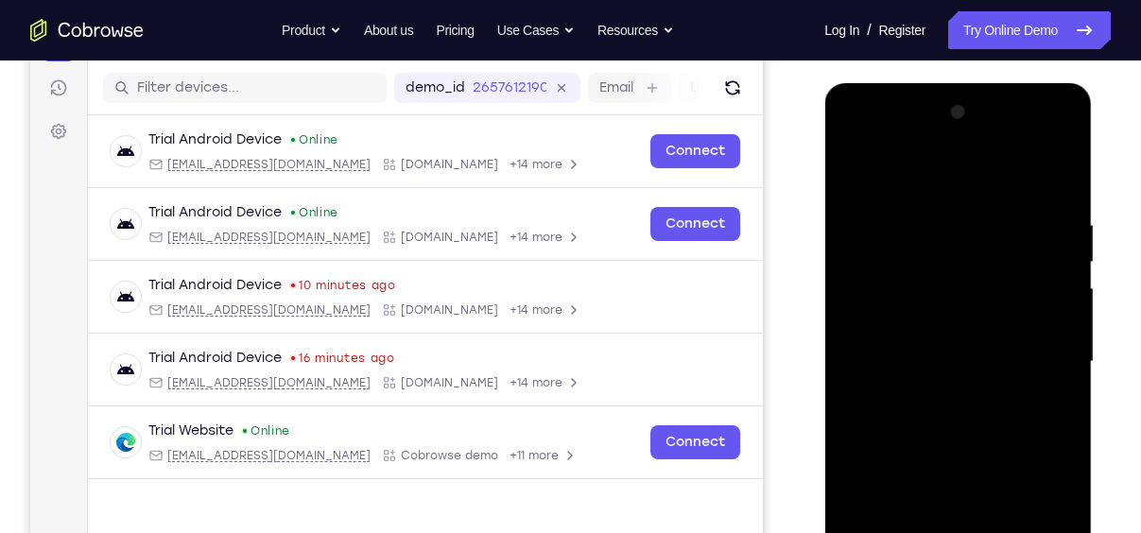
scroll to position [252, 0]
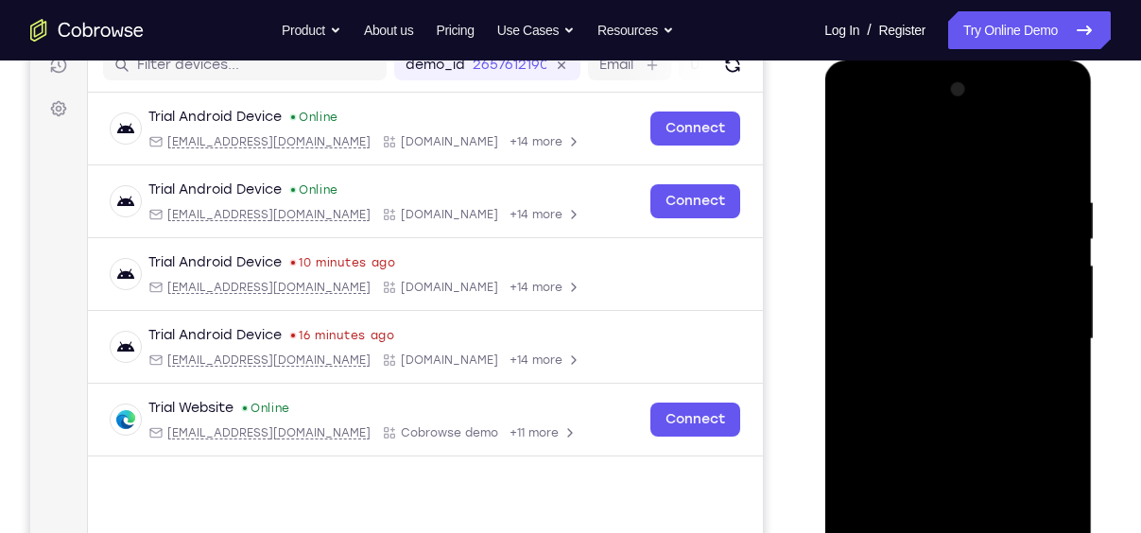
click at [950, 162] on div at bounding box center [957, 339] width 238 height 529
click at [881, 279] on div at bounding box center [957, 339] width 238 height 529
click at [921, 335] on div at bounding box center [957, 339] width 238 height 529
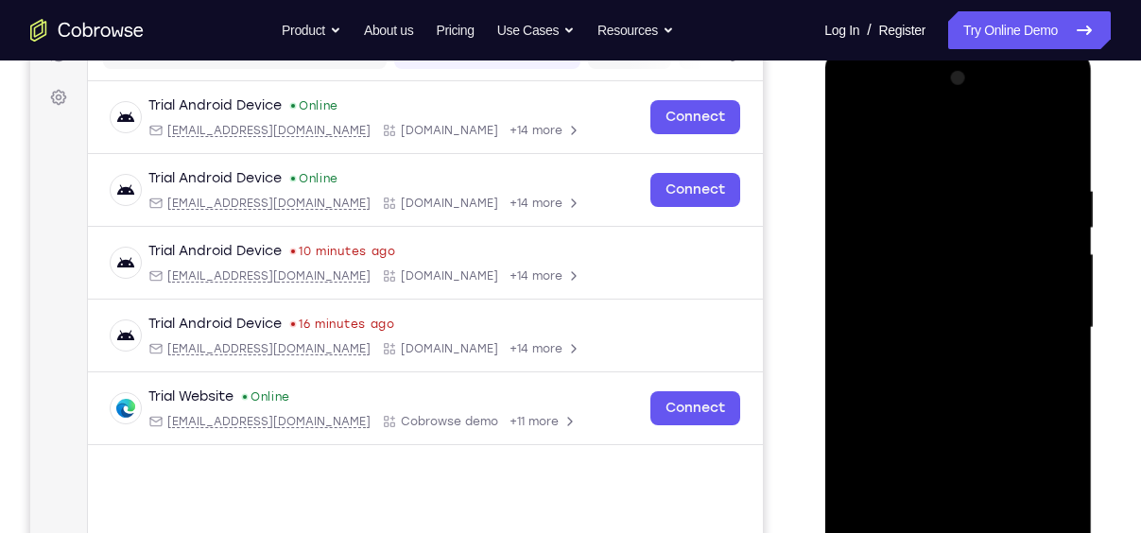
click at [1033, 507] on div at bounding box center [957, 327] width 238 height 529
click at [863, 473] on div at bounding box center [957, 327] width 238 height 529
click at [959, 479] on div at bounding box center [957, 327] width 238 height 529
click at [897, 438] on div at bounding box center [957, 327] width 238 height 529
click at [908, 470] on div at bounding box center [957, 327] width 238 height 529
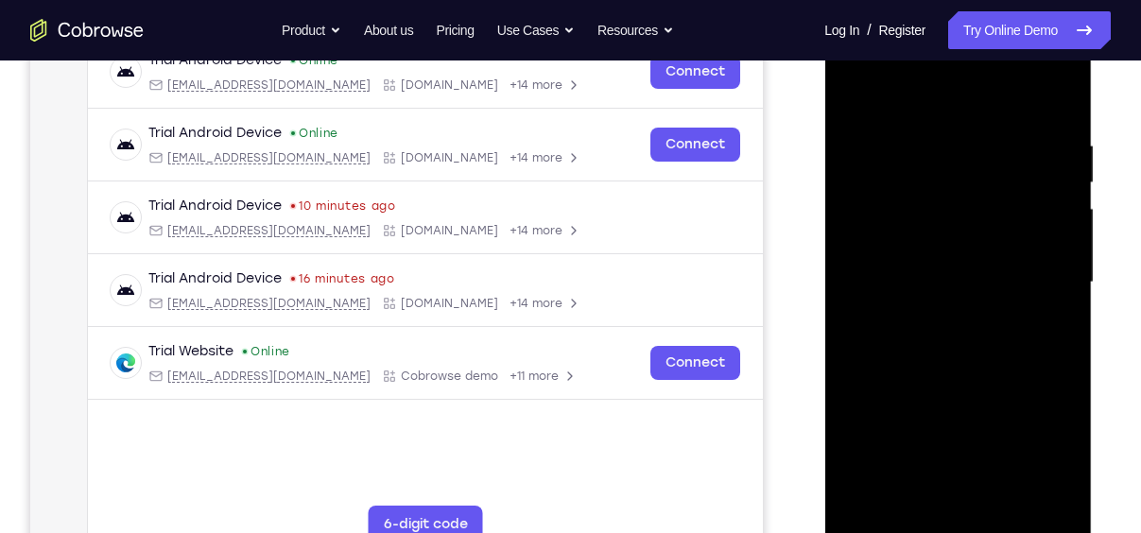
scroll to position [310, 0]
click at [1023, 503] on div at bounding box center [957, 281] width 238 height 529
click at [896, 392] on div at bounding box center [957, 281] width 238 height 529
click at [886, 428] on div at bounding box center [957, 281] width 238 height 529
click at [861, 425] on div at bounding box center [957, 281] width 238 height 529
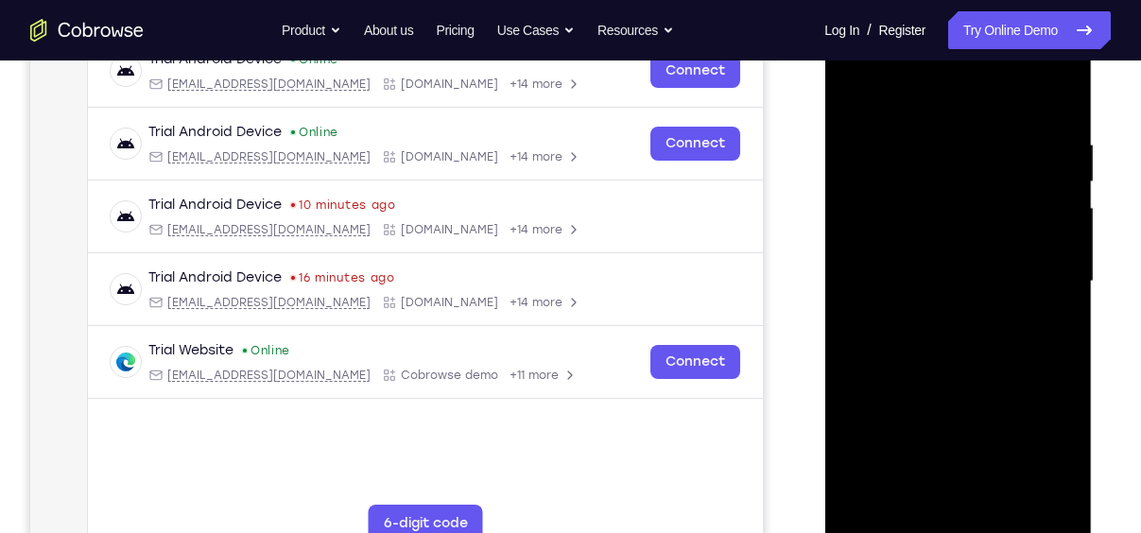
click at [1037, 472] on div at bounding box center [957, 281] width 238 height 529
click at [884, 500] on div at bounding box center [957, 281] width 238 height 529
click at [953, 432] on div at bounding box center [957, 281] width 238 height 529
click at [1031, 459] on div at bounding box center [957, 281] width 238 height 529
click at [863, 429] on div at bounding box center [957, 281] width 238 height 529
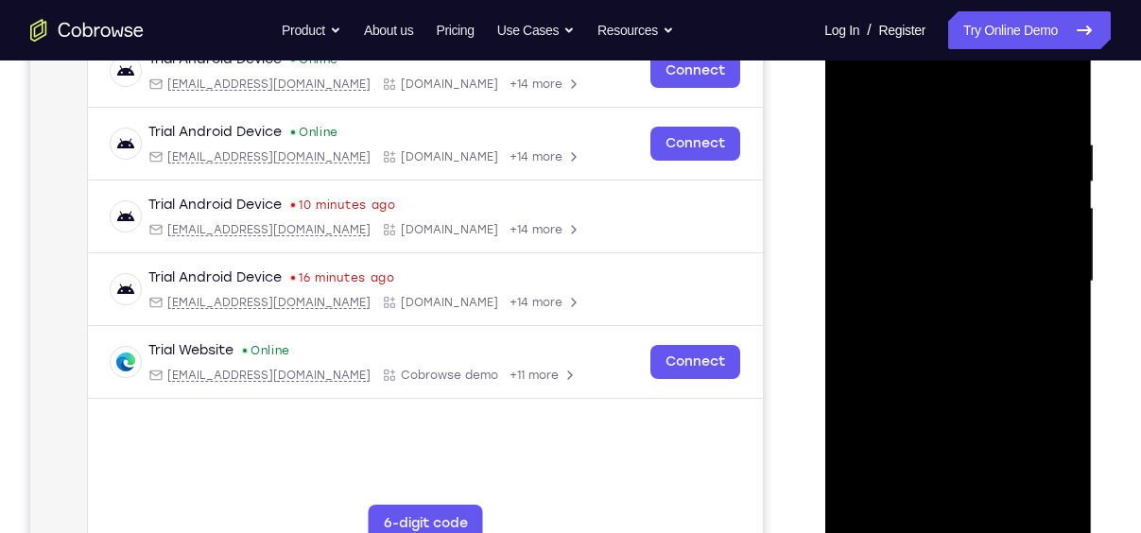
click at [1018, 392] on div at bounding box center [957, 281] width 238 height 529
click at [1050, 422] on div at bounding box center [957, 281] width 238 height 529
click at [1026, 503] on div at bounding box center [957, 281] width 238 height 529
click at [934, 463] on div at bounding box center [957, 281] width 238 height 529
click at [1040, 399] on div at bounding box center [957, 281] width 238 height 529
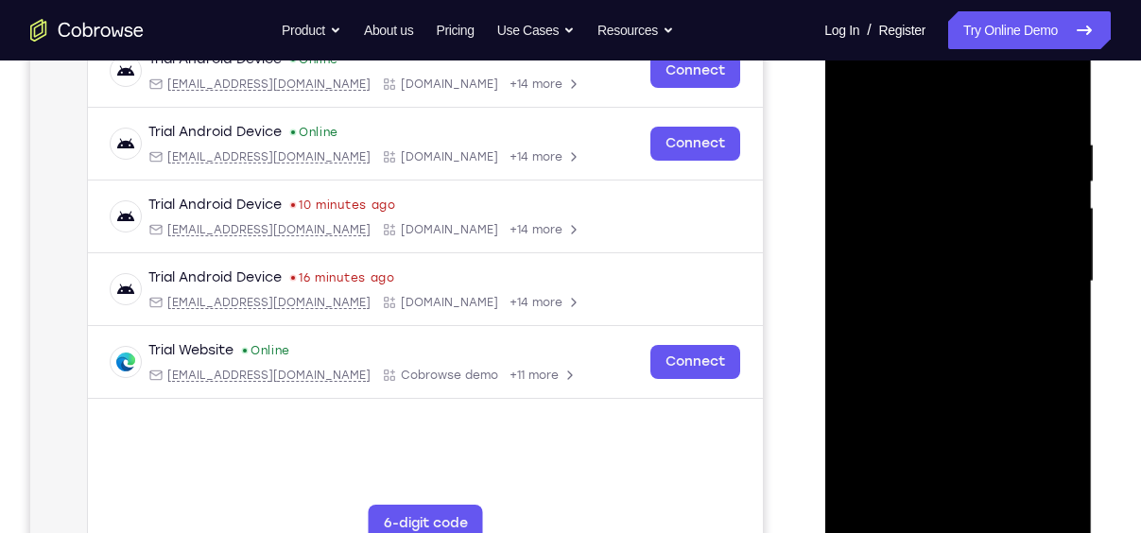
click at [1025, 468] on div at bounding box center [957, 281] width 238 height 529
click at [935, 262] on div at bounding box center [957, 281] width 238 height 529
click at [862, 461] on div at bounding box center [957, 281] width 238 height 529
click at [857, 426] on div at bounding box center [957, 281] width 238 height 529
click at [863, 428] on div at bounding box center [957, 281] width 238 height 529
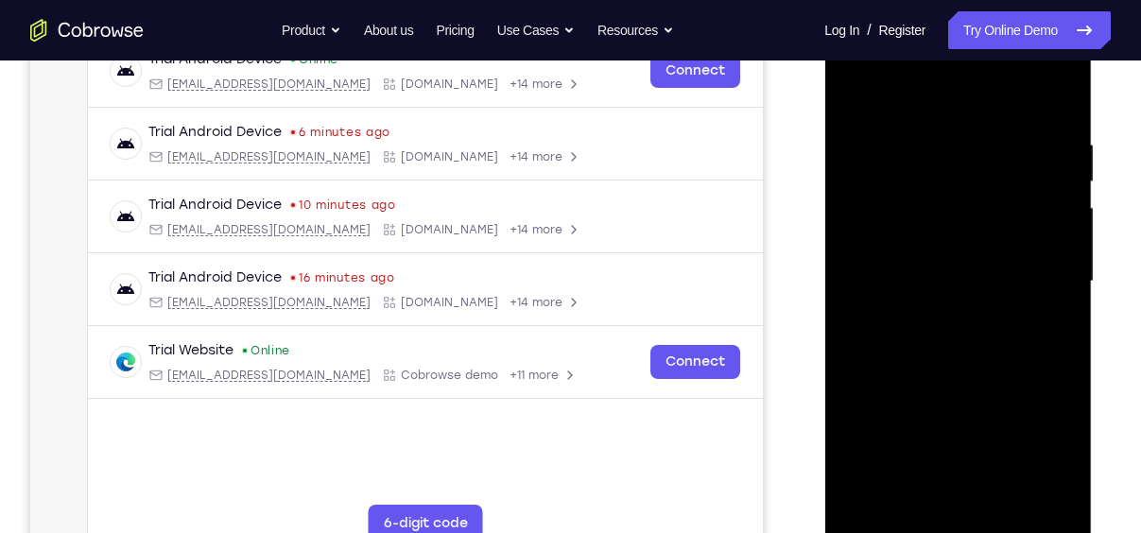
click at [923, 300] on div at bounding box center [957, 281] width 238 height 529
click at [963, 335] on div at bounding box center [957, 281] width 238 height 529
drag, startPoint x: 948, startPoint y: 280, endPoint x: 969, endPoint y: 359, distance: 82.1
click at [969, 359] on div at bounding box center [957, 281] width 238 height 529
click at [967, 366] on div at bounding box center [957, 281] width 238 height 529
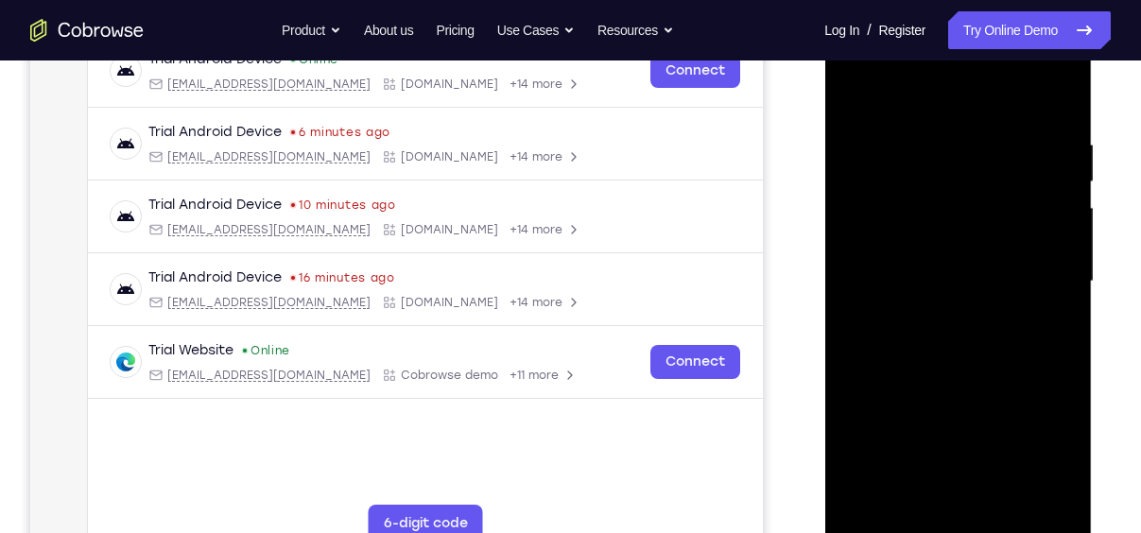
click at [960, 323] on div at bounding box center [957, 281] width 238 height 529
click at [936, 291] on div at bounding box center [957, 281] width 238 height 529
click at [1048, 318] on div at bounding box center [957, 281] width 238 height 529
click at [954, 335] on div at bounding box center [957, 281] width 238 height 529
click at [947, 300] on div at bounding box center [957, 281] width 238 height 529
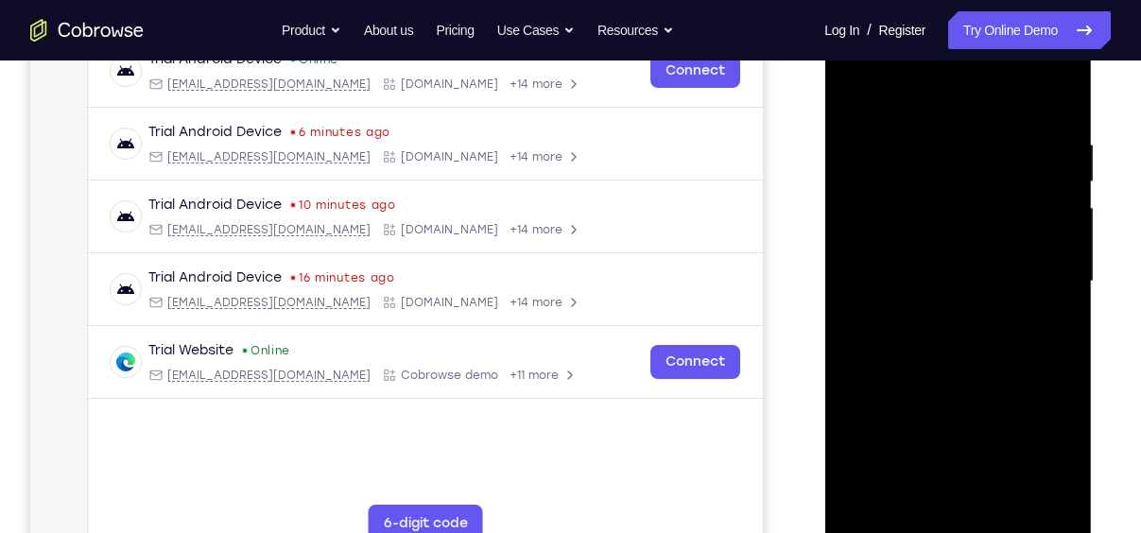
click at [914, 323] on div at bounding box center [957, 281] width 238 height 529
click at [887, 221] on div at bounding box center [957, 281] width 238 height 529
click at [1027, 494] on div at bounding box center [957, 281] width 238 height 529
click at [939, 299] on div at bounding box center [957, 281] width 238 height 529
click at [939, 361] on div at bounding box center [957, 281] width 238 height 529
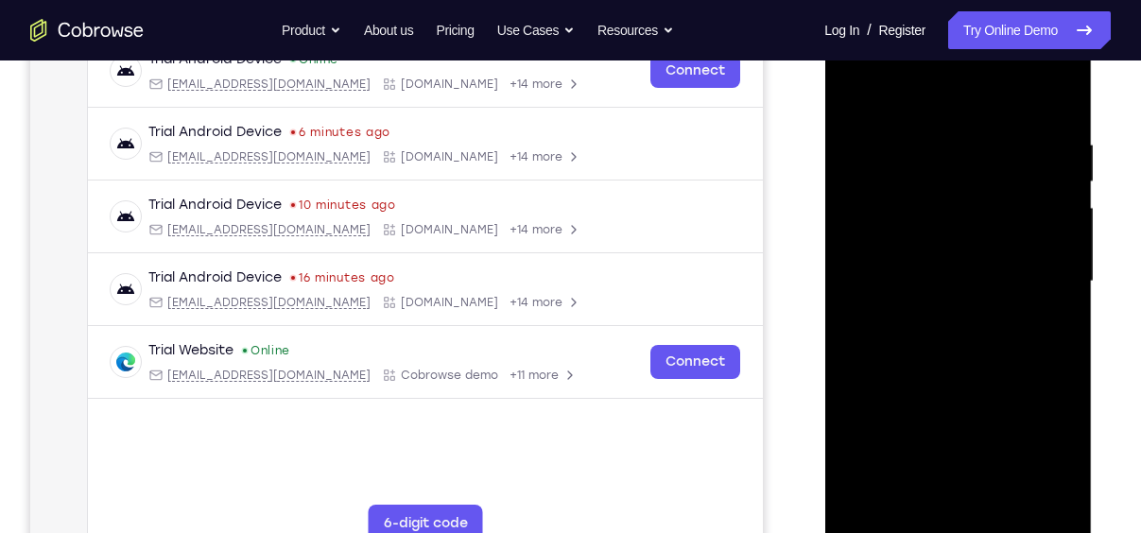
click at [959, 323] on div at bounding box center [957, 281] width 238 height 529
click at [938, 321] on div at bounding box center [957, 281] width 238 height 529
click at [943, 293] on div at bounding box center [957, 281] width 238 height 529
click at [952, 353] on div at bounding box center [957, 281] width 238 height 529
click at [953, 322] on div at bounding box center [957, 281] width 238 height 529
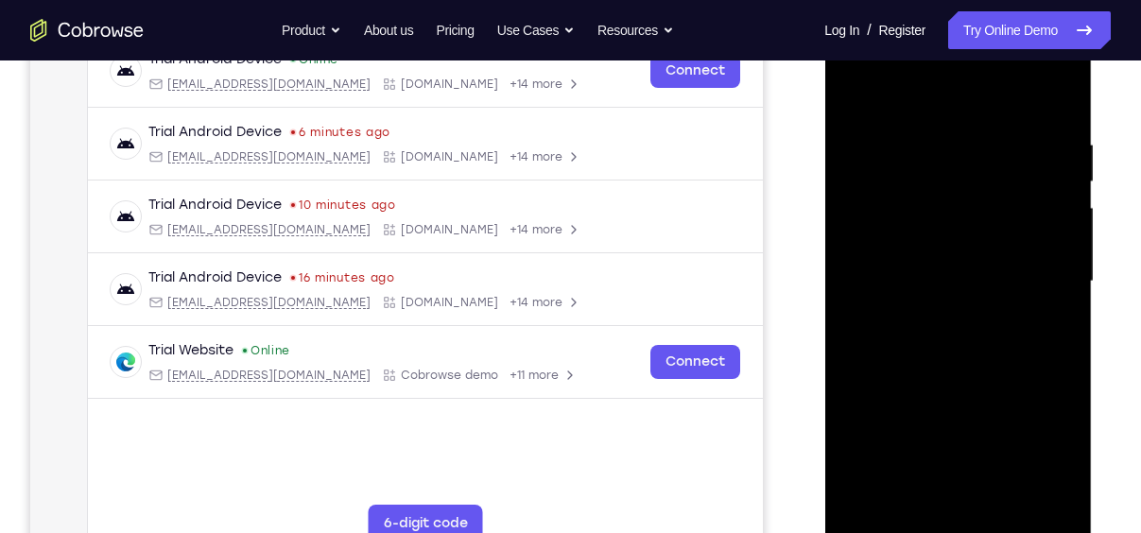
click at [953, 322] on div at bounding box center [957, 281] width 238 height 529
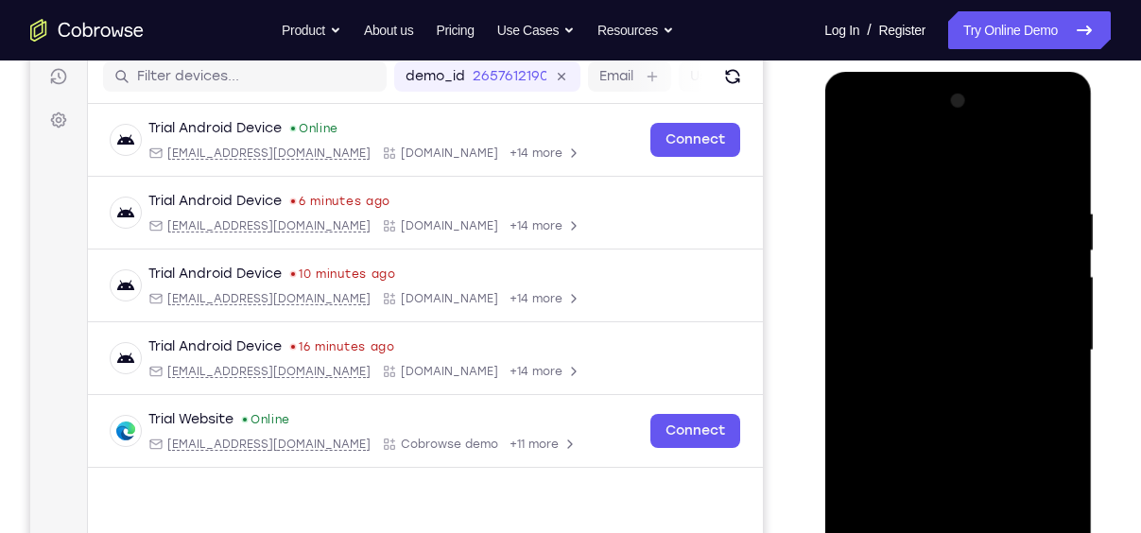
scroll to position [240, 0]
click at [933, 125] on div at bounding box center [957, 351] width 238 height 529
click at [1017, 463] on div at bounding box center [957, 351] width 238 height 529
click at [1004, 522] on div at bounding box center [957, 351] width 238 height 529
click at [901, 170] on div at bounding box center [957, 351] width 238 height 529
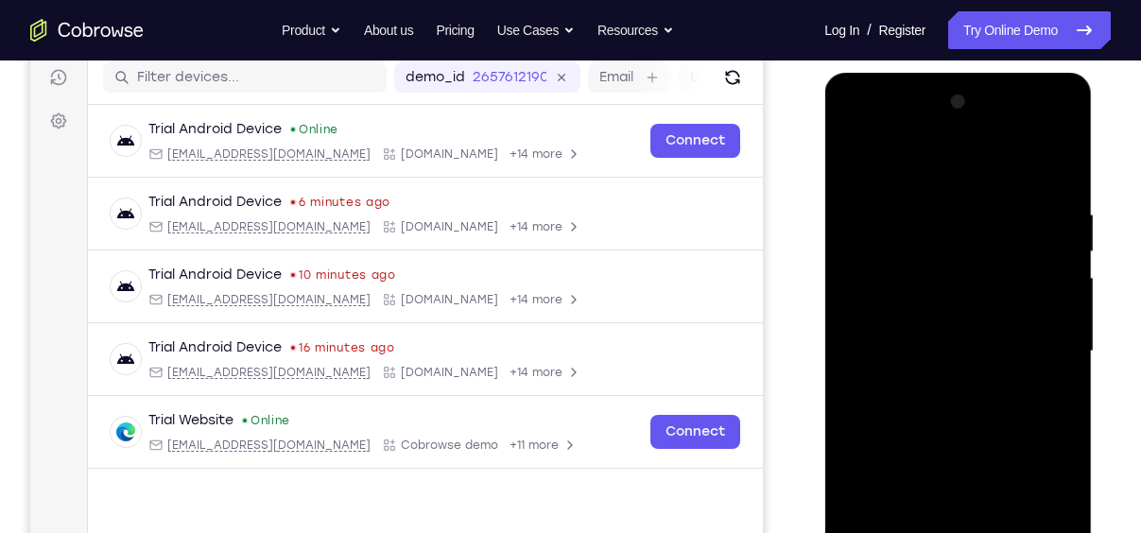
click at [882, 283] on div at bounding box center [957, 351] width 238 height 529
click at [937, 384] on div at bounding box center [957, 351] width 238 height 529
click at [935, 325] on div at bounding box center [957, 351] width 238 height 529
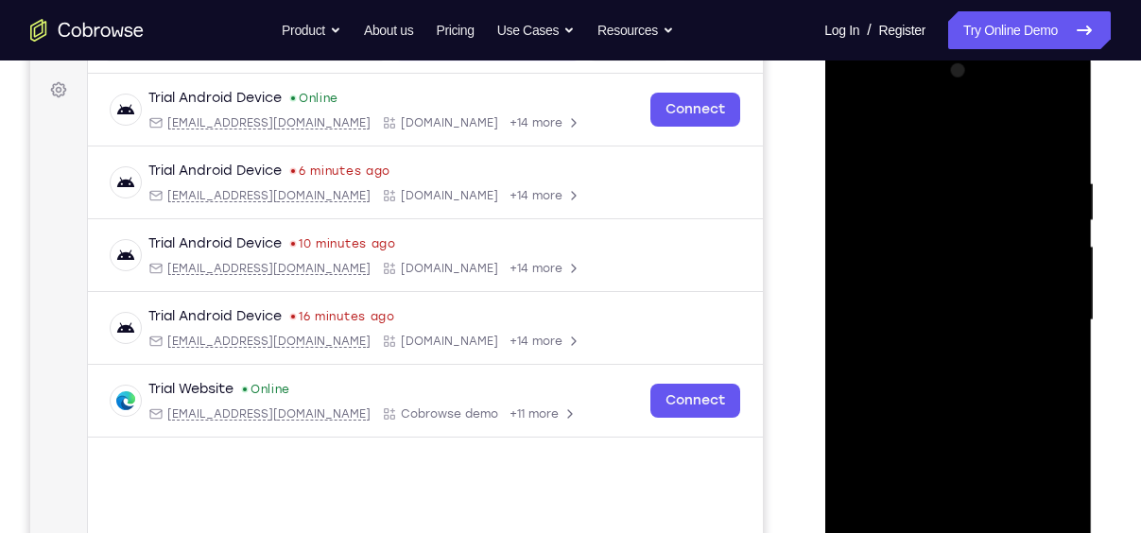
scroll to position [272, 0]
click at [1035, 499] on div at bounding box center [957, 319] width 238 height 529
click at [856, 455] on div at bounding box center [957, 319] width 238 height 529
click at [957, 468] on div at bounding box center [957, 319] width 238 height 529
click at [949, 404] on div at bounding box center [957, 319] width 238 height 529
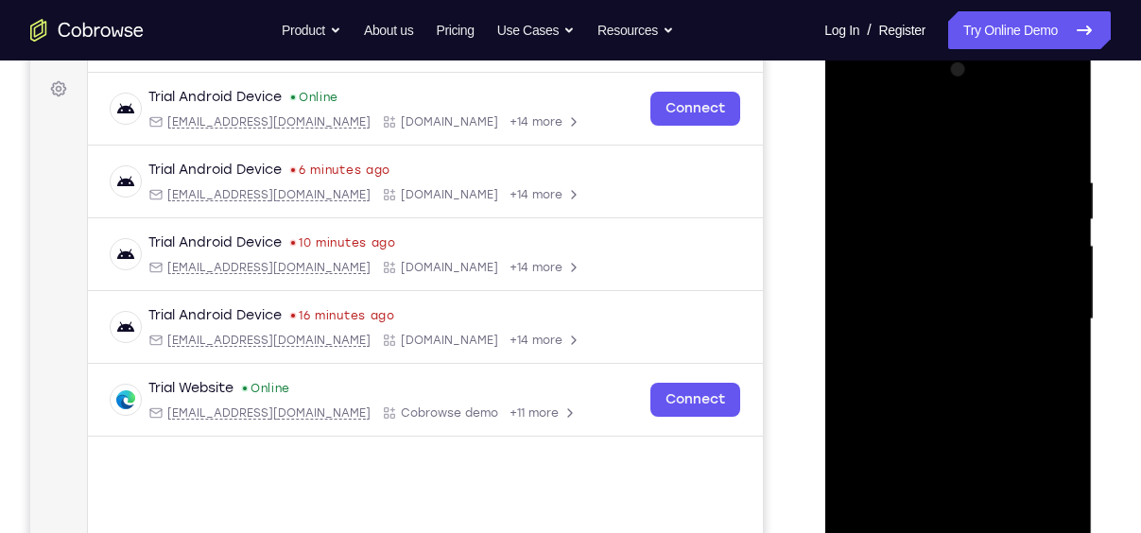
click at [906, 238] on div at bounding box center [957, 319] width 238 height 529
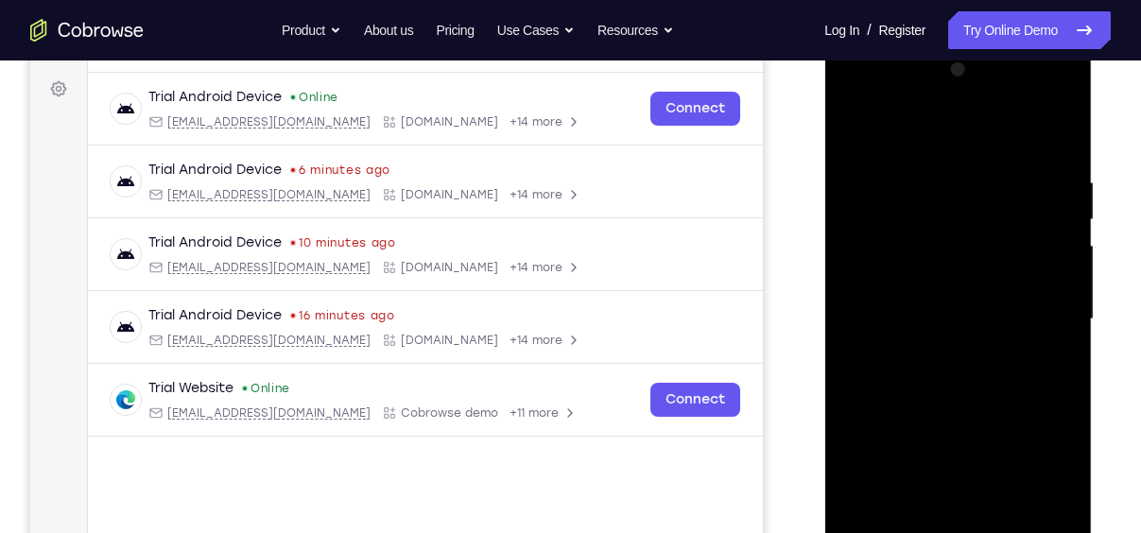
click at [906, 238] on div at bounding box center [957, 319] width 238 height 529
click at [944, 217] on div at bounding box center [957, 319] width 238 height 529
click at [916, 283] on div at bounding box center [957, 319] width 238 height 529
click at [861, 499] on div at bounding box center [957, 319] width 238 height 529
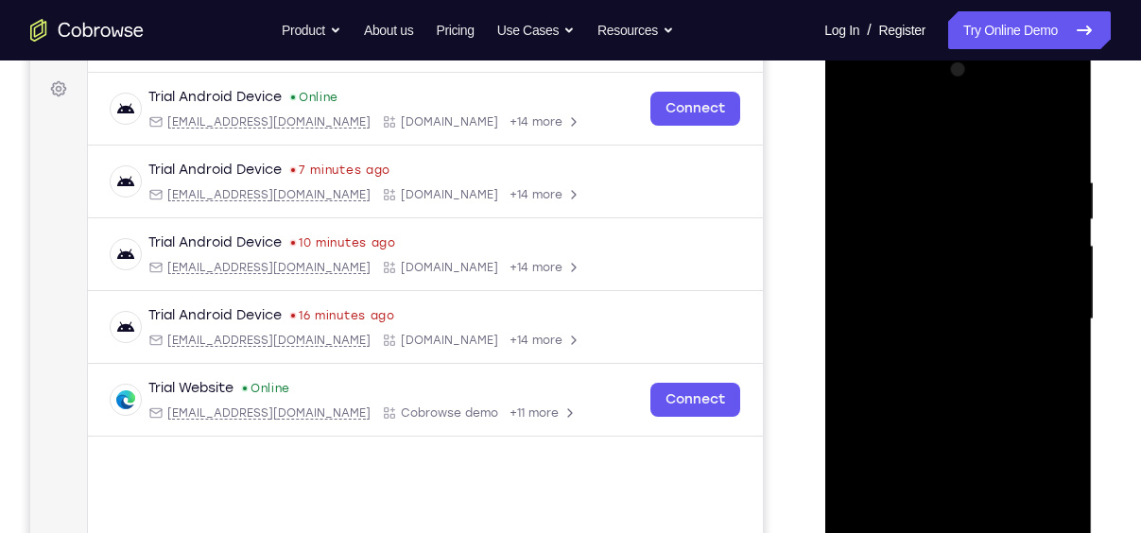
click at [861, 467] on div at bounding box center [957, 319] width 238 height 529
click at [978, 319] on div at bounding box center [957, 319] width 238 height 529
click at [965, 389] on div at bounding box center [957, 319] width 238 height 529
click at [917, 363] on div at bounding box center [957, 319] width 238 height 529
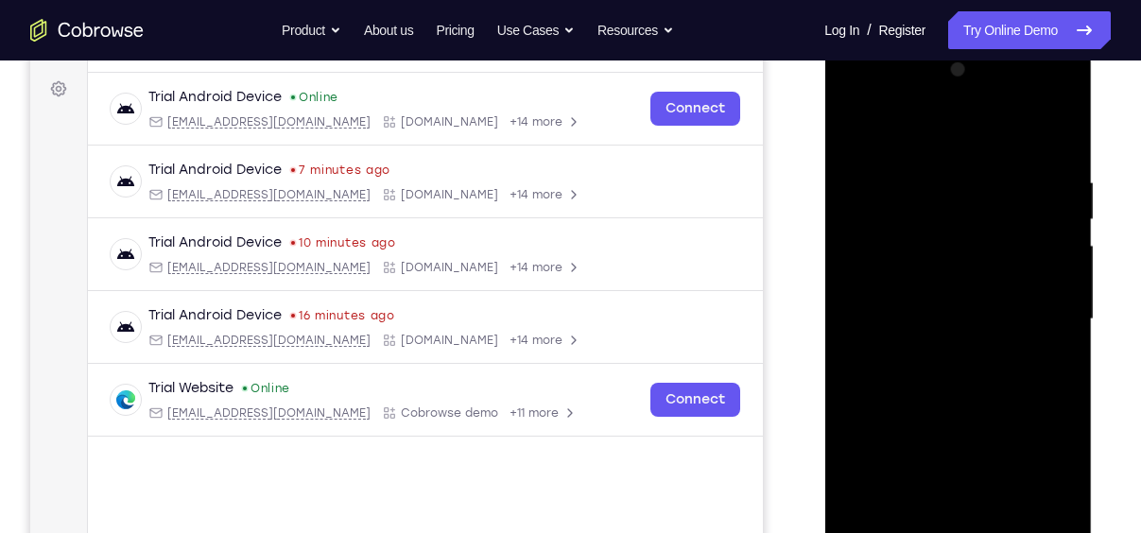
click at [1061, 144] on div at bounding box center [957, 319] width 238 height 529
drag, startPoint x: 940, startPoint y: 264, endPoint x: 940, endPoint y: 149, distance: 114.3
click at [940, 149] on div at bounding box center [957, 319] width 238 height 529
click at [853, 383] on div at bounding box center [957, 319] width 238 height 529
drag, startPoint x: 921, startPoint y: 467, endPoint x: 956, endPoint y: 187, distance: 281.9
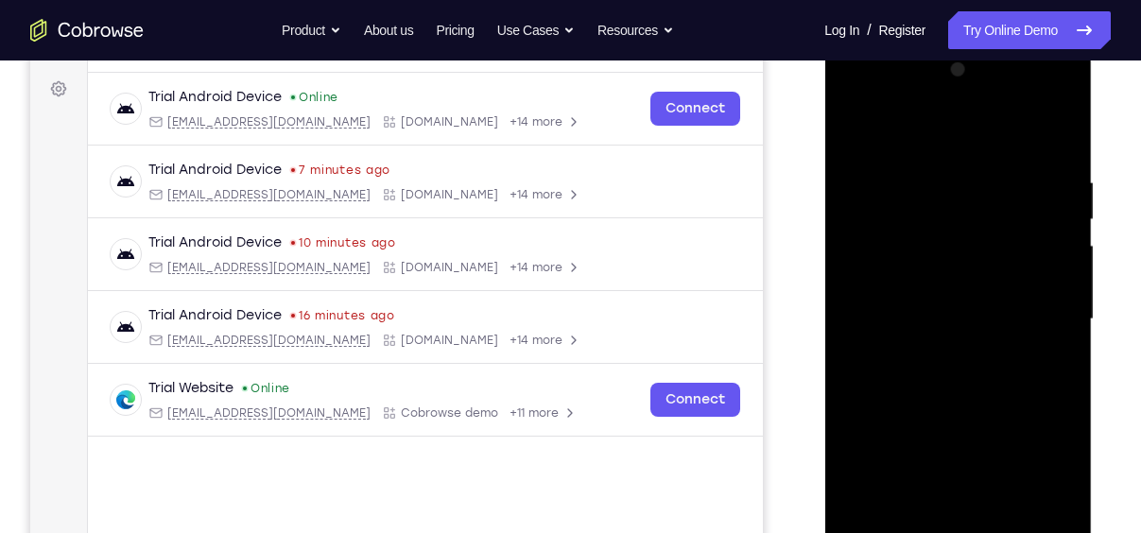
click at [956, 187] on div at bounding box center [957, 319] width 238 height 529
drag, startPoint x: 913, startPoint y: 422, endPoint x: 960, endPoint y: 167, distance: 259.5
click at [960, 167] on div at bounding box center [957, 319] width 238 height 529
drag, startPoint x: 917, startPoint y: 418, endPoint x: 958, endPoint y: 162, distance: 259.4
click at [958, 162] on div at bounding box center [957, 319] width 238 height 529
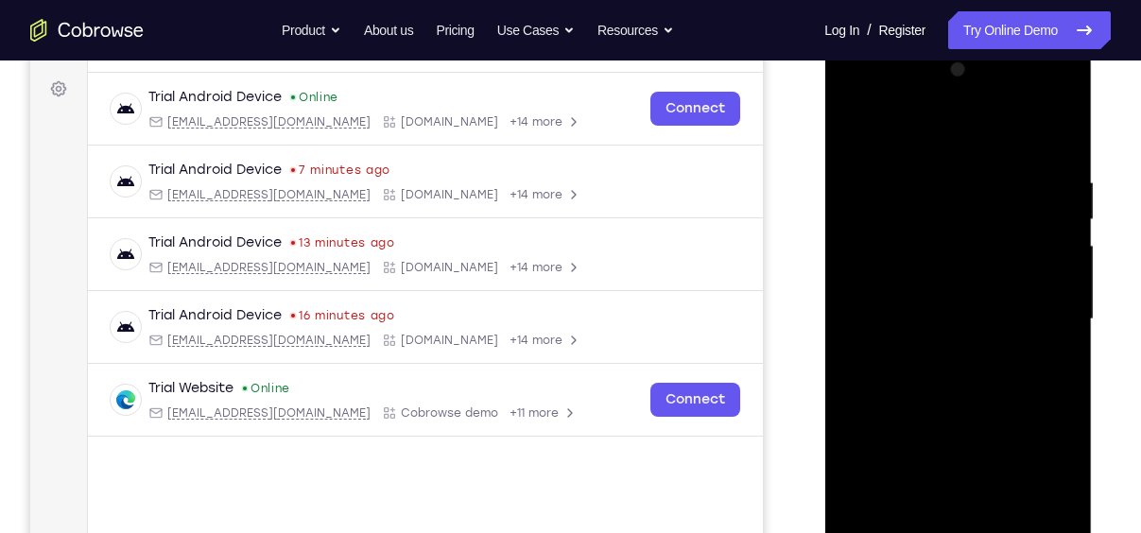
drag, startPoint x: 927, startPoint y: 404, endPoint x: 940, endPoint y: 232, distance: 173.4
click at [940, 232] on div at bounding box center [957, 319] width 238 height 529
click at [852, 246] on div at bounding box center [957, 319] width 238 height 529
drag, startPoint x: 926, startPoint y: 401, endPoint x: 925, endPoint y: 210, distance: 190.9
click at [925, 210] on div at bounding box center [957, 319] width 238 height 529
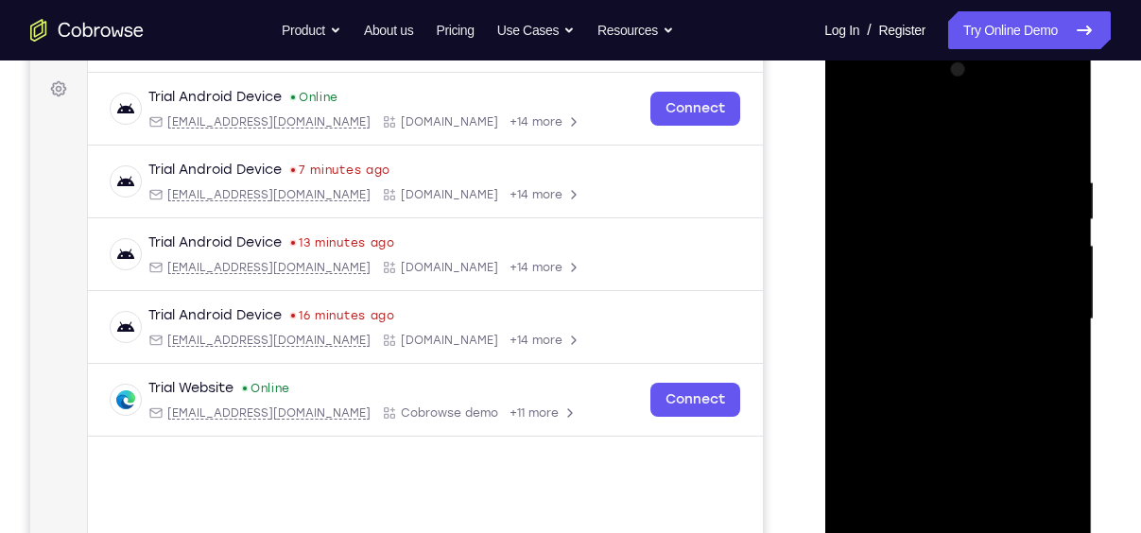
drag, startPoint x: 887, startPoint y: 380, endPoint x: 909, endPoint y: 255, distance: 126.6
click at [909, 255] on div at bounding box center [957, 319] width 238 height 529
click at [855, 357] on div at bounding box center [957, 319] width 238 height 529
drag, startPoint x: 929, startPoint y: 431, endPoint x: 940, endPoint y: 198, distance: 232.7
click at [940, 198] on div at bounding box center [957, 319] width 238 height 529
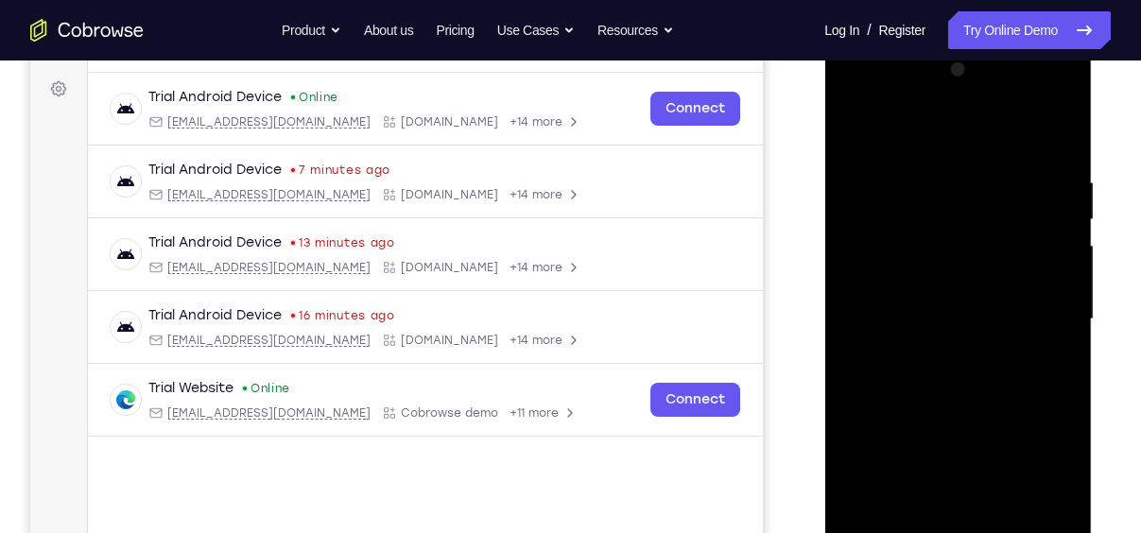
drag, startPoint x: 945, startPoint y: 390, endPoint x: 972, endPoint y: 156, distance: 235.9
click at [972, 156] on div at bounding box center [957, 319] width 238 height 529
click at [854, 307] on div at bounding box center [957, 319] width 238 height 529
drag, startPoint x: 944, startPoint y: 438, endPoint x: 954, endPoint y: 122, distance: 316.7
click at [954, 122] on div at bounding box center [957, 319] width 238 height 529
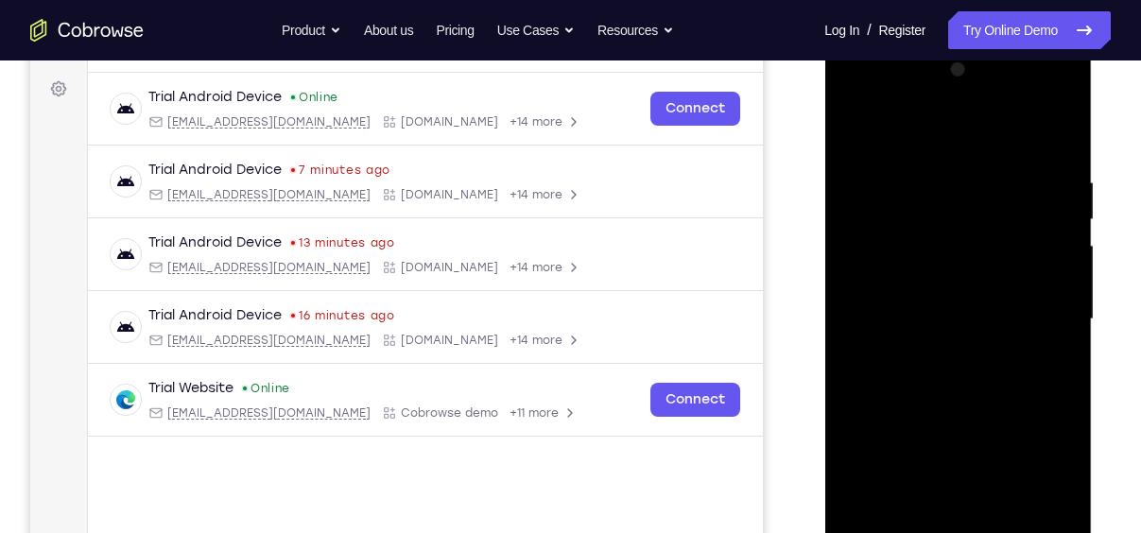
drag, startPoint x: 963, startPoint y: 395, endPoint x: 1835, endPoint y: 94, distance: 922.8
click at [1010, 53] on div at bounding box center [957, 322] width 267 height 563
click at [947, 433] on div at bounding box center [957, 319] width 238 height 529
drag, startPoint x: 969, startPoint y: 428, endPoint x: 1009, endPoint y: 89, distance: 341.7
click at [1009, 89] on div at bounding box center [957, 319] width 238 height 529
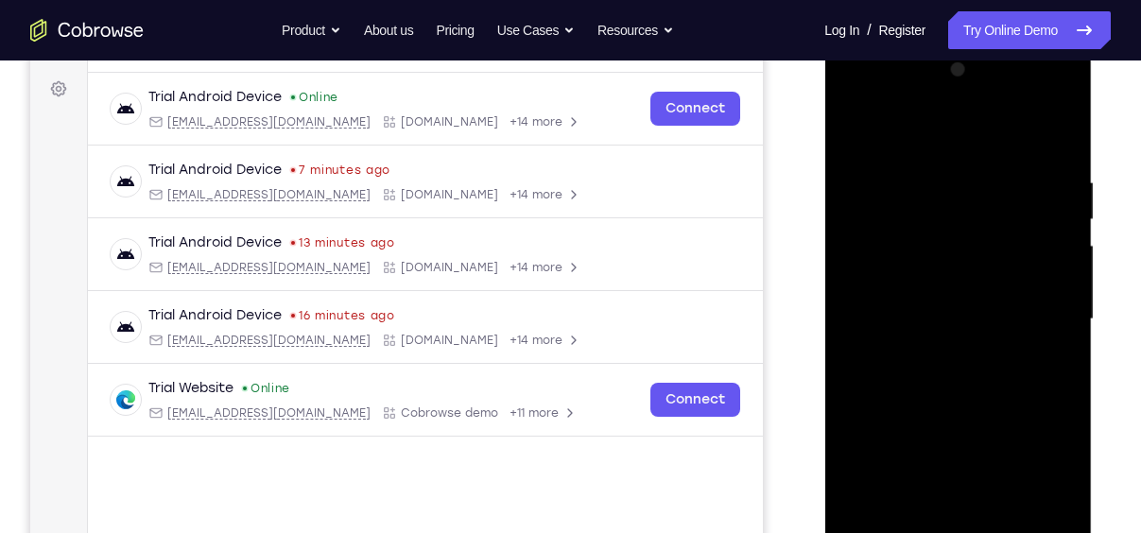
drag, startPoint x: 975, startPoint y: 395, endPoint x: 1003, endPoint y: 163, distance: 233.1
click at [1003, 163] on div at bounding box center [957, 319] width 238 height 529
drag, startPoint x: 944, startPoint y: 311, endPoint x: 935, endPoint y: 502, distance: 191.1
click at [935, 502] on div at bounding box center [957, 319] width 238 height 529
drag, startPoint x: 953, startPoint y: 431, endPoint x: 1026, endPoint y: 167, distance: 273.5
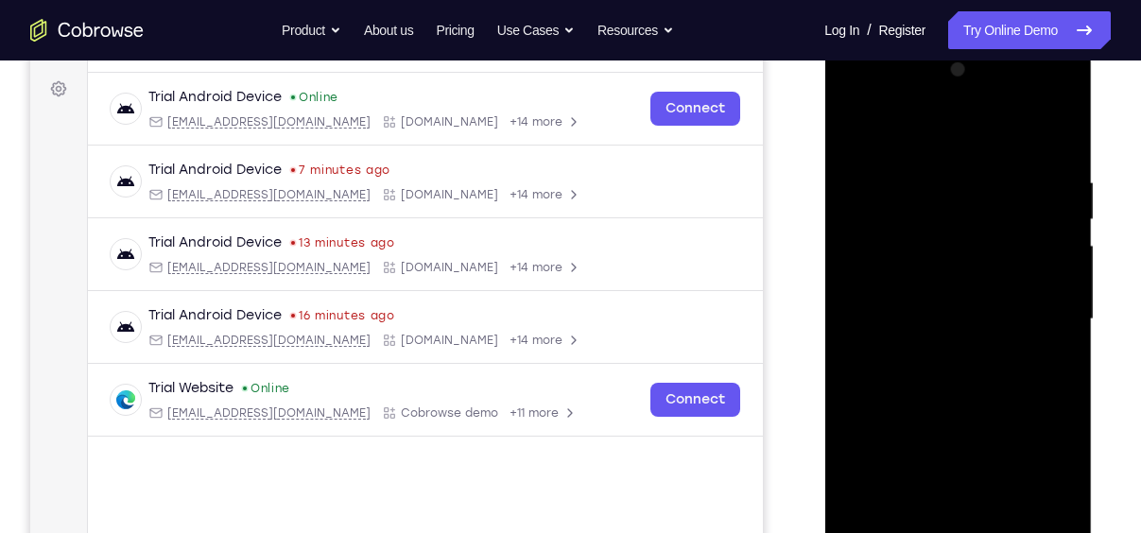
click at [1026, 167] on div at bounding box center [957, 319] width 238 height 529
drag, startPoint x: 976, startPoint y: 464, endPoint x: 983, endPoint y: 189, distance: 275.1
click at [983, 189] on div at bounding box center [957, 319] width 238 height 529
drag, startPoint x: 969, startPoint y: 467, endPoint x: 974, endPoint y: 229, distance: 238.2
click at [974, 229] on div at bounding box center [957, 319] width 238 height 529
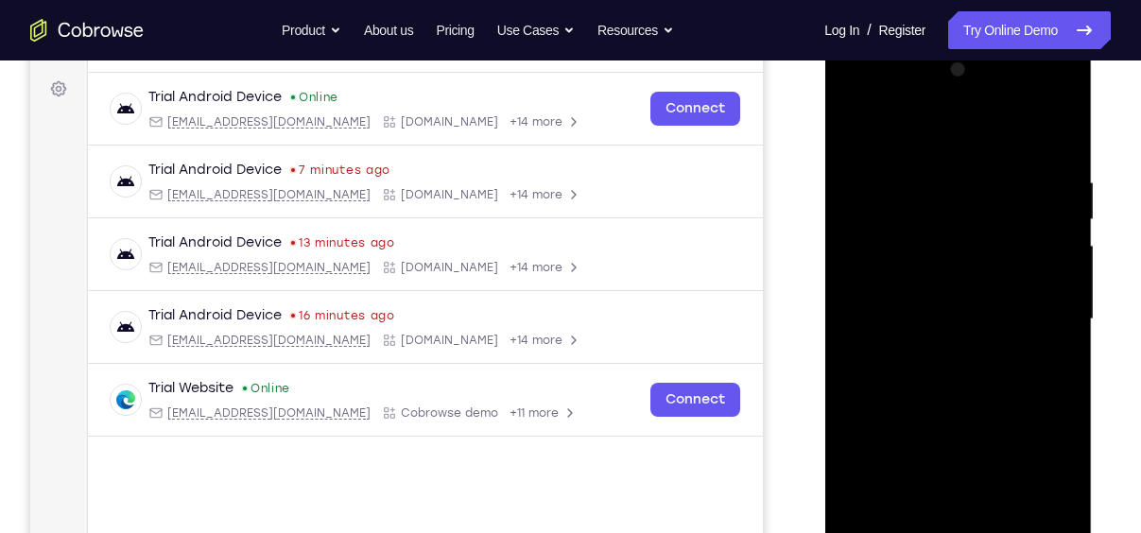
drag, startPoint x: 969, startPoint y: 484, endPoint x: 969, endPoint y: 189, distance: 294.8
click at [969, 189] on div at bounding box center [957, 319] width 238 height 529
drag, startPoint x: 965, startPoint y: 376, endPoint x: 972, endPoint y: 193, distance: 183.5
click at [972, 193] on div at bounding box center [957, 319] width 238 height 529
drag, startPoint x: 969, startPoint y: 233, endPoint x: 976, endPoint y: 170, distance: 63.8
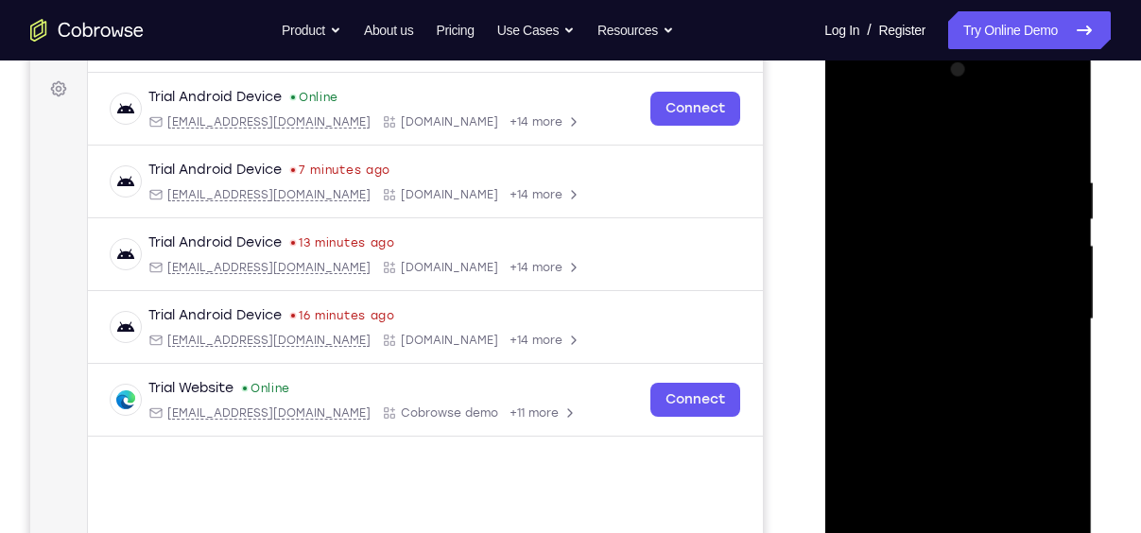
click at [976, 170] on div at bounding box center [957, 319] width 238 height 529
drag, startPoint x: 957, startPoint y: 388, endPoint x: 984, endPoint y: 163, distance: 227.4
click at [984, 163] on div at bounding box center [957, 319] width 238 height 529
drag, startPoint x: 970, startPoint y: 378, endPoint x: 995, endPoint y: 169, distance: 210.3
click at [995, 169] on div at bounding box center [957, 319] width 238 height 529
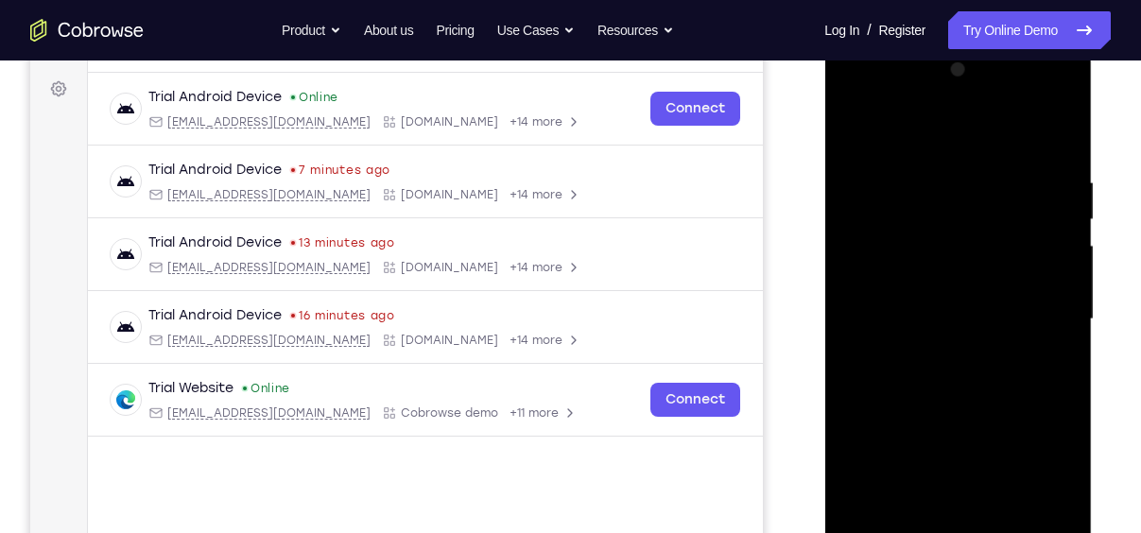
drag, startPoint x: 977, startPoint y: 421, endPoint x: 1026, endPoint y: 147, distance: 278.4
click at [1026, 147] on div at bounding box center [957, 319] width 238 height 529
drag, startPoint x: 951, startPoint y: 408, endPoint x: 995, endPoint y: 100, distance: 311.2
click at [995, 100] on div at bounding box center [957, 319] width 238 height 529
drag, startPoint x: 956, startPoint y: 375, endPoint x: 991, endPoint y: 104, distance: 273.4
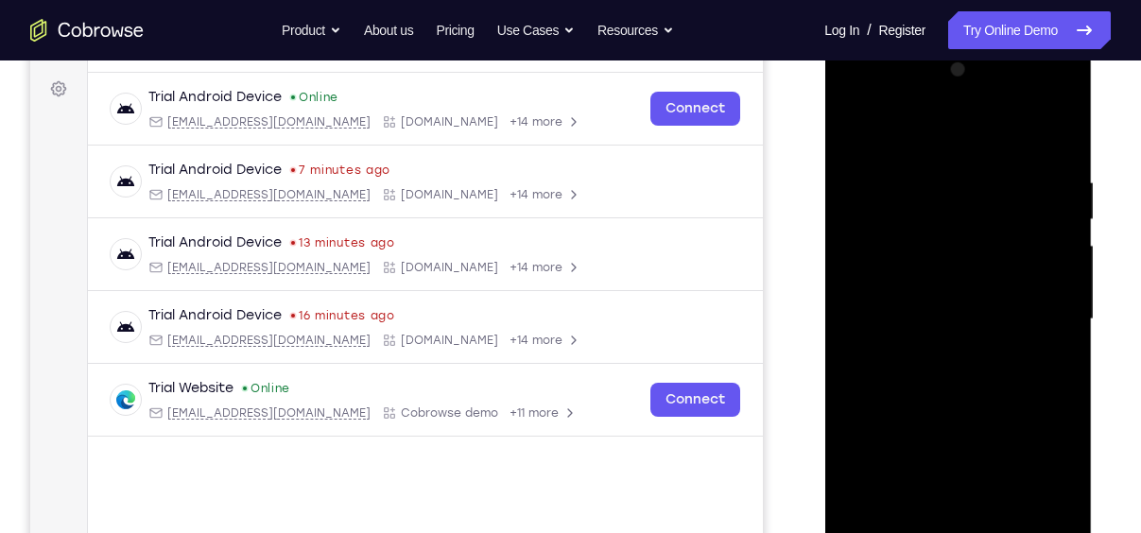
click at [991, 104] on div at bounding box center [957, 319] width 238 height 529
drag, startPoint x: 953, startPoint y: 395, endPoint x: 965, endPoint y: 285, distance: 110.2
click at [965, 285] on div at bounding box center [957, 319] width 238 height 529
drag, startPoint x: 955, startPoint y: 478, endPoint x: 971, endPoint y: 397, distance: 82.8
click at [971, 397] on div at bounding box center [957, 319] width 238 height 529
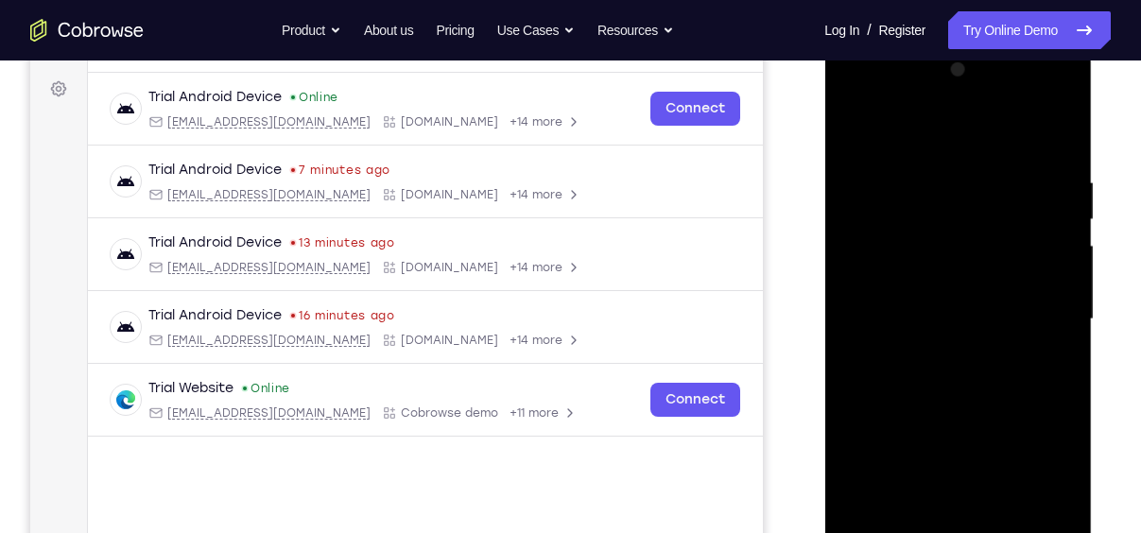
drag, startPoint x: 970, startPoint y: 456, endPoint x: 1027, endPoint y: 189, distance: 273.4
click at [1027, 189] on div at bounding box center [957, 319] width 238 height 529
drag, startPoint x: 988, startPoint y: 397, endPoint x: 1035, endPoint y: 139, distance: 262.1
click at [1035, 139] on div at bounding box center [957, 319] width 238 height 529
drag, startPoint x: 968, startPoint y: 431, endPoint x: 1007, endPoint y: 112, distance: 321.8
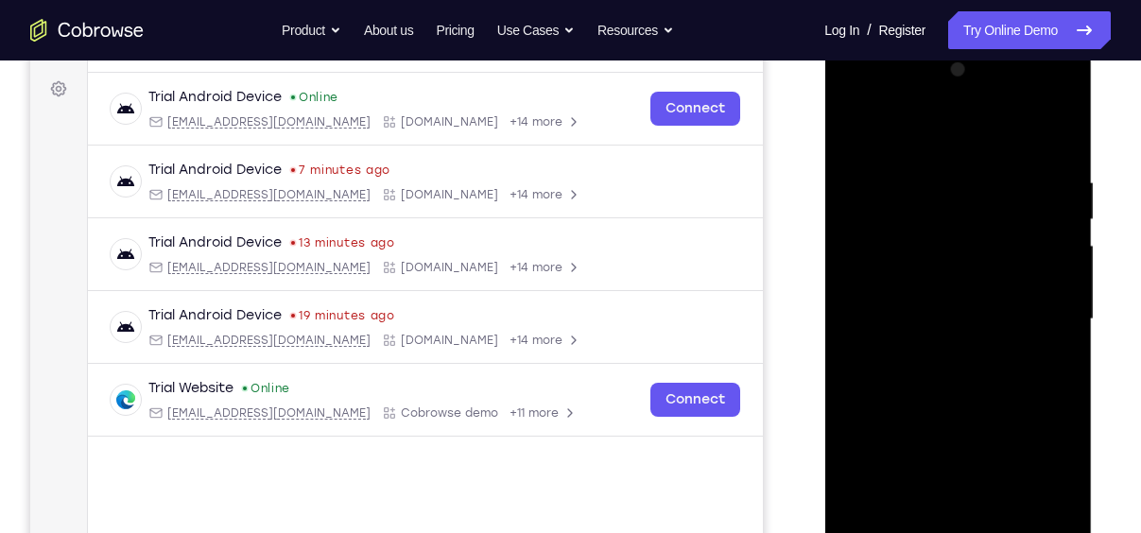
click at [1007, 112] on div at bounding box center [957, 319] width 238 height 529
drag, startPoint x: 952, startPoint y: 352, endPoint x: 1027, endPoint y: 77, distance: 284.0
click at [1027, 77] on div at bounding box center [957, 319] width 238 height 529
drag, startPoint x: 964, startPoint y: 433, endPoint x: 1018, endPoint y: 132, distance: 305.3
click at [1018, 132] on div at bounding box center [957, 319] width 238 height 529
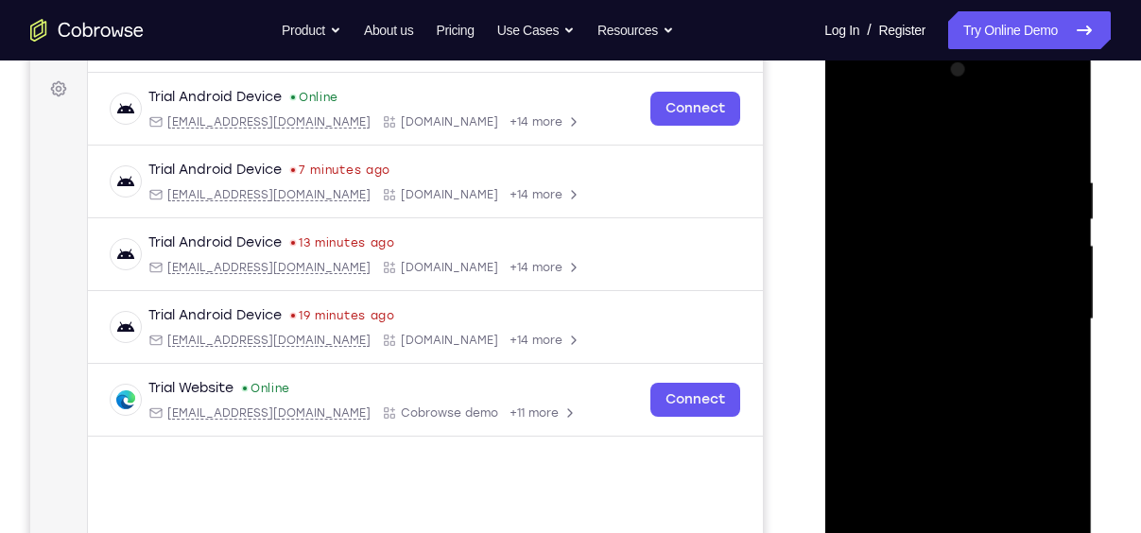
drag, startPoint x: 958, startPoint y: 384, endPoint x: 987, endPoint y: 146, distance: 239.9
click at [987, 146] on div at bounding box center [957, 319] width 238 height 529
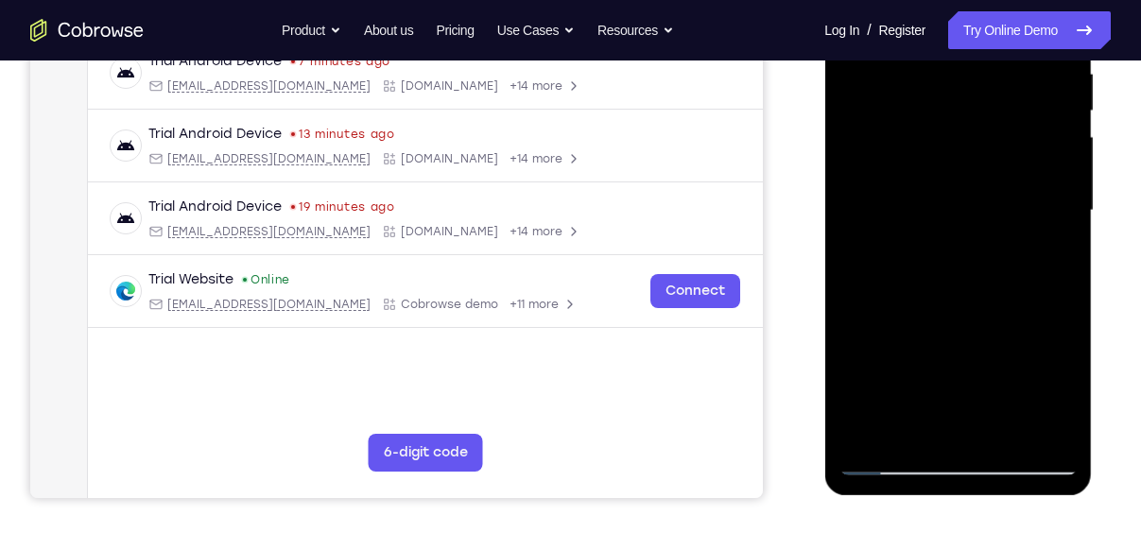
scroll to position [384, 0]
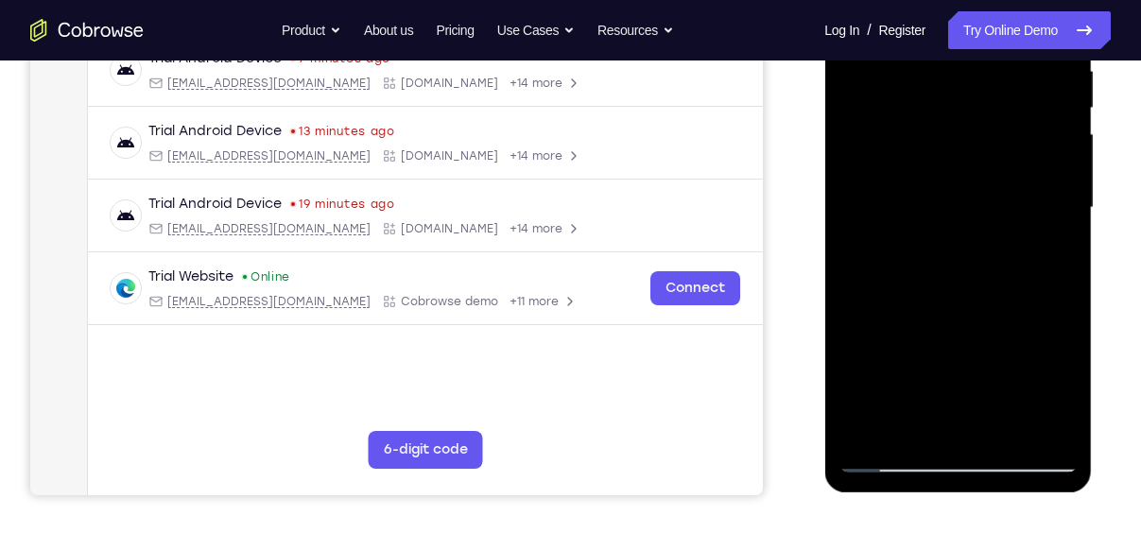
click at [1000, 435] on div at bounding box center [957, 207] width 238 height 529
click at [944, 304] on div at bounding box center [957, 207] width 238 height 529
click at [923, 219] on div at bounding box center [957, 207] width 238 height 529
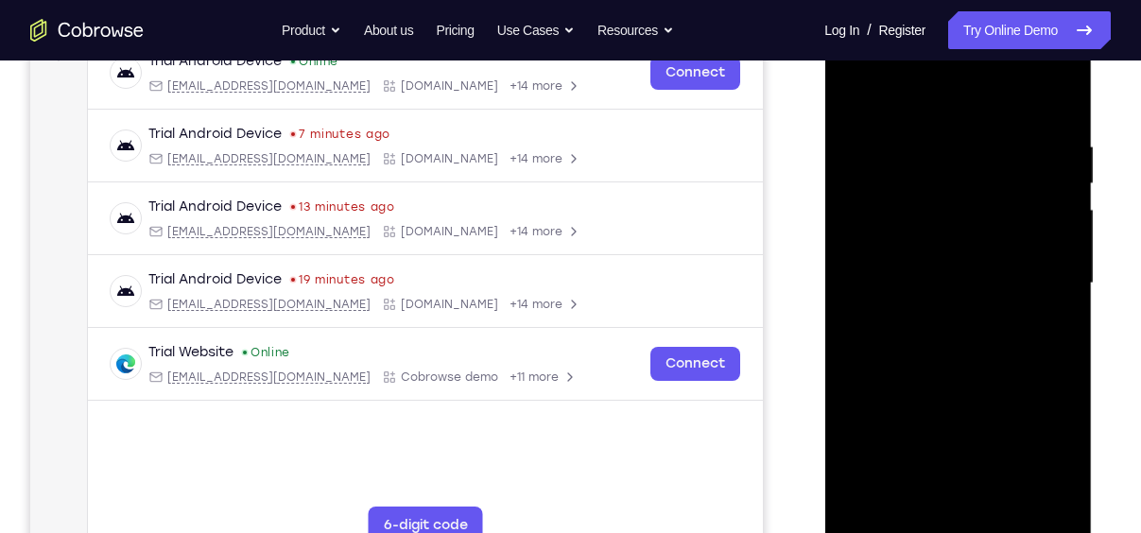
scroll to position [336, 0]
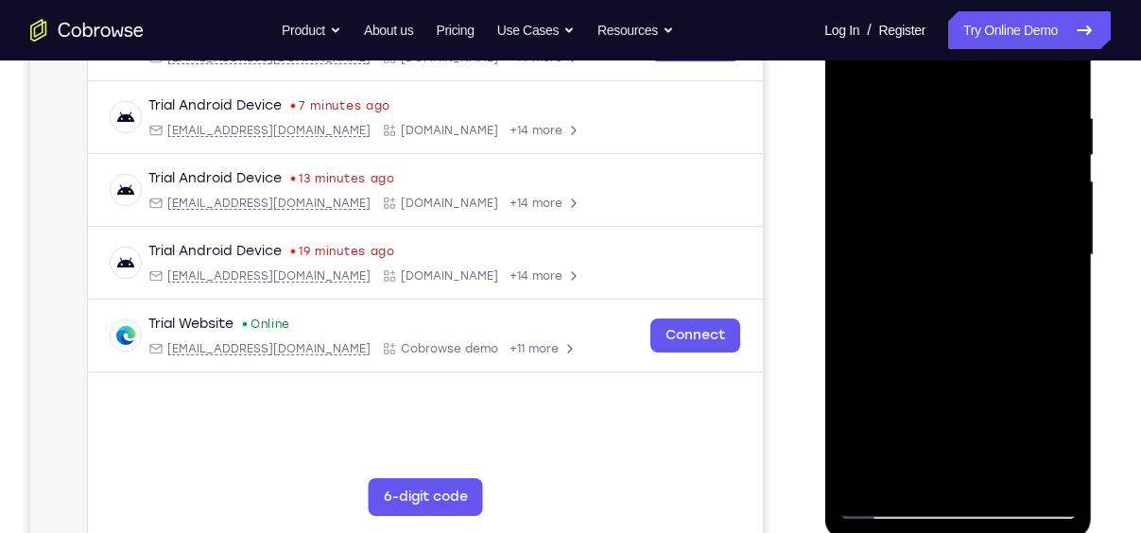
click at [886, 463] on div at bounding box center [957, 255] width 238 height 529
click at [1029, 433] on div at bounding box center [957, 255] width 238 height 529
click at [979, 402] on div at bounding box center [957, 255] width 238 height 529
click at [1050, 406] on div at bounding box center [957, 255] width 238 height 529
click at [1062, 434] on div at bounding box center [957, 255] width 238 height 529
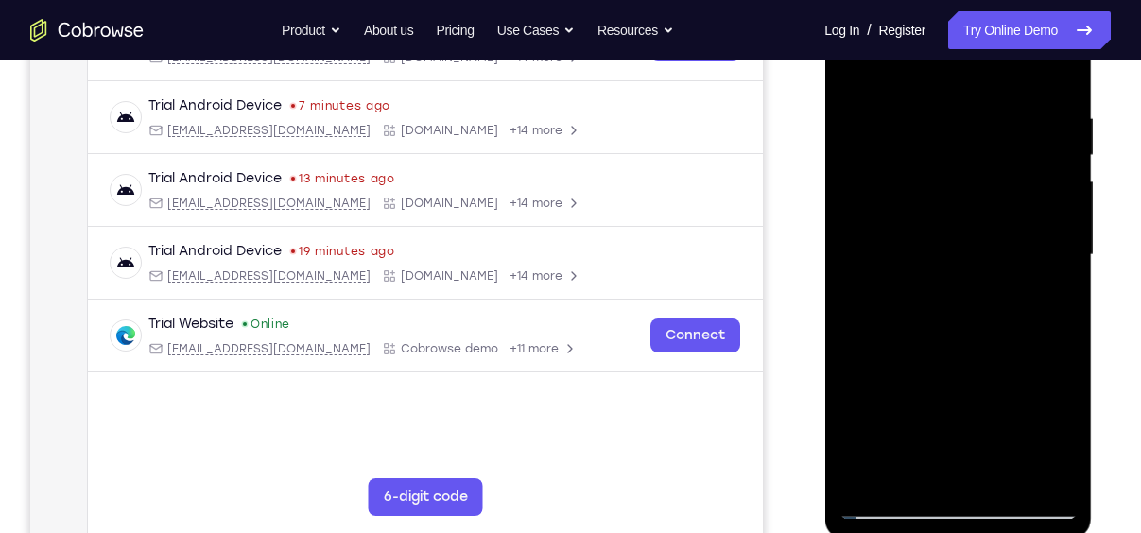
click at [1062, 434] on div at bounding box center [957, 255] width 238 height 529
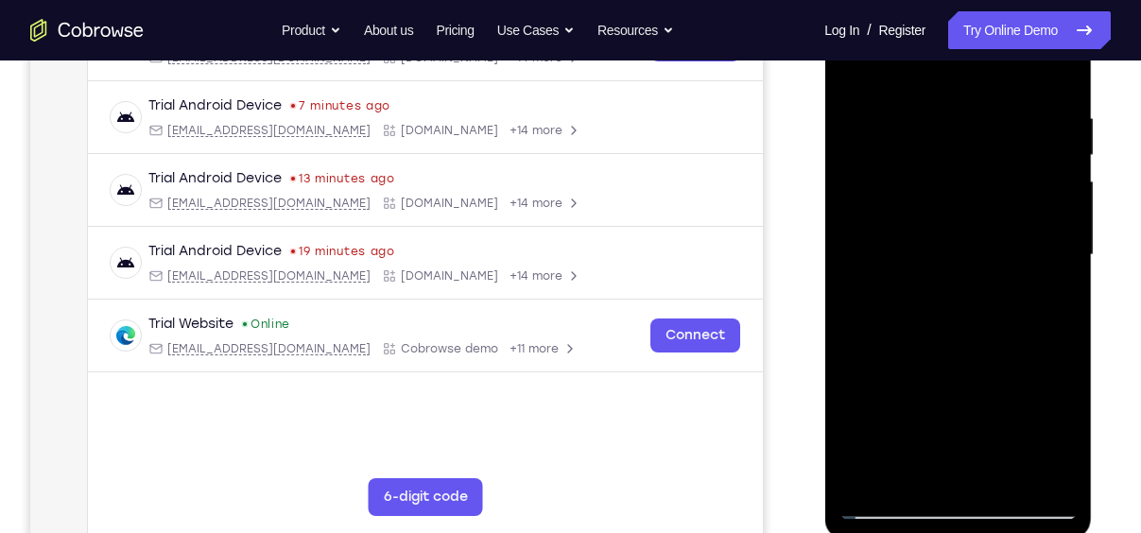
click at [1062, 434] on div at bounding box center [957, 255] width 238 height 529
click at [1057, 506] on div at bounding box center [957, 255] width 238 height 529
click at [952, 336] on div at bounding box center [957, 255] width 238 height 529
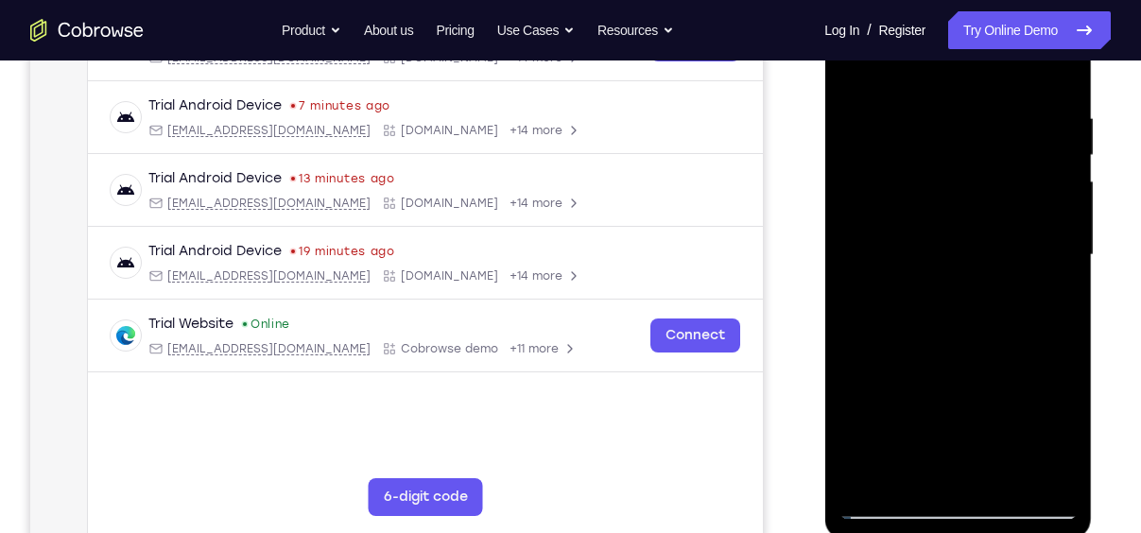
click at [1014, 82] on div at bounding box center [957, 255] width 238 height 529
click at [1021, 342] on div at bounding box center [957, 255] width 238 height 529
click at [1045, 481] on div at bounding box center [957, 255] width 238 height 529
click at [1024, 342] on div at bounding box center [957, 255] width 238 height 529
click at [994, 338] on div at bounding box center [957, 255] width 238 height 529
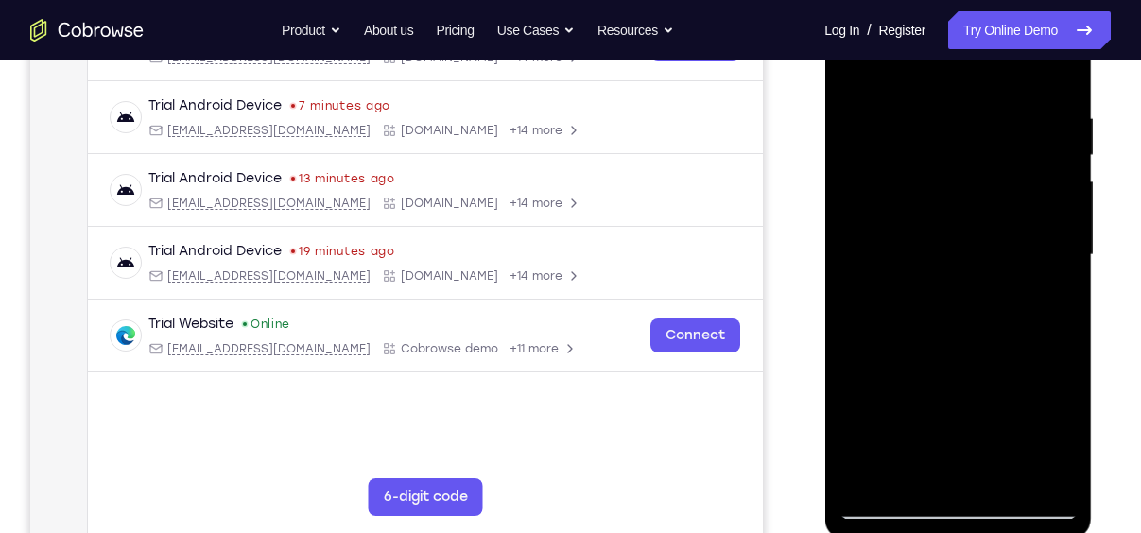
click at [921, 87] on div at bounding box center [957, 255] width 238 height 529
click at [932, 130] on div at bounding box center [957, 255] width 238 height 529
click at [899, 499] on div at bounding box center [957, 255] width 238 height 529
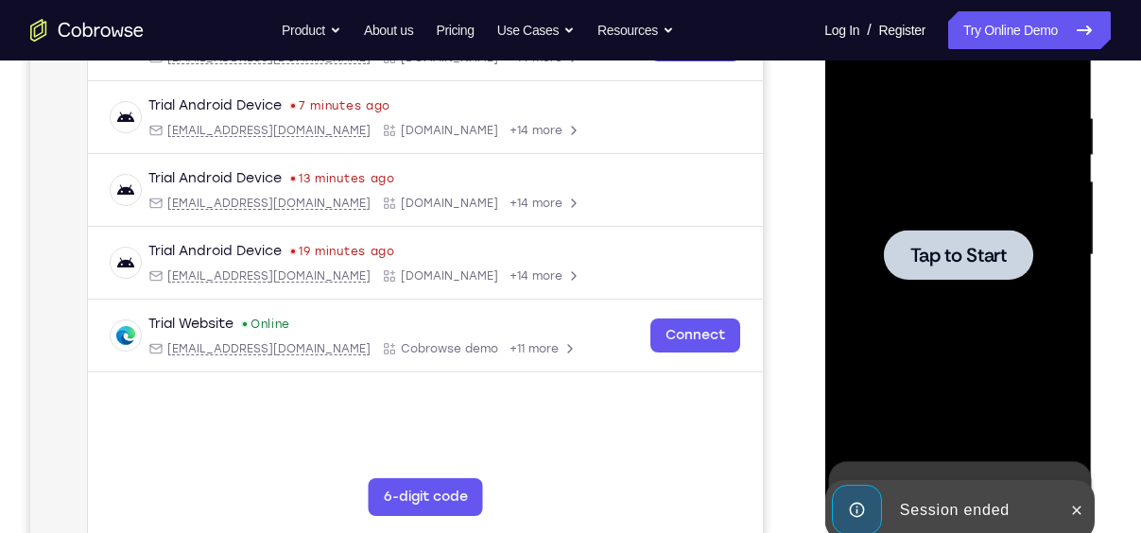
click at [938, 253] on span "Tap to Start" at bounding box center [957, 255] width 96 height 19
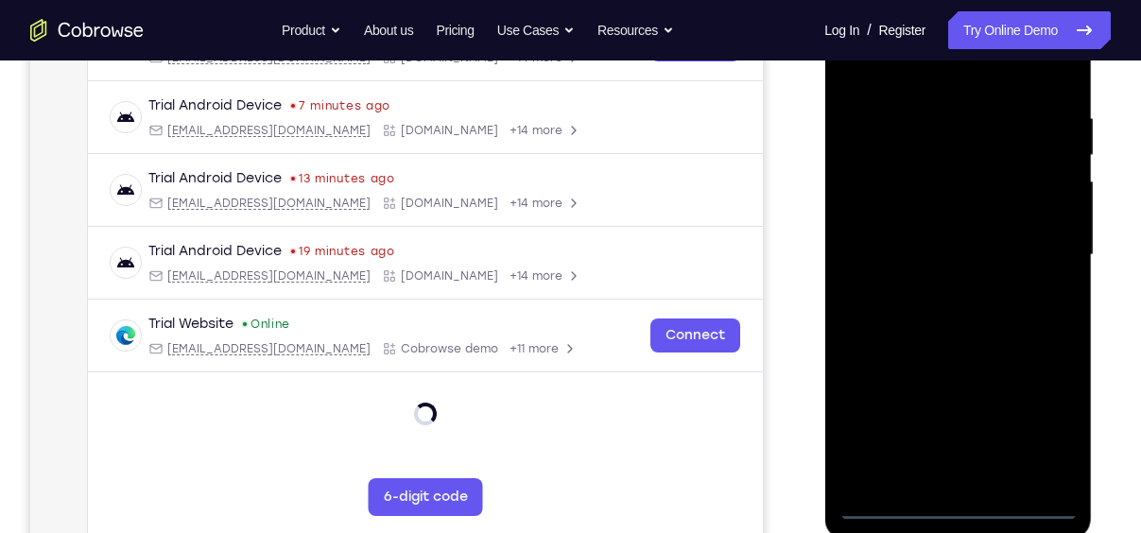
click at [953, 505] on div at bounding box center [957, 255] width 238 height 529
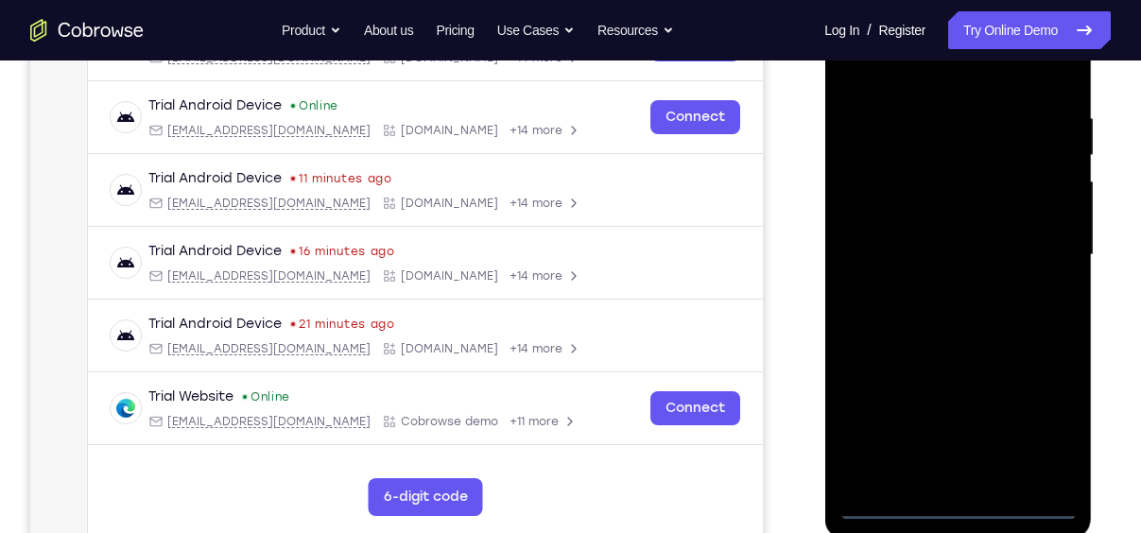
click at [1041, 420] on div at bounding box center [957, 255] width 238 height 529
click at [953, 73] on div at bounding box center [957, 255] width 238 height 529
click at [877, 193] on div at bounding box center [957, 255] width 238 height 529
click at [940, 261] on div at bounding box center [957, 255] width 238 height 529
click at [932, 274] on div at bounding box center [957, 255] width 238 height 529
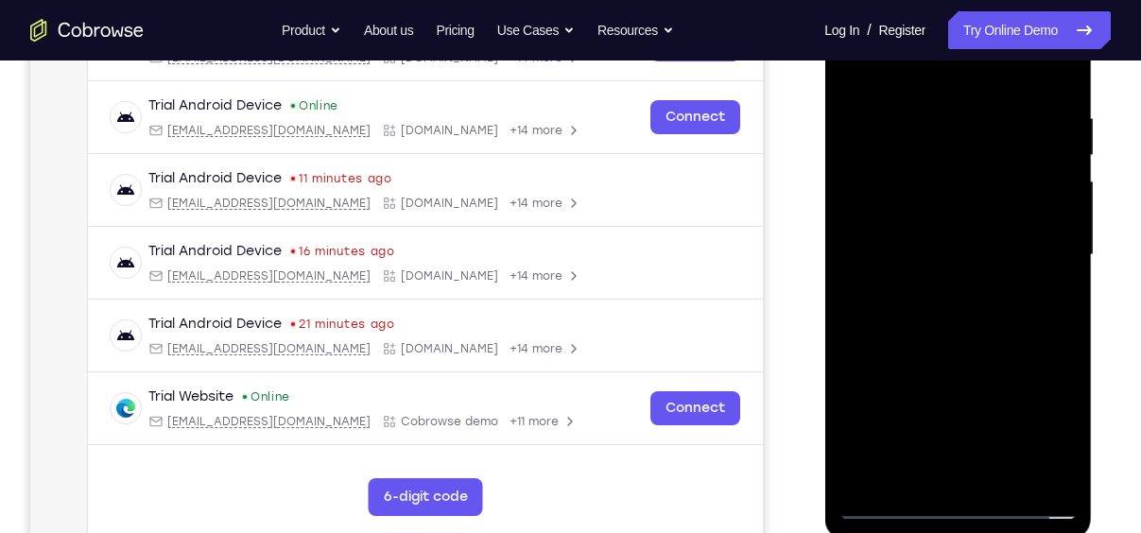
click at [950, 302] on div at bounding box center [957, 255] width 238 height 529
click at [945, 280] on div at bounding box center [957, 255] width 238 height 529
click at [948, 296] on div at bounding box center [957, 255] width 238 height 529
click at [946, 282] on div at bounding box center [957, 255] width 238 height 529
click at [946, 336] on div at bounding box center [957, 255] width 238 height 529
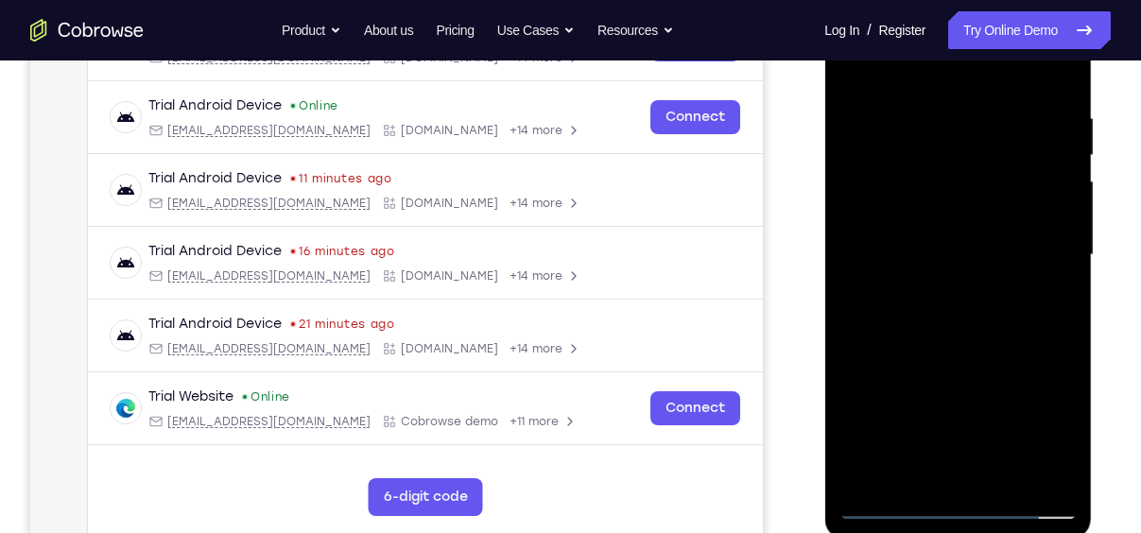
click at [969, 297] on div at bounding box center [957, 255] width 238 height 529
click at [954, 300] on div at bounding box center [957, 255] width 238 height 529
click at [1048, 236] on div at bounding box center [957, 255] width 238 height 529
click at [991, 265] on div at bounding box center [957, 255] width 238 height 529
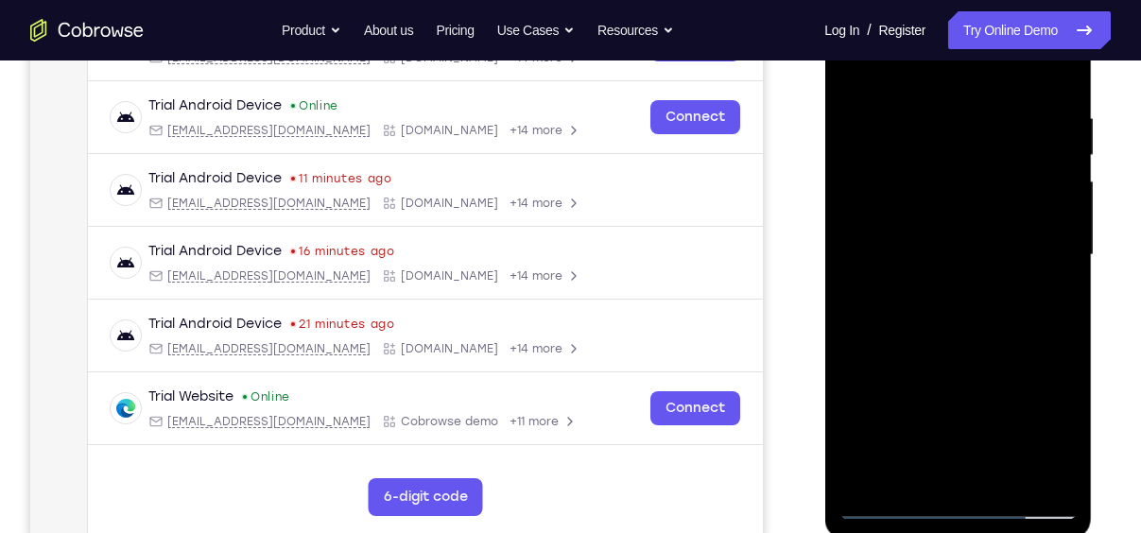
click at [992, 282] on div at bounding box center [957, 255] width 238 height 529
click at [996, 282] on div at bounding box center [957, 255] width 238 height 529
click at [989, 334] on div at bounding box center [957, 255] width 238 height 529
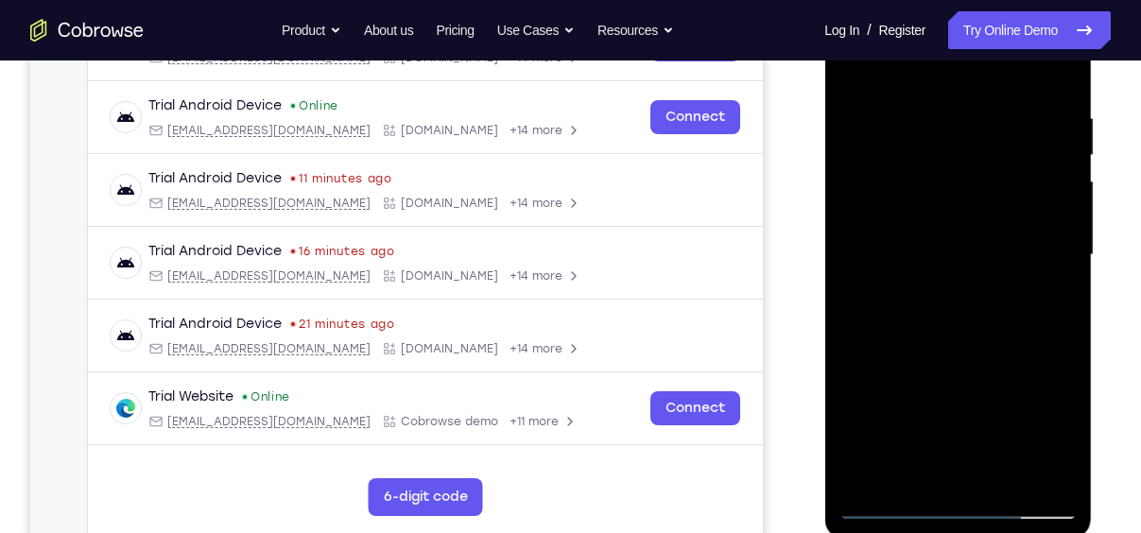
click at [979, 292] on div at bounding box center [957, 255] width 238 height 529
click at [981, 299] on div at bounding box center [957, 255] width 238 height 529
click at [969, 300] on div at bounding box center [957, 255] width 238 height 529
click at [966, 286] on div at bounding box center [957, 255] width 238 height 529
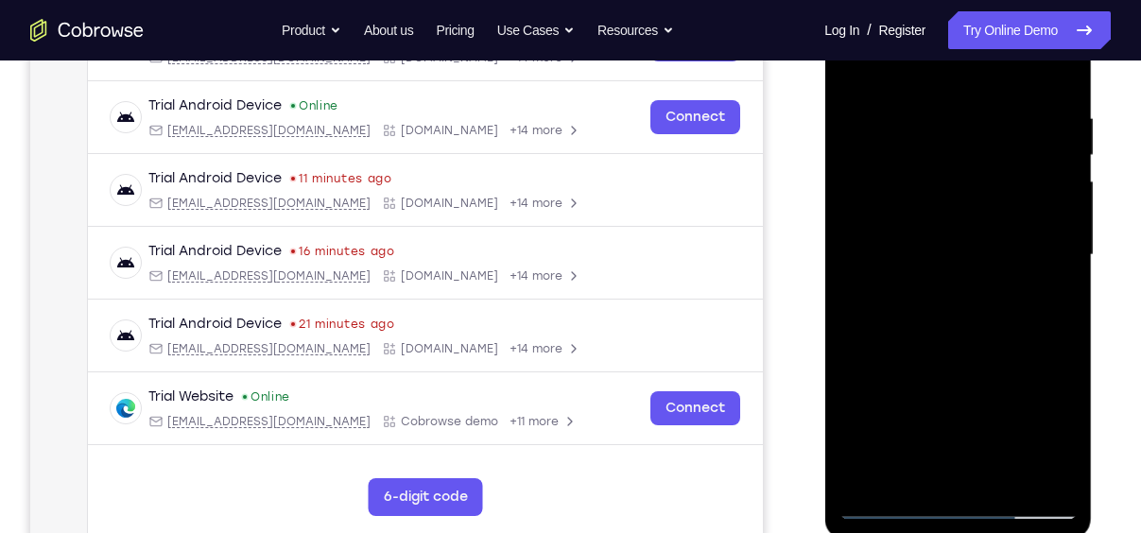
click at [969, 285] on div at bounding box center [957, 255] width 238 height 529
click at [975, 307] on div at bounding box center [957, 255] width 238 height 529
click at [973, 269] on div at bounding box center [957, 255] width 238 height 529
click at [969, 301] on div at bounding box center [957, 255] width 238 height 529
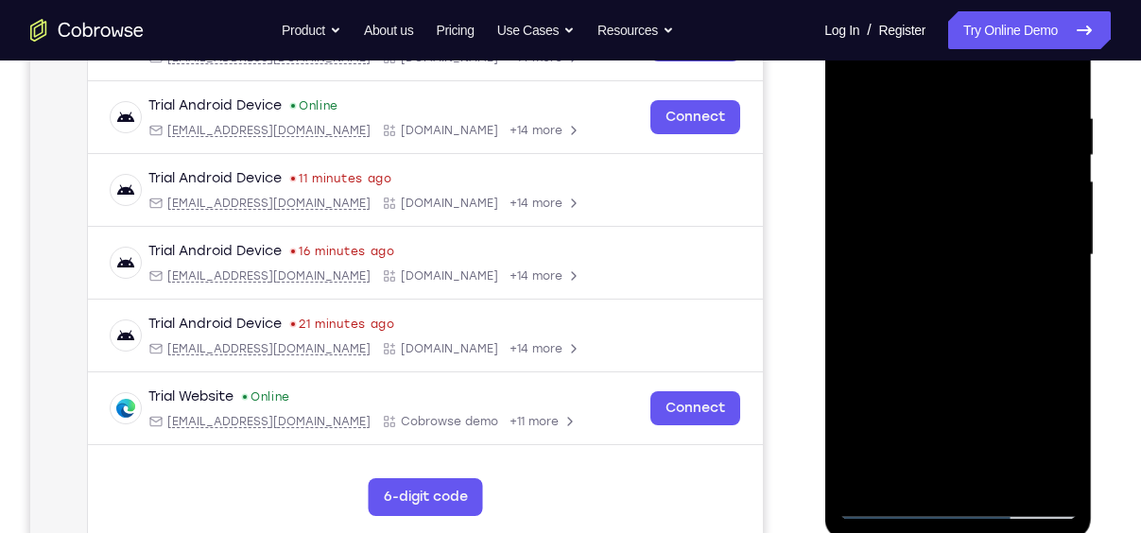
click at [969, 279] on div at bounding box center [957, 255] width 238 height 529
click at [972, 310] on div at bounding box center [957, 255] width 238 height 529
click at [969, 277] on div at bounding box center [957, 255] width 238 height 529
click at [970, 335] on div at bounding box center [957, 255] width 238 height 529
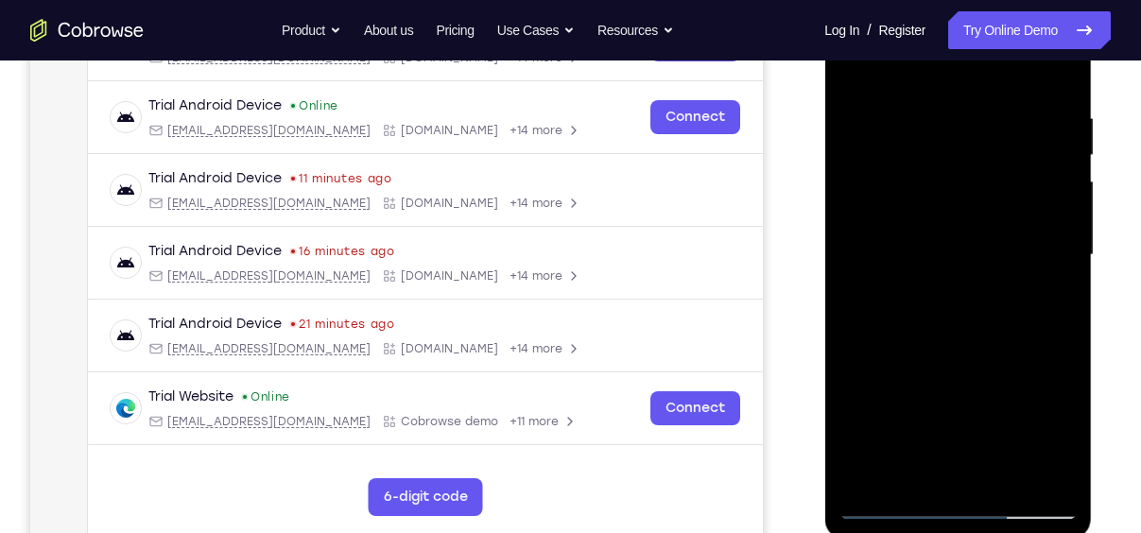
click at [970, 335] on div at bounding box center [957, 255] width 238 height 529
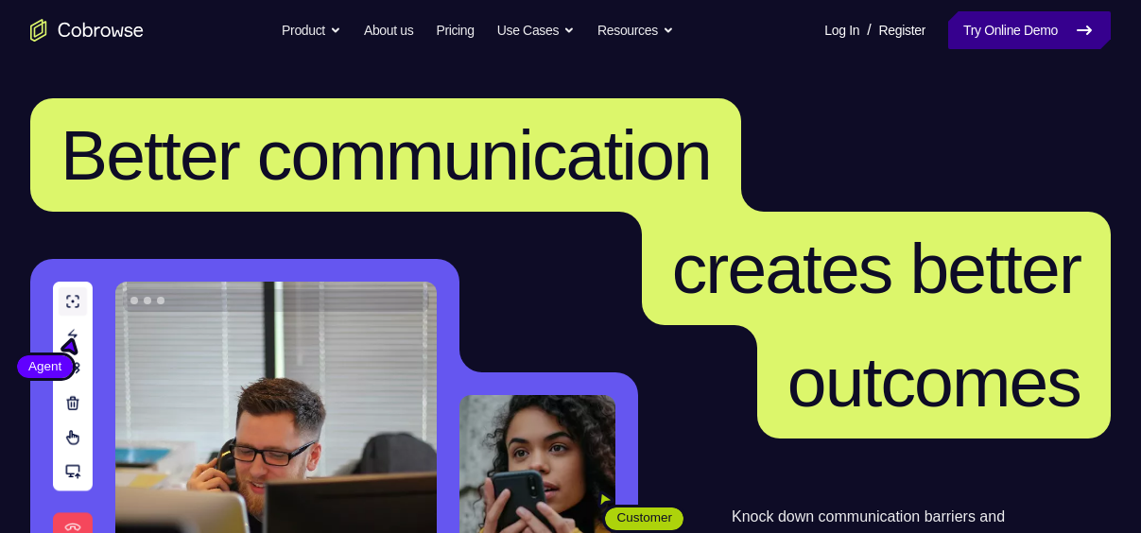
click at [1006, 39] on link "Try Online Demo" at bounding box center [1029, 30] width 163 height 38
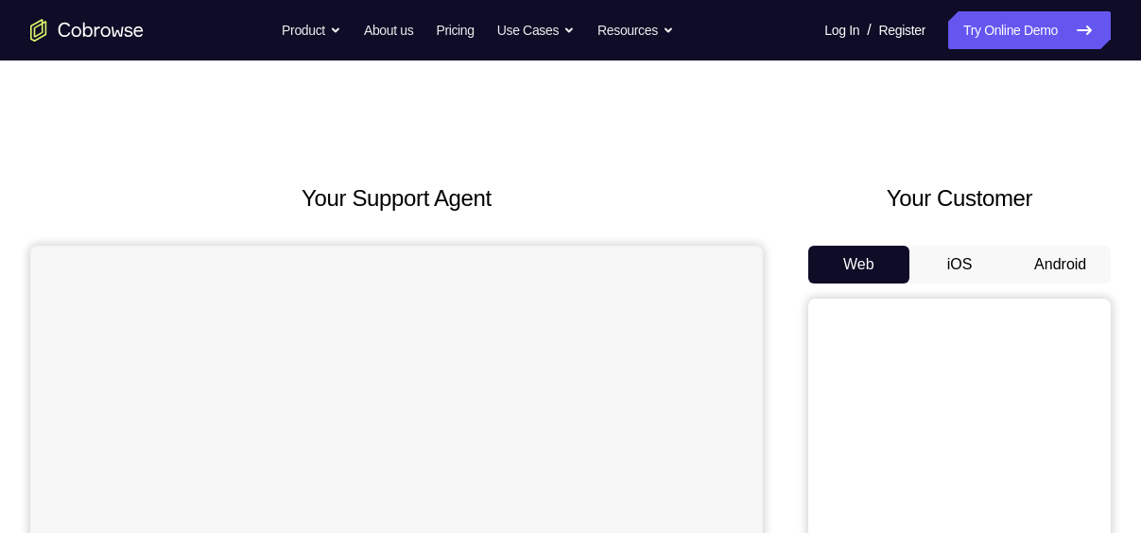
click at [1055, 249] on button "Android" at bounding box center [1059, 265] width 101 height 38
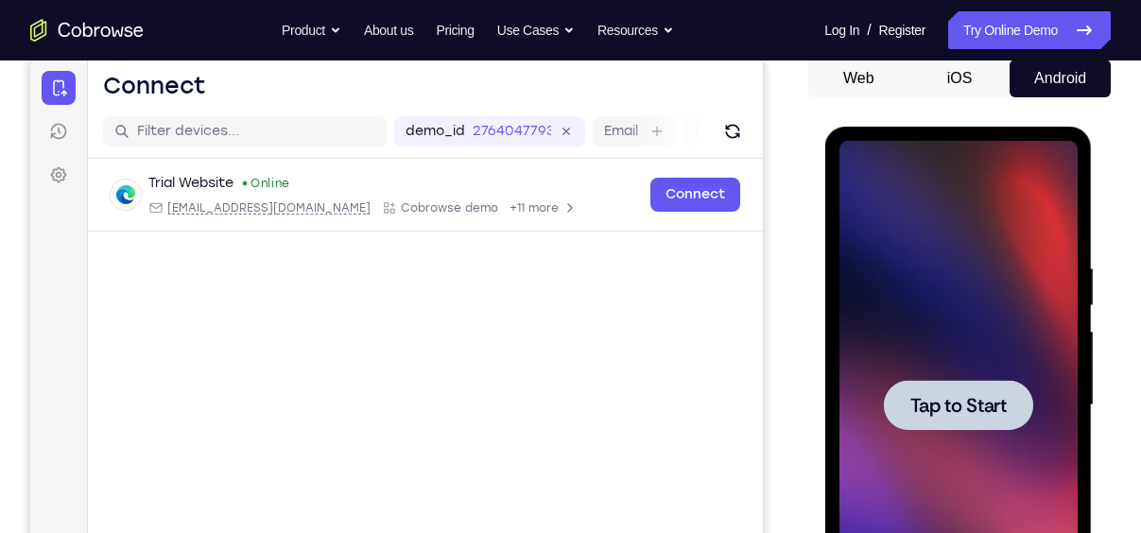
click at [952, 389] on div at bounding box center [957, 405] width 149 height 50
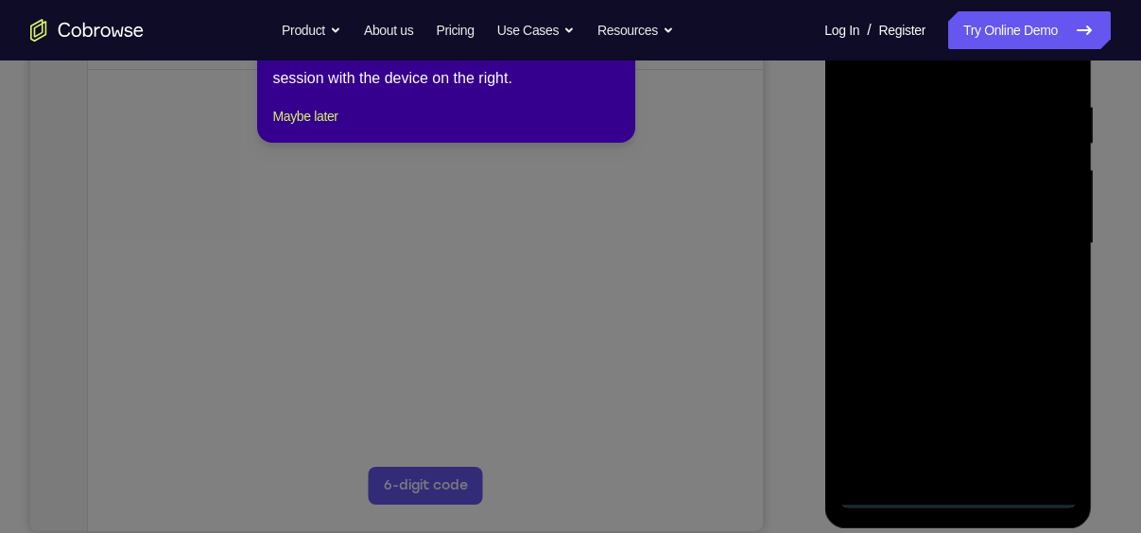
scroll to position [349, 0]
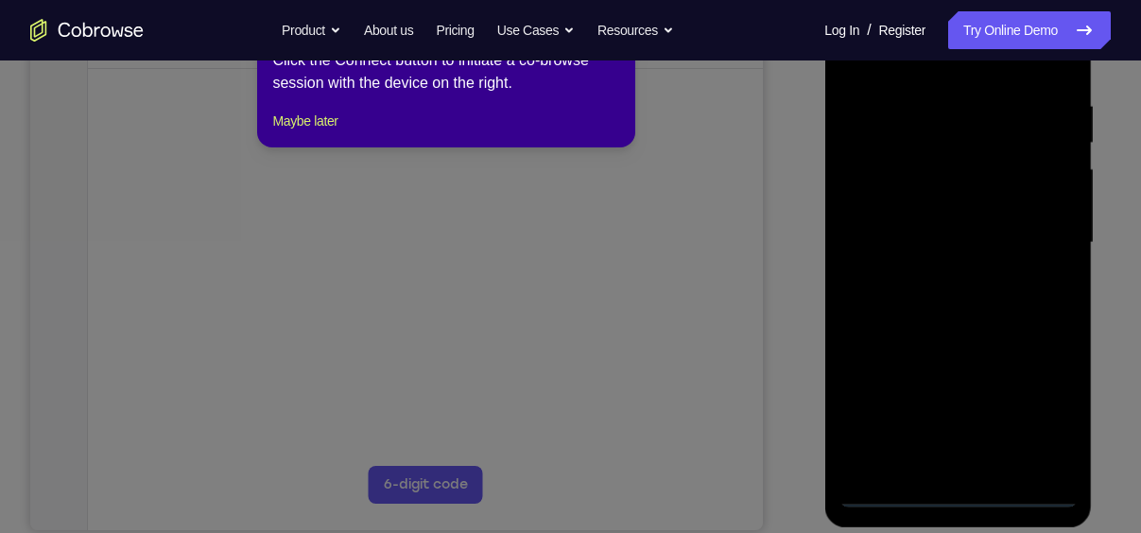
click at [779, 352] on icon at bounding box center [577, 266] width 1155 height 533
click at [966, 495] on icon at bounding box center [577, 266] width 1155 height 533
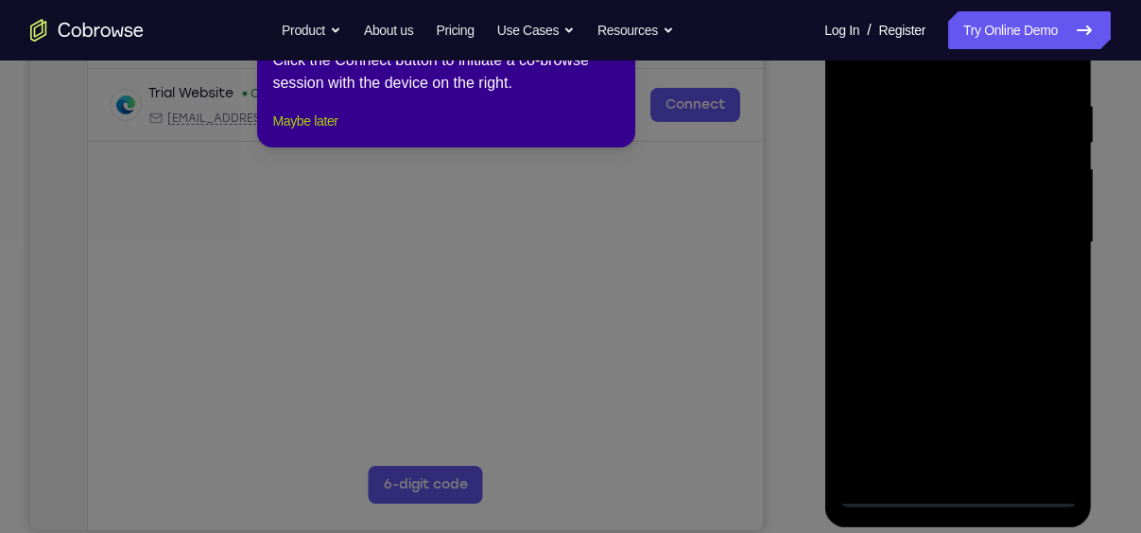
click at [302, 132] on button "Maybe later" at bounding box center [304, 121] width 65 height 23
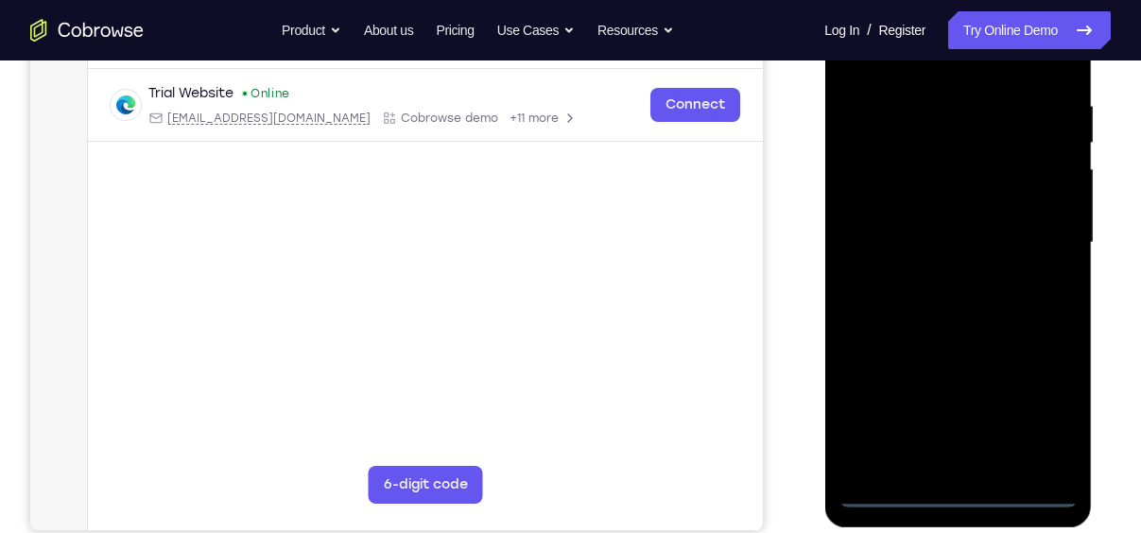
click at [955, 493] on div at bounding box center [957, 242] width 238 height 529
click at [1041, 407] on div at bounding box center [957, 242] width 238 height 529
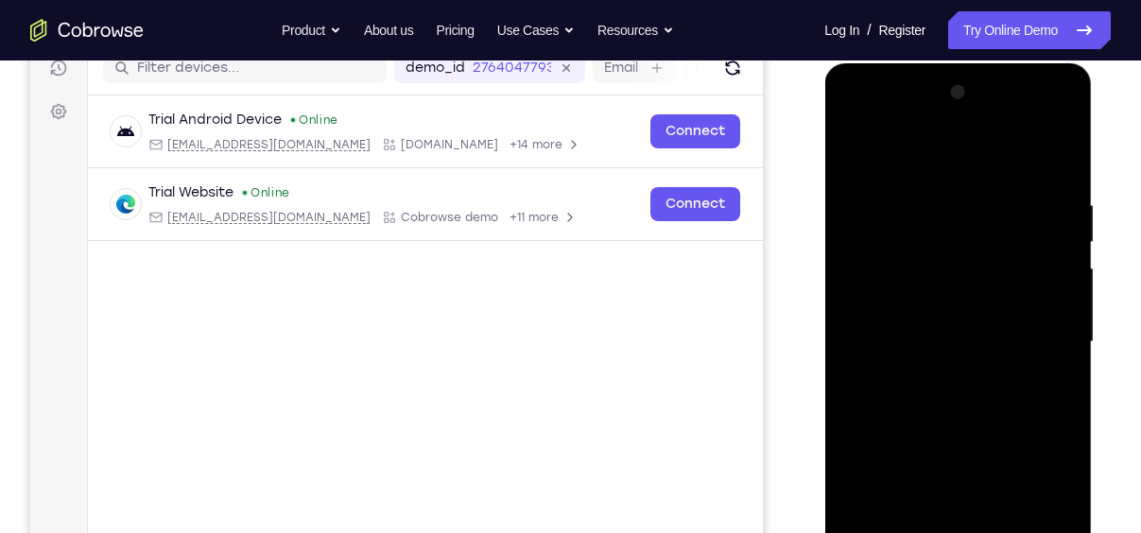
scroll to position [249, 0]
click at [906, 153] on div at bounding box center [957, 342] width 238 height 529
click at [875, 277] on div at bounding box center [957, 342] width 238 height 529
click at [935, 350] on div at bounding box center [957, 342] width 238 height 529
click at [961, 317] on div at bounding box center [957, 342] width 238 height 529
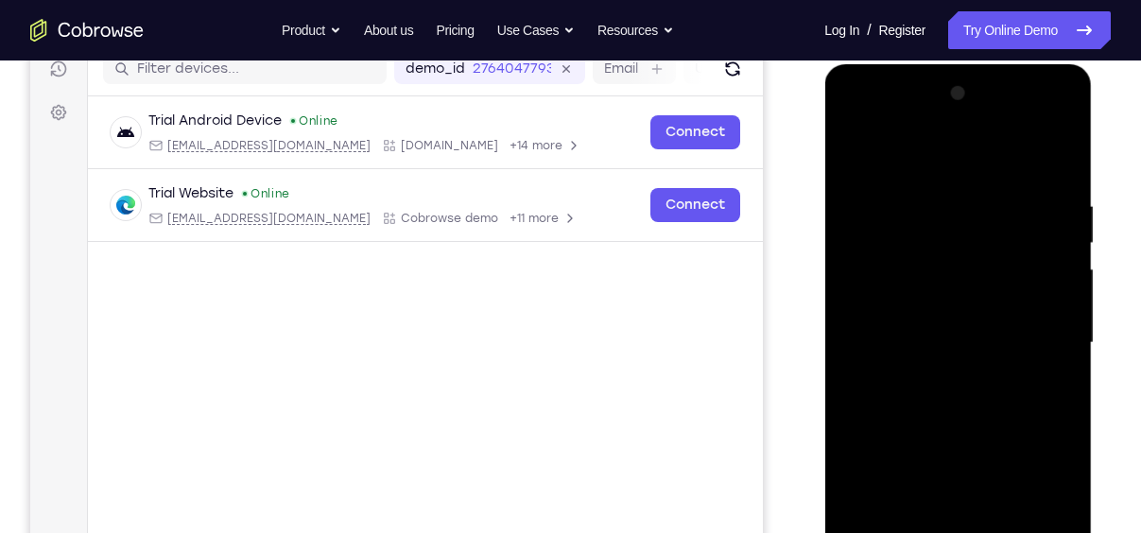
click at [964, 352] on div at bounding box center [957, 342] width 238 height 529
click at [973, 362] on div at bounding box center [957, 342] width 238 height 529
click at [957, 392] on div at bounding box center [957, 342] width 238 height 529
click at [958, 352] on div at bounding box center [957, 342] width 238 height 529
click at [969, 351] on div at bounding box center [957, 342] width 238 height 529
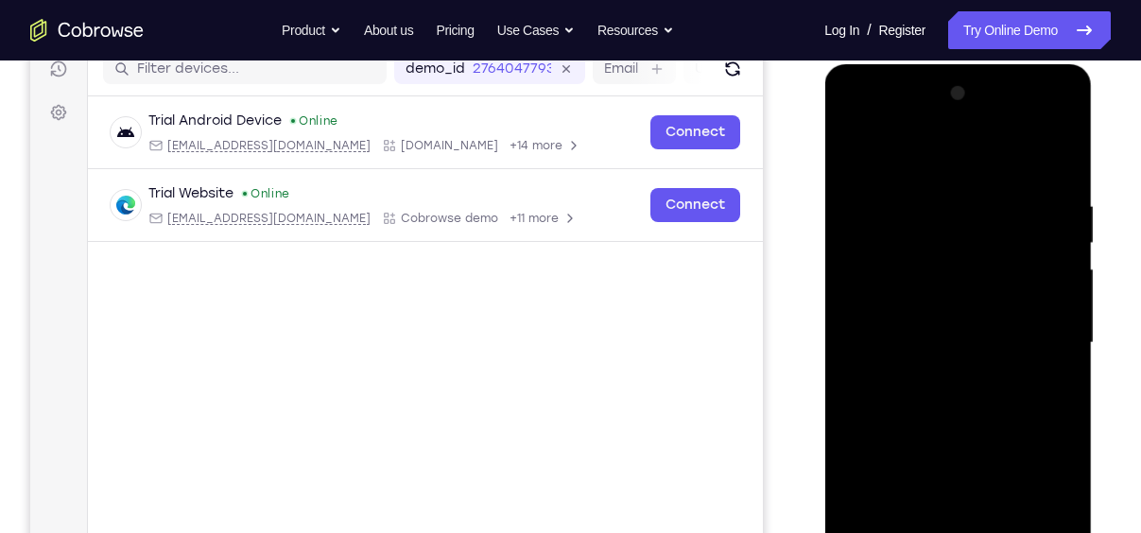
click at [988, 358] on div at bounding box center [957, 342] width 238 height 529
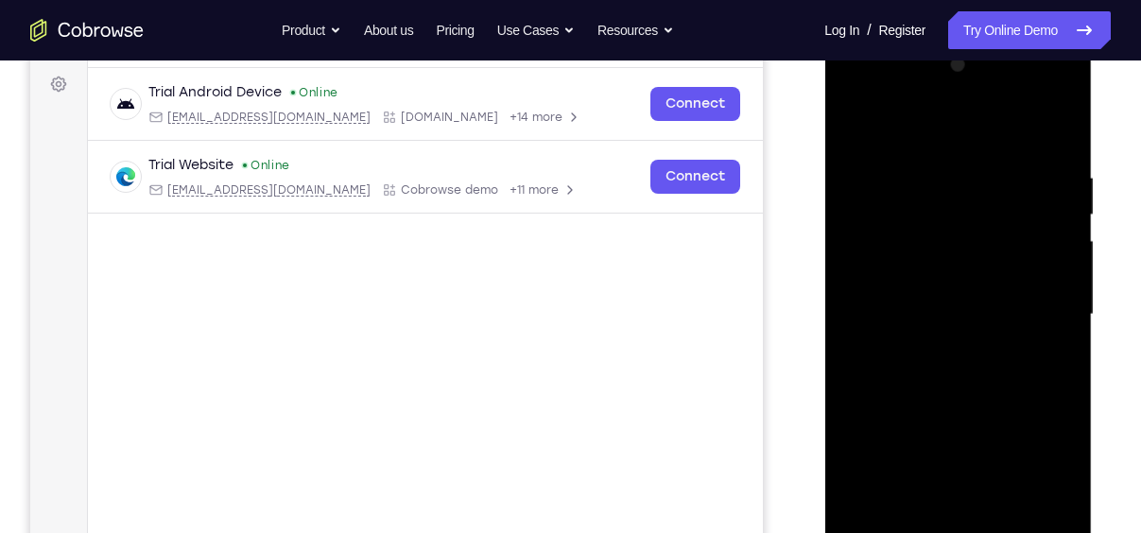
scroll to position [285, 0]
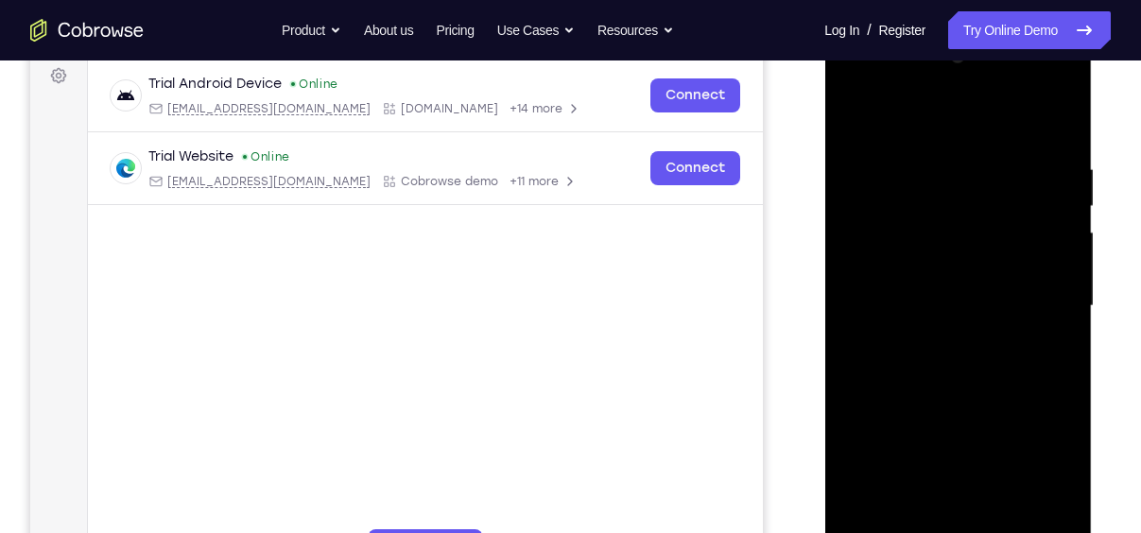
click at [976, 397] on div at bounding box center [957, 306] width 238 height 529
click at [926, 348] on div at bounding box center [957, 306] width 238 height 529
click at [959, 349] on div at bounding box center [957, 306] width 238 height 529
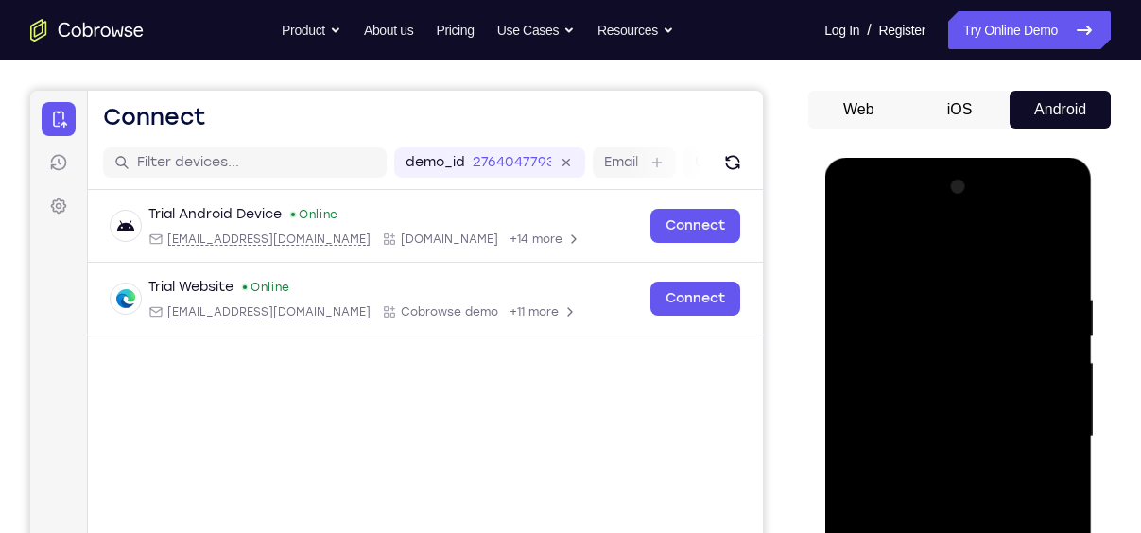
scroll to position [151, 0]
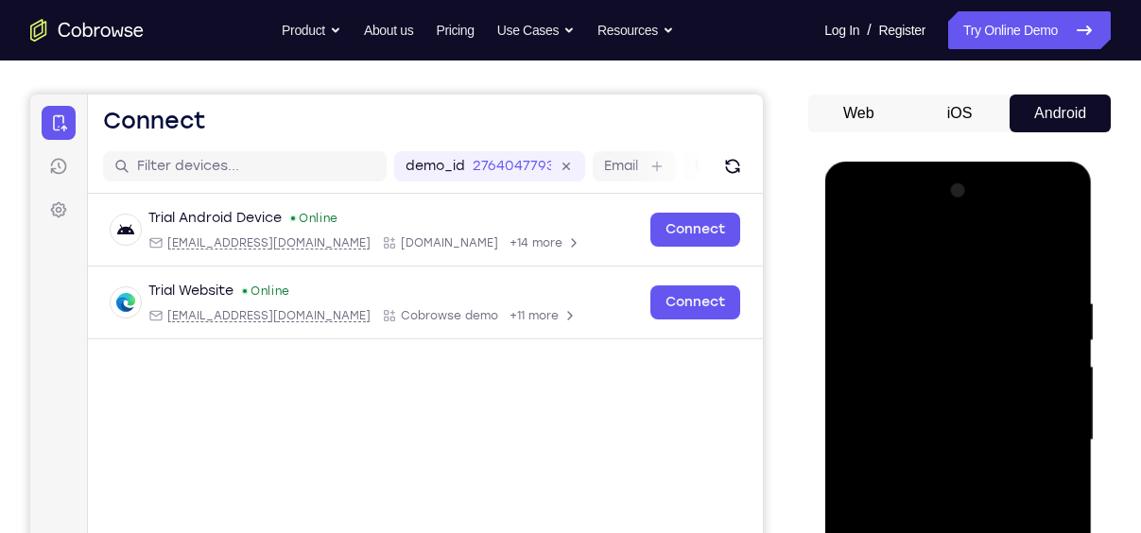
click at [929, 219] on div at bounding box center [957, 440] width 238 height 529
click at [918, 263] on div at bounding box center [957, 440] width 238 height 529
click at [907, 523] on div at bounding box center [957, 440] width 238 height 529
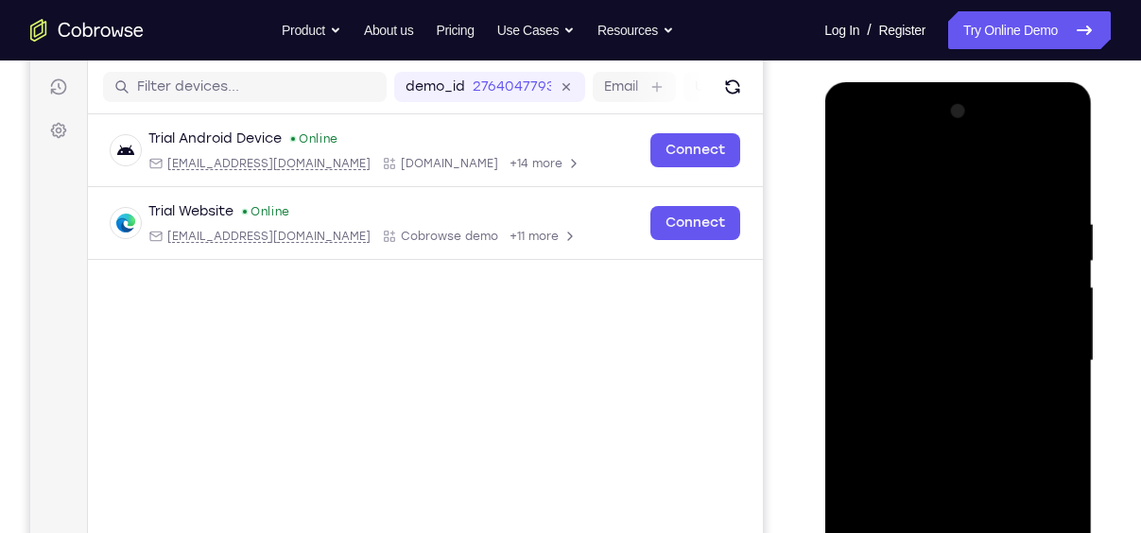
click at [933, 397] on div at bounding box center [957, 360] width 238 height 529
click at [928, 331] on div at bounding box center [957, 360] width 238 height 529
click at [940, 361] on div at bounding box center [957, 360] width 238 height 529
click at [951, 418] on div at bounding box center [957, 360] width 238 height 529
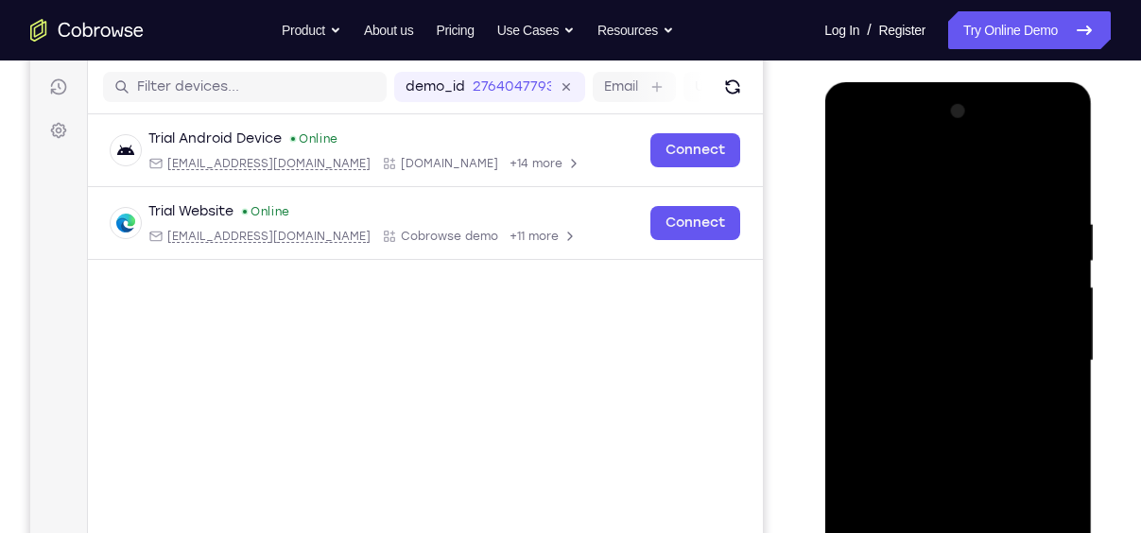
click at [951, 418] on div at bounding box center [957, 360] width 238 height 529
click at [1056, 191] on div at bounding box center [957, 360] width 238 height 529
drag, startPoint x: 957, startPoint y: 399, endPoint x: 1000, endPoint y: 142, distance: 260.5
click at [1000, 142] on div at bounding box center [957, 360] width 238 height 529
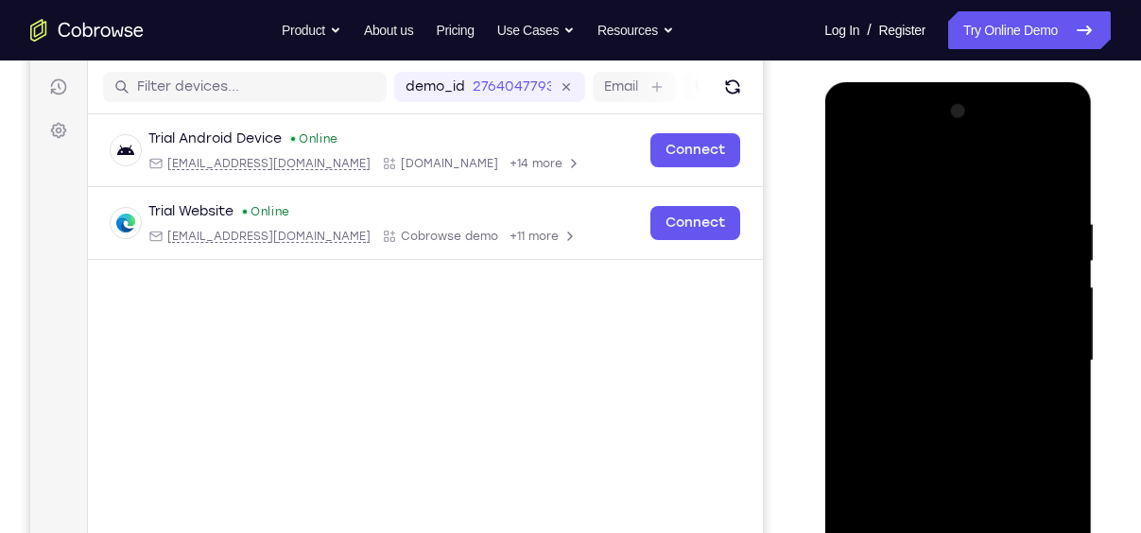
drag, startPoint x: 963, startPoint y: 444, endPoint x: 979, endPoint y: 235, distance: 209.4
click at [979, 235] on div at bounding box center [957, 360] width 238 height 529
click at [904, 407] on div at bounding box center [957, 360] width 238 height 529
click at [851, 351] on div at bounding box center [957, 360] width 238 height 529
drag, startPoint x: 1014, startPoint y: 420, endPoint x: 1003, endPoint y: 305, distance: 114.9
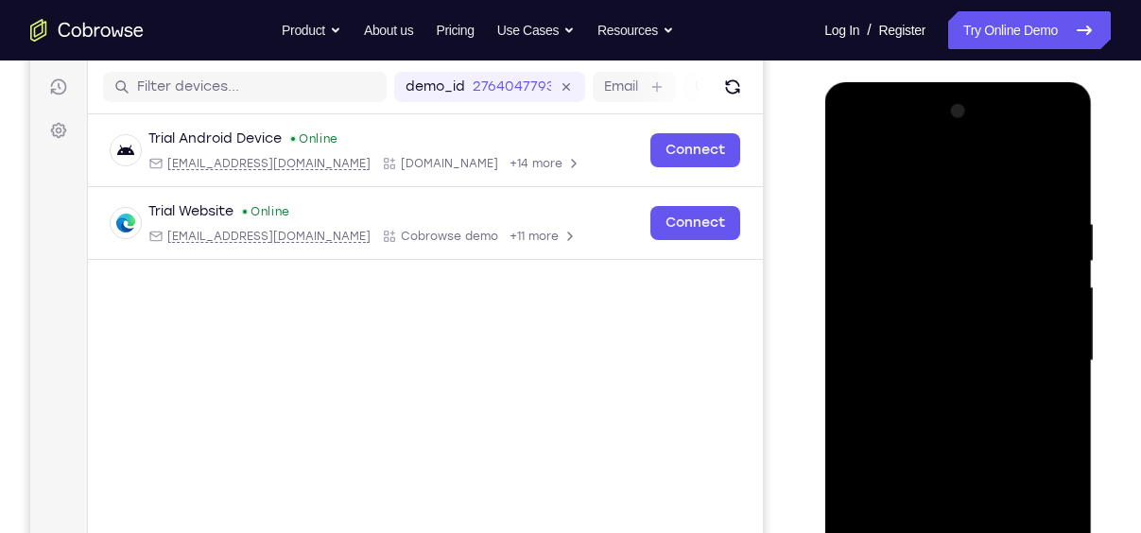
click at [1003, 305] on div at bounding box center [957, 360] width 238 height 529
drag, startPoint x: 1010, startPoint y: 378, endPoint x: 1012, endPoint y: 197, distance: 181.4
click at [1012, 197] on div at bounding box center [957, 360] width 238 height 529
drag, startPoint x: 978, startPoint y: 332, endPoint x: 1037, endPoint y: 85, distance: 253.5
click at [1037, 85] on div at bounding box center [957, 363] width 267 height 563
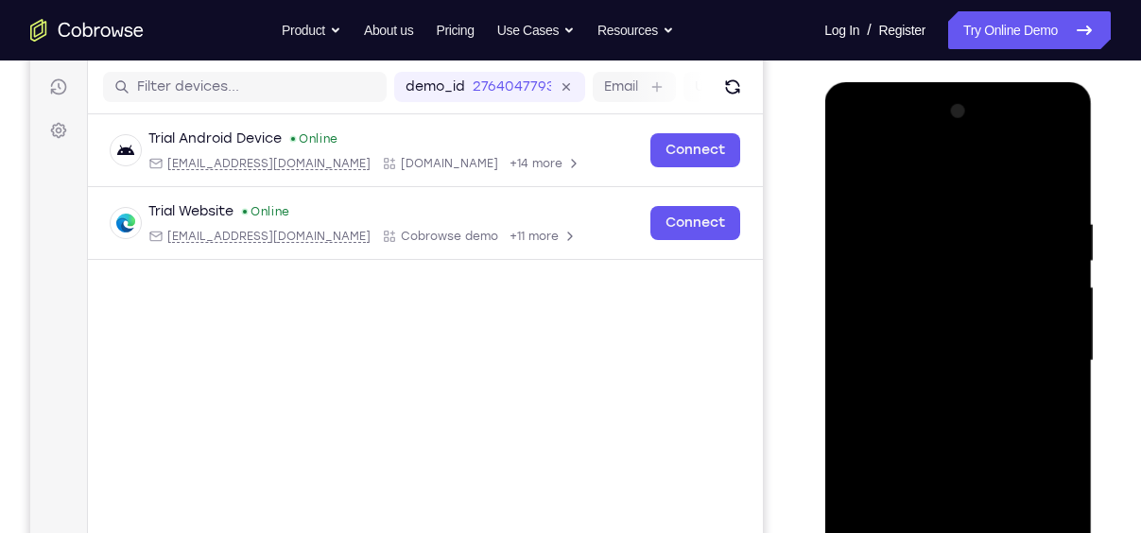
drag, startPoint x: 984, startPoint y: 335, endPoint x: 967, endPoint y: 581, distance: 247.2
click at [967, 532] on div at bounding box center [957, 360] width 238 height 529
drag, startPoint x: 955, startPoint y: 201, endPoint x: 984, endPoint y: 520, distance: 319.7
click at [984, 520] on div at bounding box center [957, 360] width 238 height 529
drag, startPoint x: 980, startPoint y: 501, endPoint x: 1041, endPoint y: 164, distance: 342.0
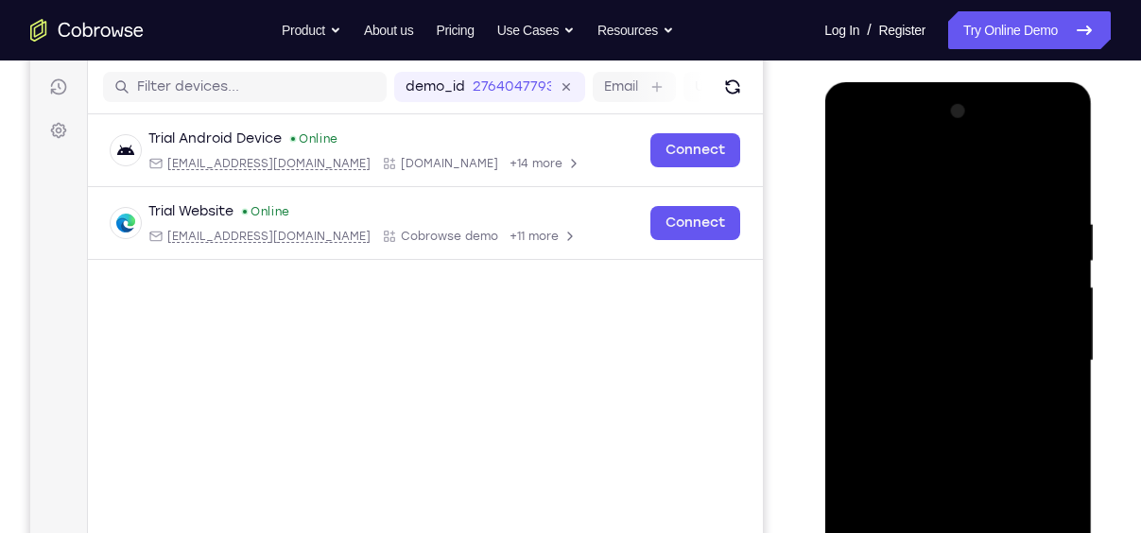
click at [1041, 164] on div at bounding box center [957, 360] width 238 height 529
drag, startPoint x: 946, startPoint y: 489, endPoint x: 1029, endPoint y: 147, distance: 351.1
click at [1029, 147] on div at bounding box center [957, 360] width 238 height 529
drag, startPoint x: 979, startPoint y: 416, endPoint x: 965, endPoint y: 492, distance: 77.8
click at [965, 492] on div at bounding box center [957, 360] width 238 height 529
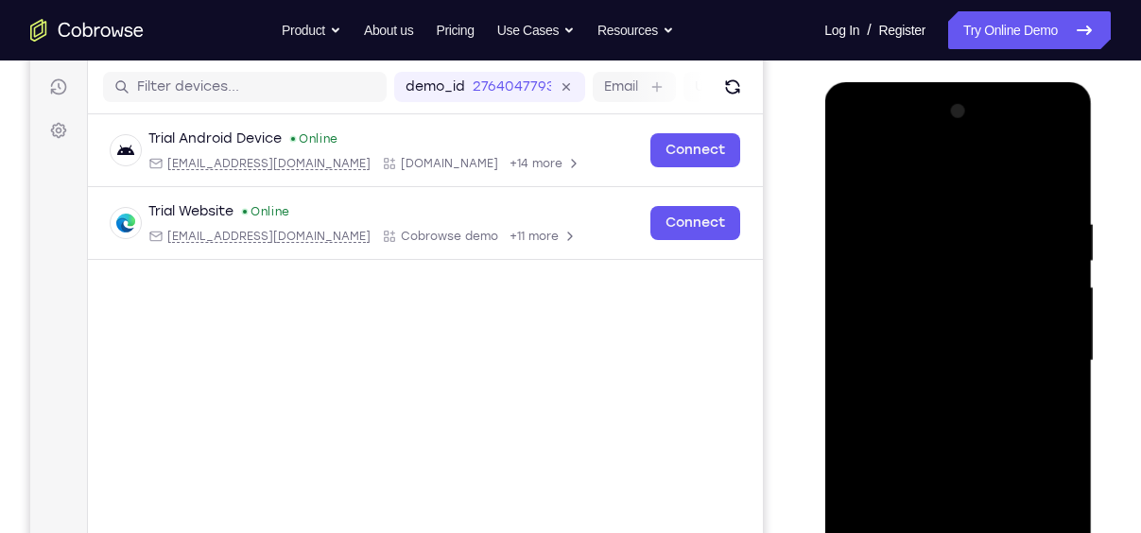
drag, startPoint x: 992, startPoint y: 321, endPoint x: 980, endPoint y: 448, distance: 127.2
click at [980, 448] on div at bounding box center [957, 360] width 238 height 529
click at [1061, 341] on div at bounding box center [957, 360] width 238 height 529
drag, startPoint x: 984, startPoint y: 438, endPoint x: 1009, endPoint y: 205, distance: 233.8
click at [1009, 205] on div at bounding box center [957, 360] width 238 height 529
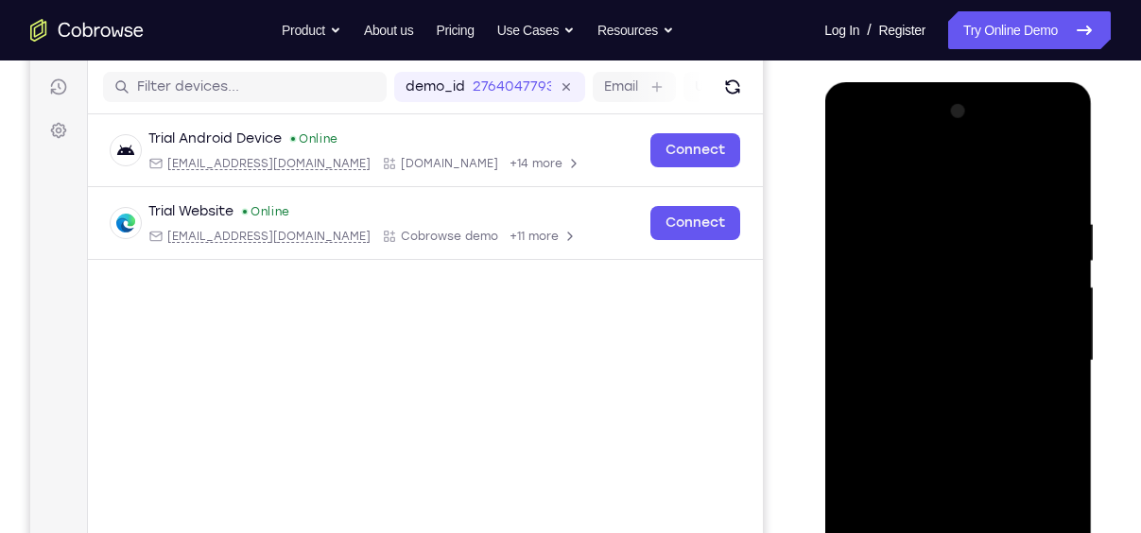
drag, startPoint x: 945, startPoint y: 424, endPoint x: 996, endPoint y: 227, distance: 204.0
click at [996, 227] on div at bounding box center [957, 360] width 238 height 529
drag, startPoint x: 954, startPoint y: 387, endPoint x: 1014, endPoint y: 189, distance: 207.2
click at [1014, 189] on div at bounding box center [957, 360] width 238 height 529
drag, startPoint x: 978, startPoint y: 420, endPoint x: 1015, endPoint y: 188, distance: 235.4
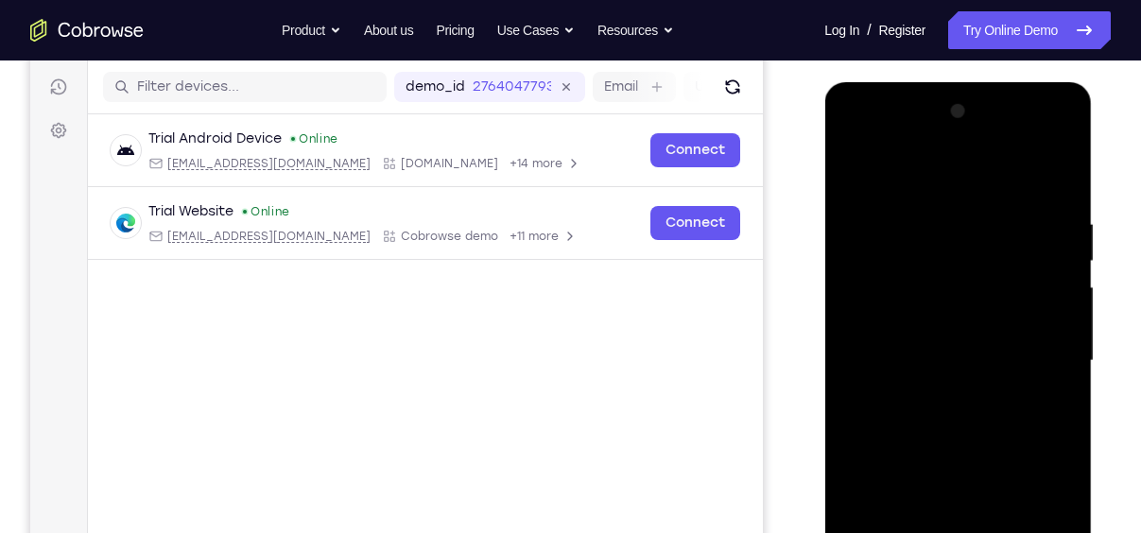
click at [1015, 188] on div at bounding box center [957, 360] width 238 height 529
drag, startPoint x: 938, startPoint y: 501, endPoint x: 944, endPoint y: 142, distance: 359.1
click at [944, 142] on div at bounding box center [957, 360] width 238 height 529
drag, startPoint x: 944, startPoint y: 491, endPoint x: 954, endPoint y: 168, distance: 323.3
click at [954, 168] on div at bounding box center [957, 360] width 238 height 529
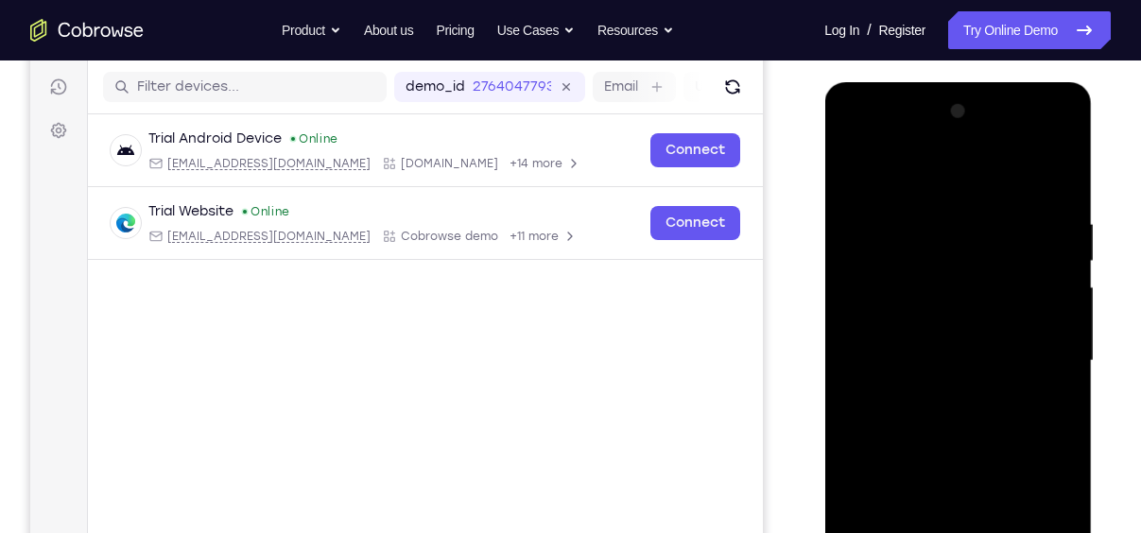
drag, startPoint x: 936, startPoint y: 478, endPoint x: 950, endPoint y: 195, distance: 283.8
click at [950, 195] on div at bounding box center [957, 360] width 238 height 529
drag, startPoint x: 965, startPoint y: 425, endPoint x: 976, endPoint y: 181, distance: 244.1
click at [976, 181] on div at bounding box center [957, 360] width 238 height 529
drag, startPoint x: 960, startPoint y: 450, endPoint x: 950, endPoint y: 184, distance: 265.7
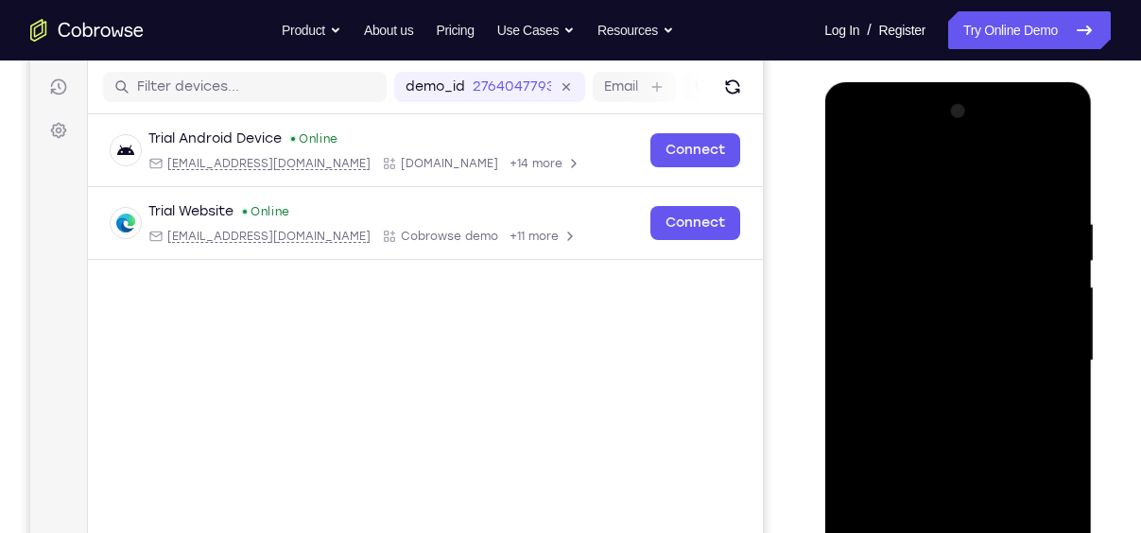
click at [950, 184] on div at bounding box center [957, 360] width 238 height 529
drag, startPoint x: 946, startPoint y: 372, endPoint x: 946, endPoint y: 206, distance: 166.3
click at [946, 206] on div at bounding box center [957, 360] width 238 height 529
drag, startPoint x: 969, startPoint y: 474, endPoint x: 994, endPoint y: 182, distance: 293.1
click at [994, 182] on div at bounding box center [957, 360] width 238 height 529
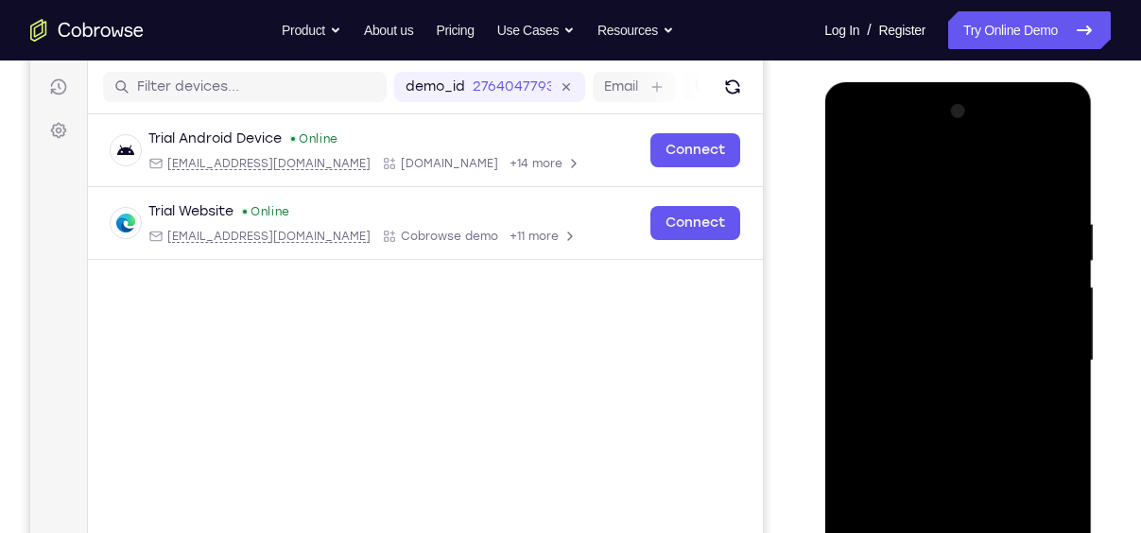
drag, startPoint x: 959, startPoint y: 478, endPoint x: 993, endPoint y: 239, distance: 241.5
click at [993, 239] on div at bounding box center [957, 360] width 238 height 529
drag, startPoint x: 974, startPoint y: 474, endPoint x: 978, endPoint y: 229, distance: 245.7
click at [978, 229] on div at bounding box center [957, 360] width 238 height 529
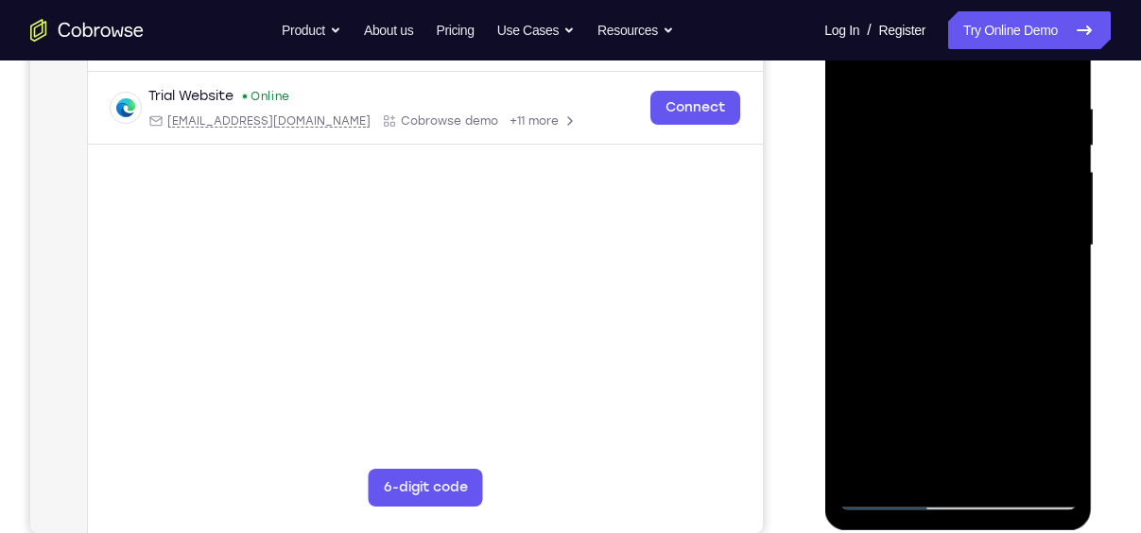
scroll to position [347, 0]
drag, startPoint x: 978, startPoint y: 112, endPoint x: 993, endPoint y: 60, distance: 54.1
click at [993, 60] on div at bounding box center [957, 244] width 238 height 529
drag, startPoint x: 965, startPoint y: 422, endPoint x: 1001, endPoint y: 137, distance: 287.6
click at [1001, 137] on div at bounding box center [957, 244] width 238 height 529
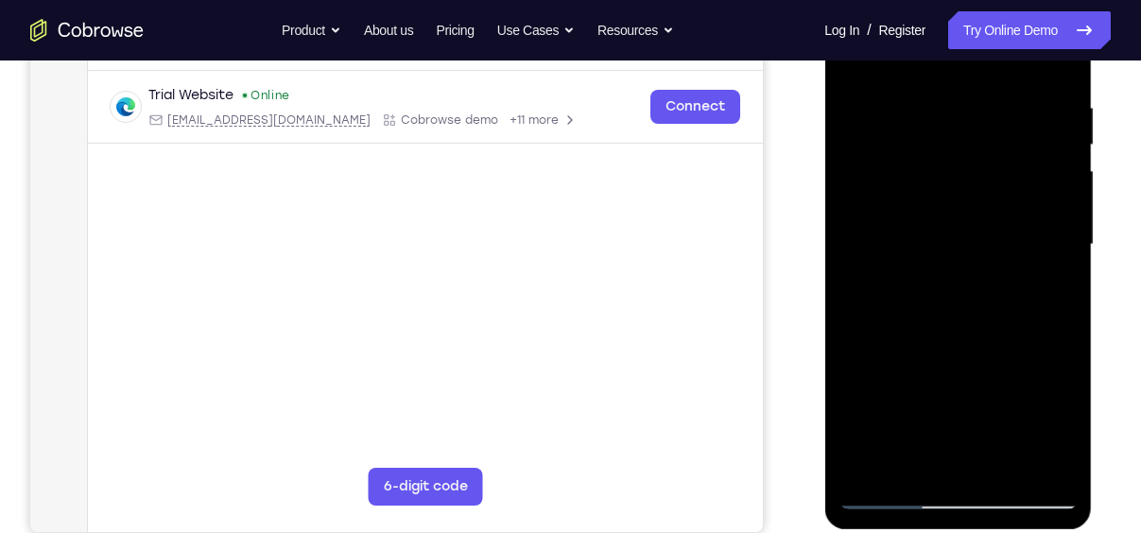
drag, startPoint x: 976, startPoint y: 403, endPoint x: 988, endPoint y: 181, distance: 221.5
click at [988, 181] on div at bounding box center [957, 244] width 238 height 529
drag, startPoint x: 972, startPoint y: 358, endPoint x: 998, endPoint y: 162, distance: 198.2
click at [998, 162] on div at bounding box center [957, 244] width 238 height 529
drag, startPoint x: 984, startPoint y: 340, endPoint x: 1017, endPoint y: 143, distance: 200.2
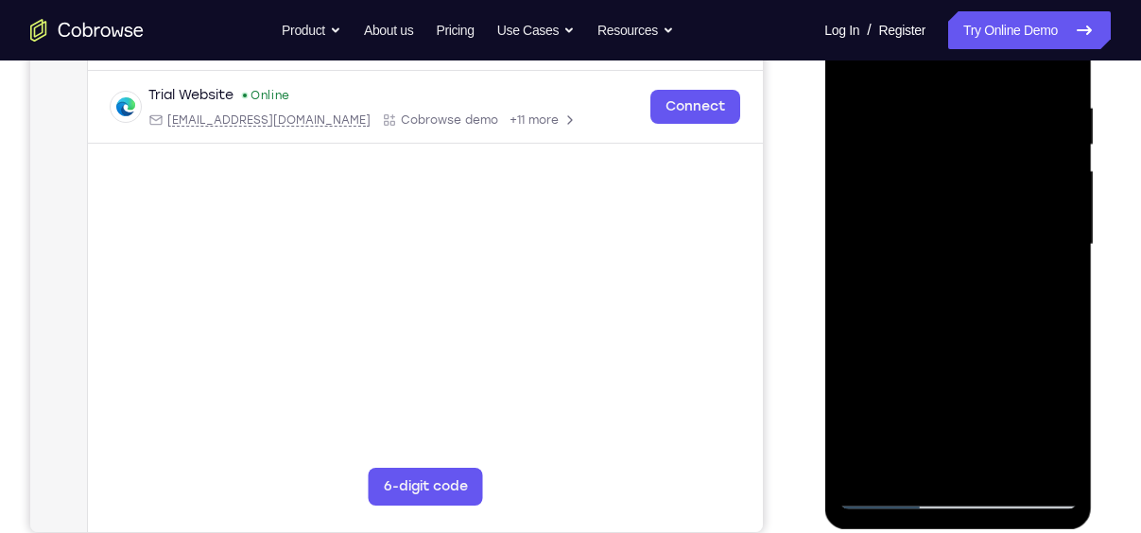
click at [1017, 143] on div at bounding box center [957, 244] width 238 height 529
drag, startPoint x: 1005, startPoint y: 359, endPoint x: 1051, endPoint y: 105, distance: 258.2
click at [1051, 105] on div at bounding box center [957, 244] width 238 height 529
drag, startPoint x: 921, startPoint y: 375, endPoint x: 982, endPoint y: 133, distance: 249.3
click at [982, 133] on div at bounding box center [957, 244] width 238 height 529
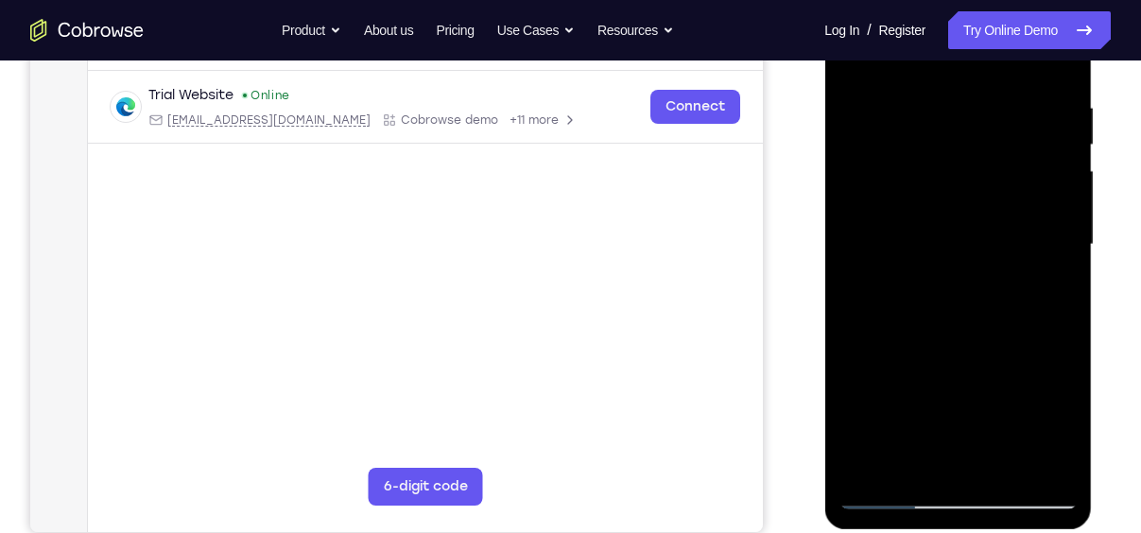
drag, startPoint x: 957, startPoint y: 375, endPoint x: 969, endPoint y: 143, distance: 232.7
click at [969, 143] on div at bounding box center [957, 244] width 238 height 529
click at [955, 460] on div at bounding box center [957, 244] width 238 height 529
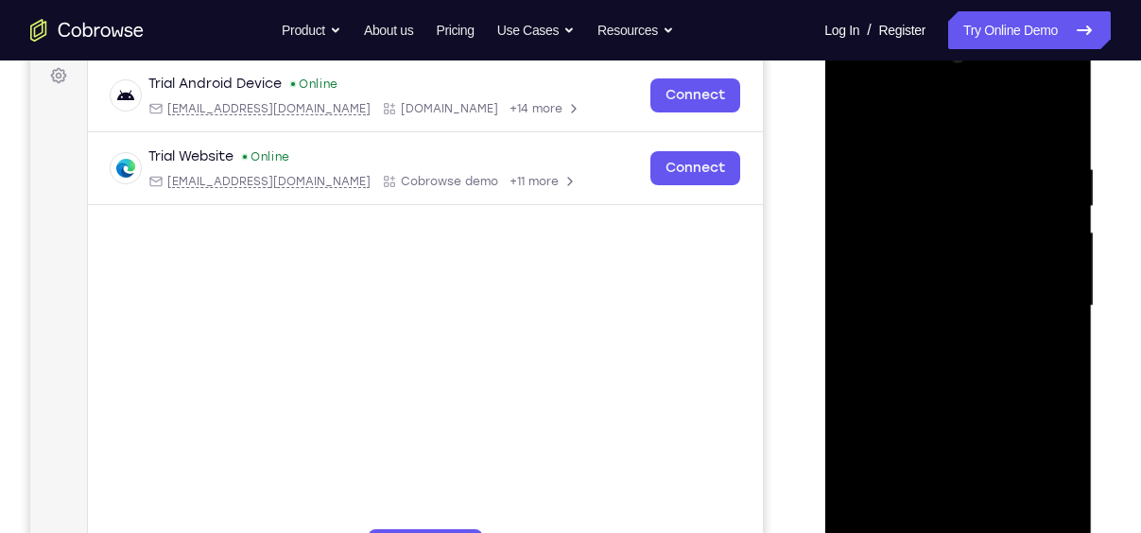
scroll to position [294, 0]
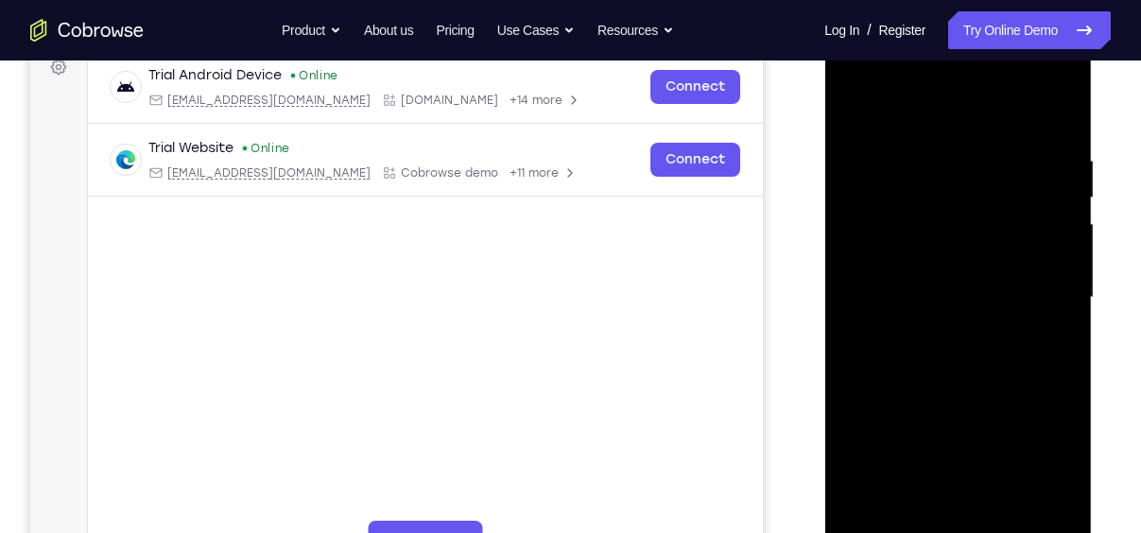
click at [910, 519] on div at bounding box center [957, 297] width 238 height 529
drag, startPoint x: 926, startPoint y: 352, endPoint x: 910, endPoint y: 505, distance: 153.9
click at [910, 505] on div at bounding box center [957, 297] width 238 height 529
drag, startPoint x: 929, startPoint y: 424, endPoint x: 953, endPoint y: 226, distance: 199.9
click at [953, 226] on div at bounding box center [957, 297] width 238 height 529
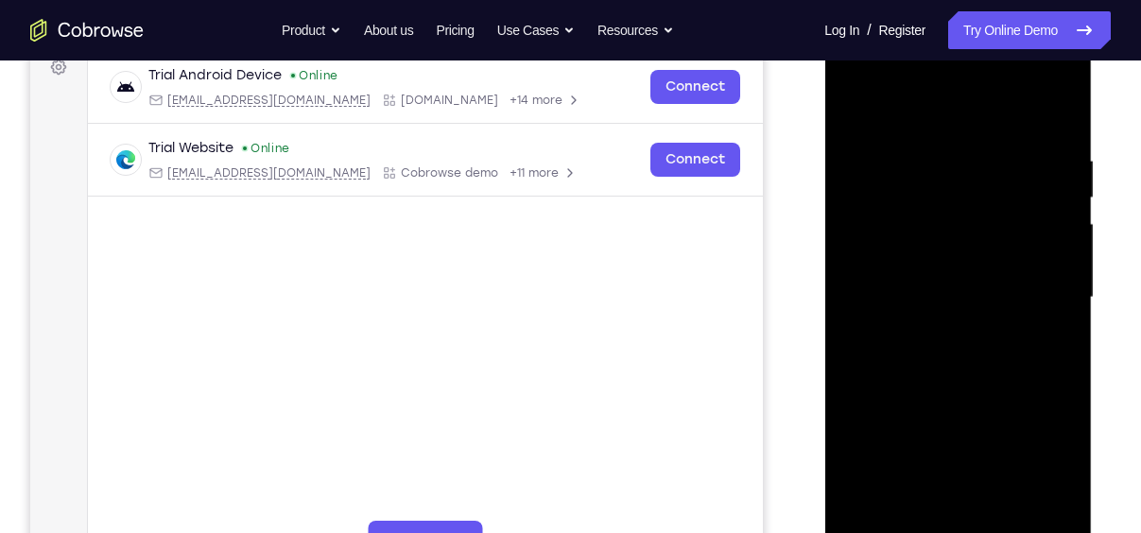
drag, startPoint x: 961, startPoint y: 379, endPoint x: 968, endPoint y: 135, distance: 243.9
click at [968, 135] on div at bounding box center [957, 297] width 238 height 529
drag, startPoint x: 980, startPoint y: 424, endPoint x: 980, endPoint y: 157, distance: 267.4
click at [980, 157] on div at bounding box center [957, 297] width 238 height 529
click at [940, 106] on div at bounding box center [957, 297] width 238 height 529
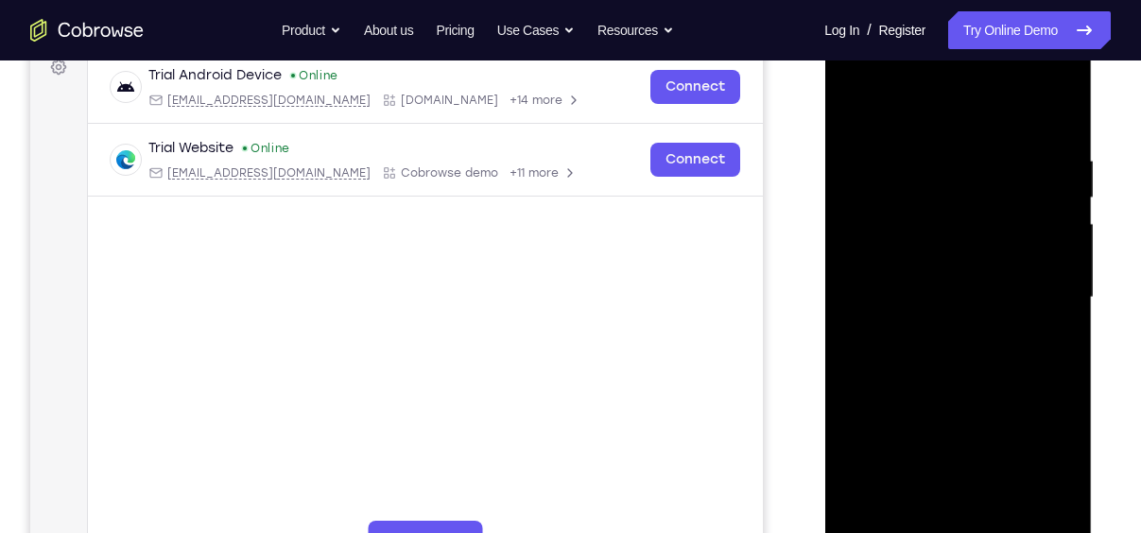
click at [1055, 101] on div at bounding box center [957, 297] width 238 height 529
drag, startPoint x: 957, startPoint y: 368, endPoint x: 974, endPoint y: 77, distance: 291.5
click at [974, 77] on div at bounding box center [957, 297] width 238 height 529
click at [867, 514] on div at bounding box center [957, 297] width 238 height 529
drag, startPoint x: 868, startPoint y: 381, endPoint x: 919, endPoint y: 492, distance: 122.6
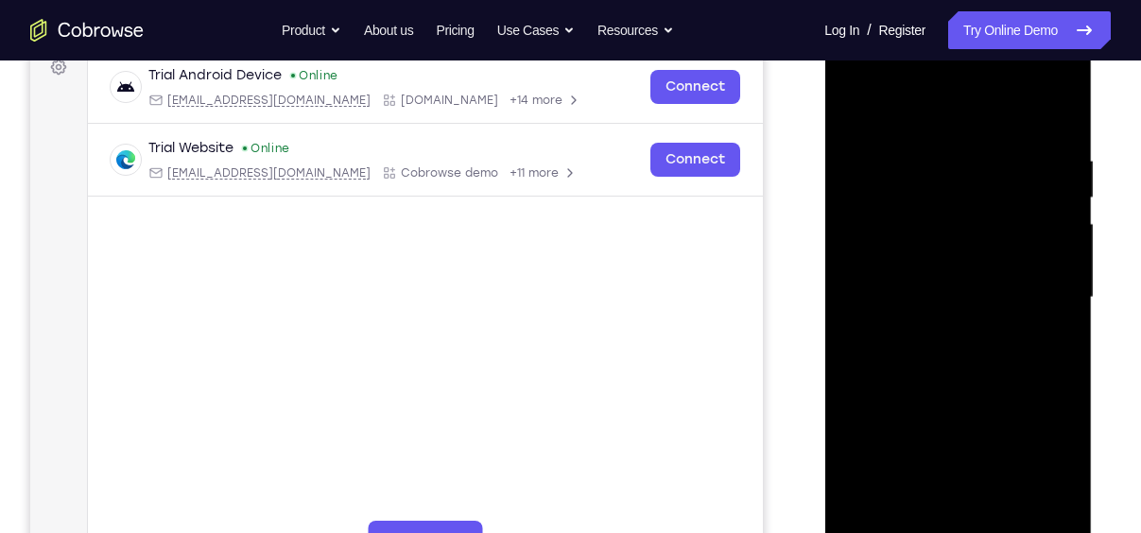
click at [919, 492] on div at bounding box center [957, 297] width 238 height 529
click at [872, 104] on div at bounding box center [957, 297] width 238 height 529
click at [971, 103] on div at bounding box center [957, 297] width 238 height 529
click at [1059, 102] on div at bounding box center [957, 297] width 238 height 529
click at [902, 277] on div at bounding box center [957, 297] width 238 height 529
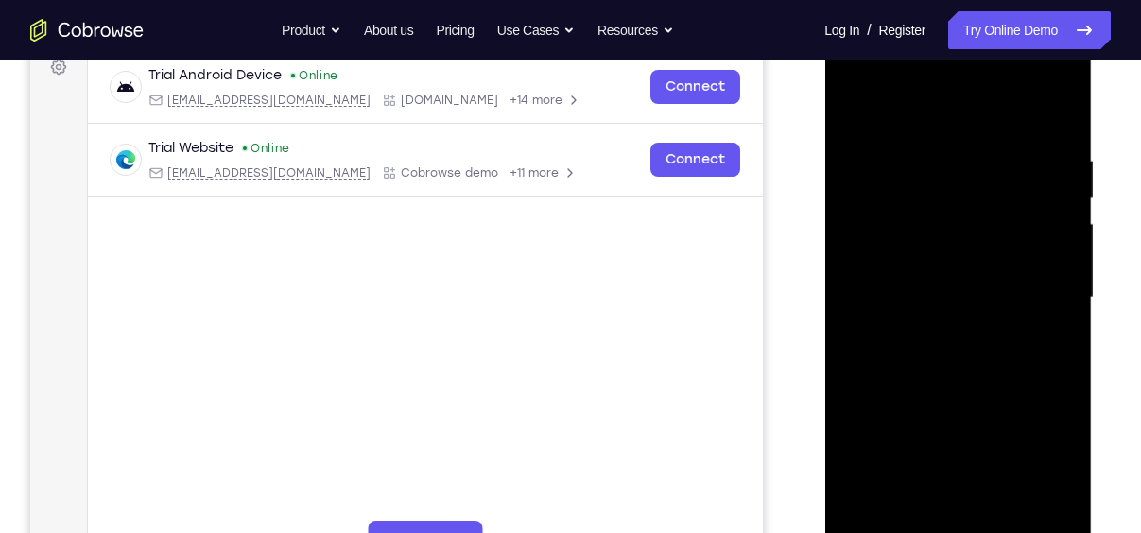
click at [868, 144] on div at bounding box center [957, 297] width 238 height 529
click at [877, 152] on div at bounding box center [957, 297] width 238 height 529
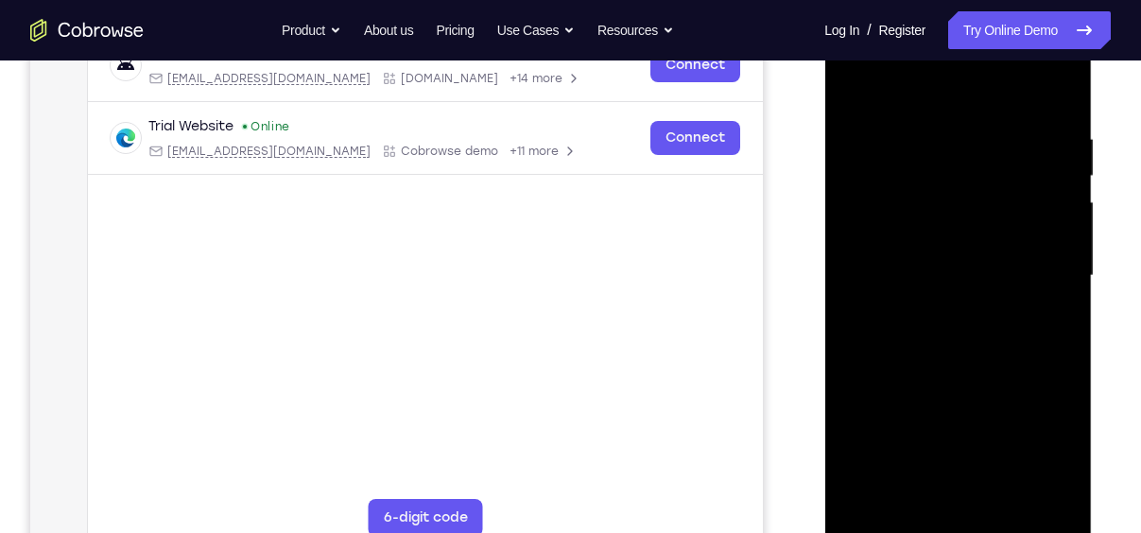
scroll to position [317, 0]
click at [866, 85] on div at bounding box center [957, 274] width 238 height 529
click at [1032, 105] on div at bounding box center [957, 274] width 238 height 529
click at [890, 102] on div at bounding box center [957, 274] width 238 height 529
click at [861, 82] on div at bounding box center [957, 274] width 238 height 529
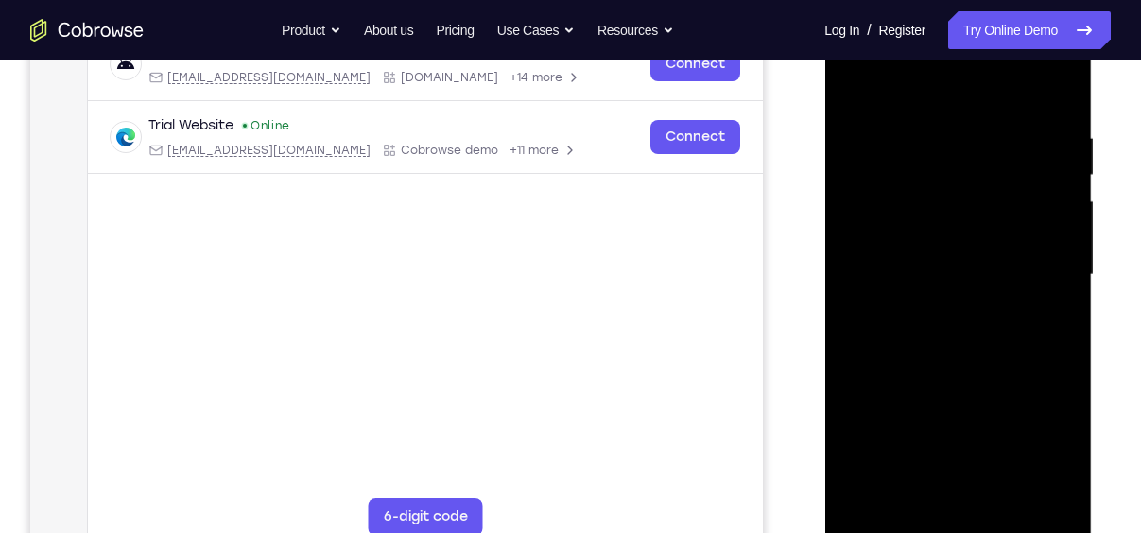
click at [895, 131] on div at bounding box center [957, 274] width 238 height 529
click at [851, 84] on div at bounding box center [957, 274] width 238 height 529
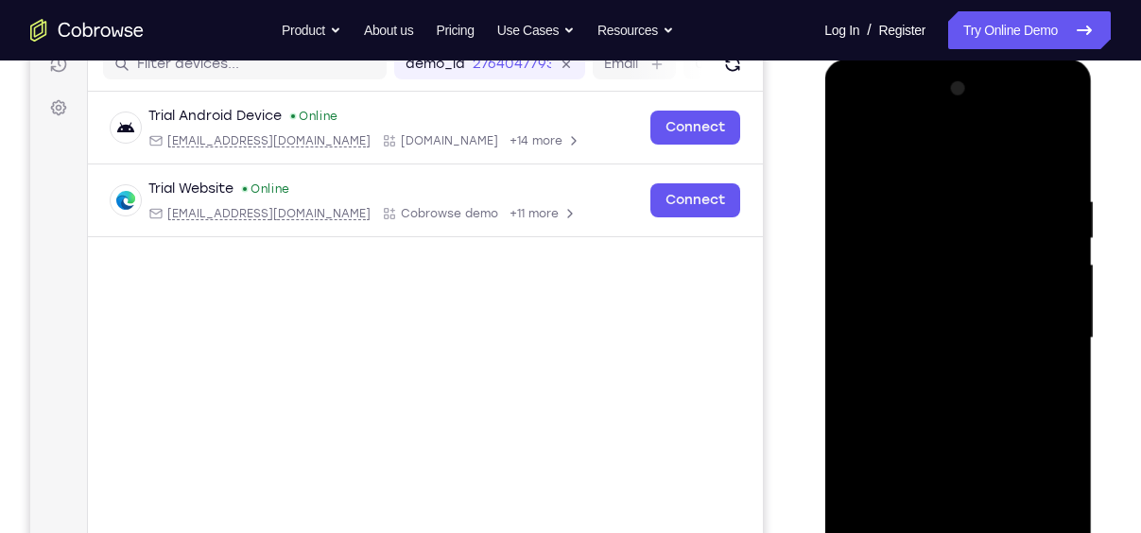
click at [855, 146] on div at bounding box center [957, 338] width 238 height 529
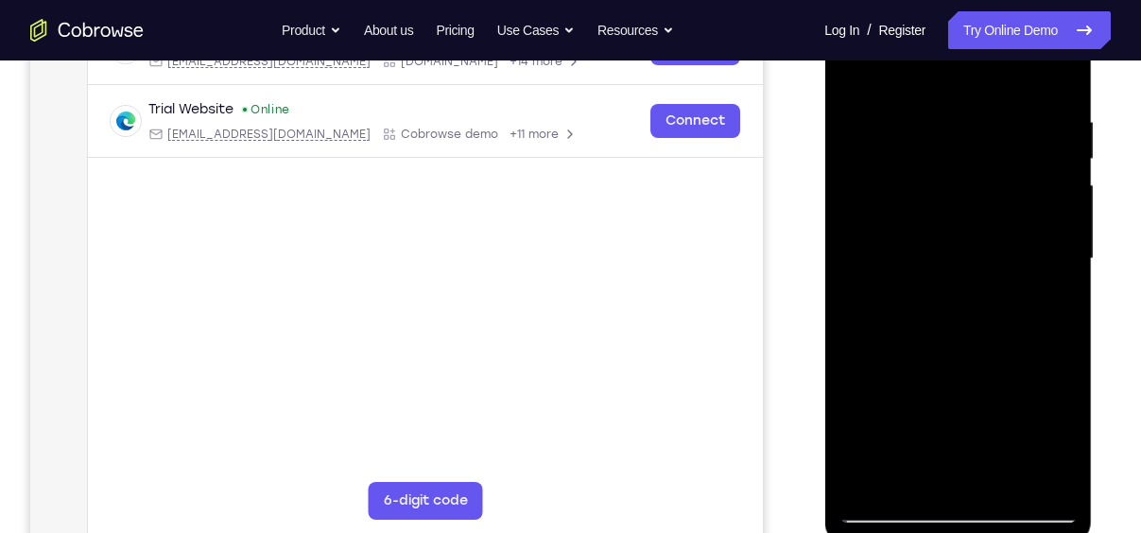
scroll to position [337, 0]
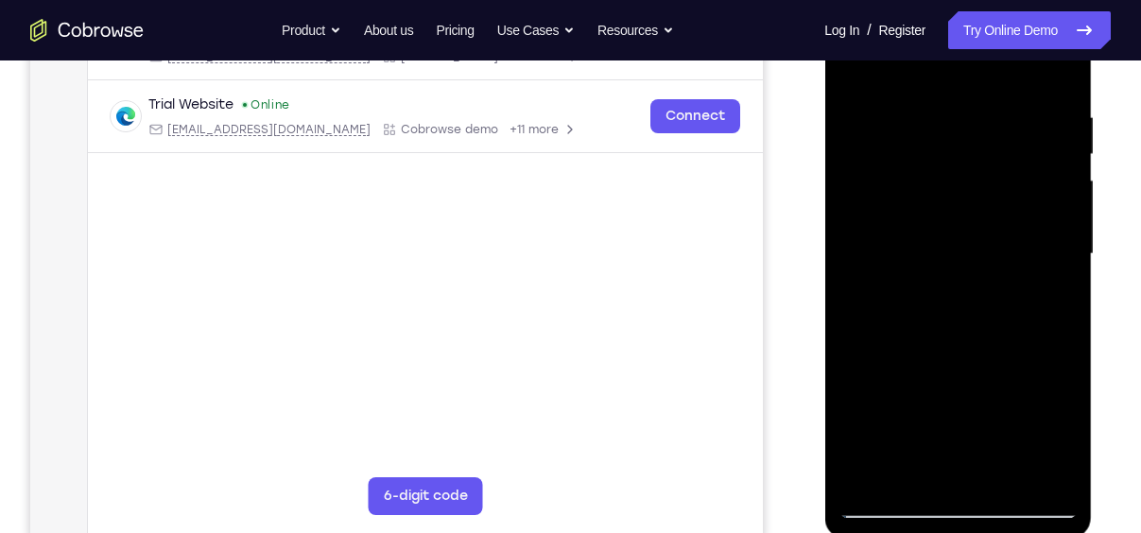
click at [872, 477] on div at bounding box center [957, 254] width 238 height 529
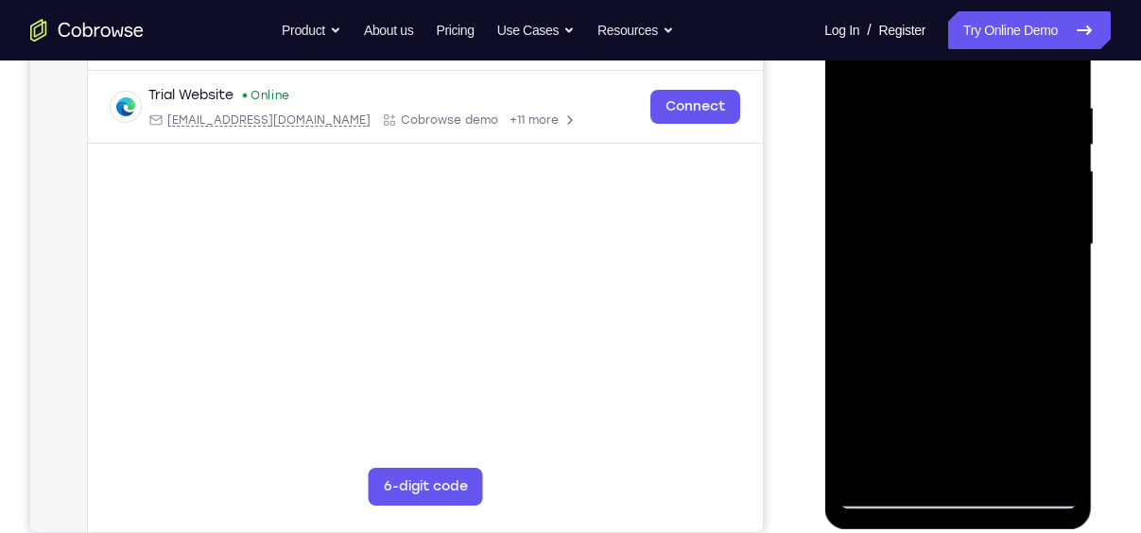
scroll to position [351, 0]
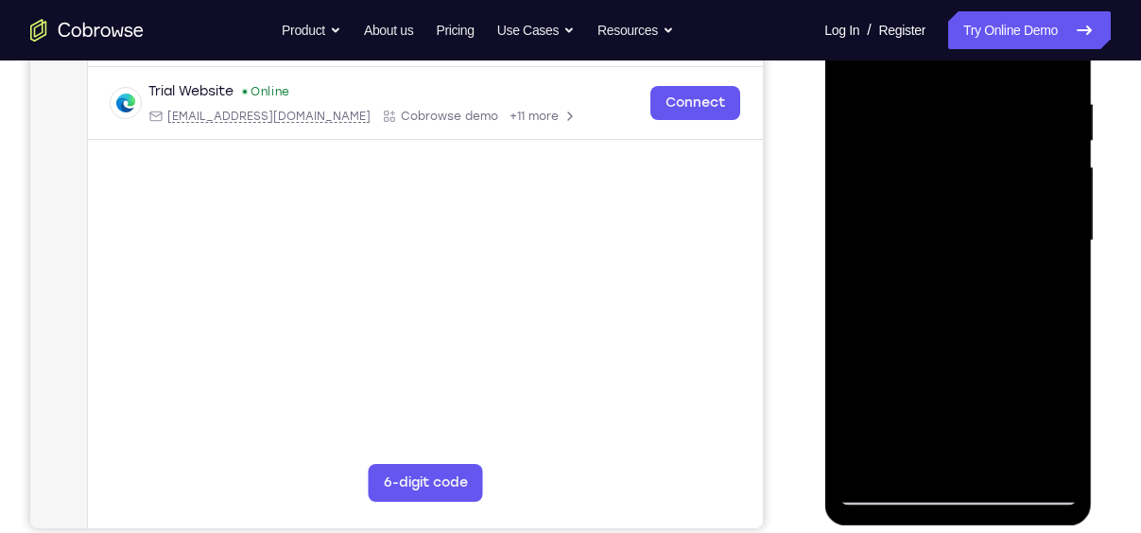
click at [869, 466] on div at bounding box center [957, 240] width 238 height 529
